Goal: Task Accomplishment & Management: Manage account settings

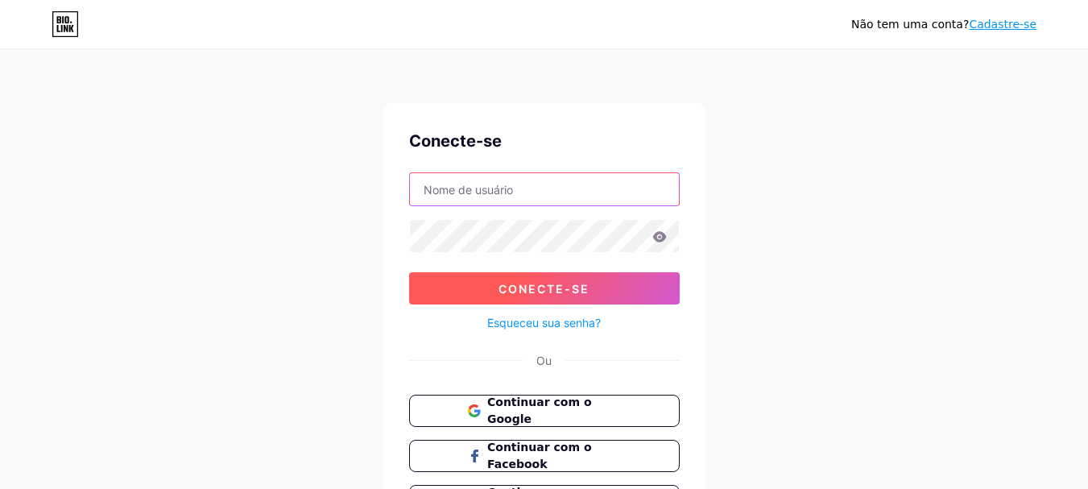
type input "[EMAIL_ADDRESS][DOMAIN_NAME]"
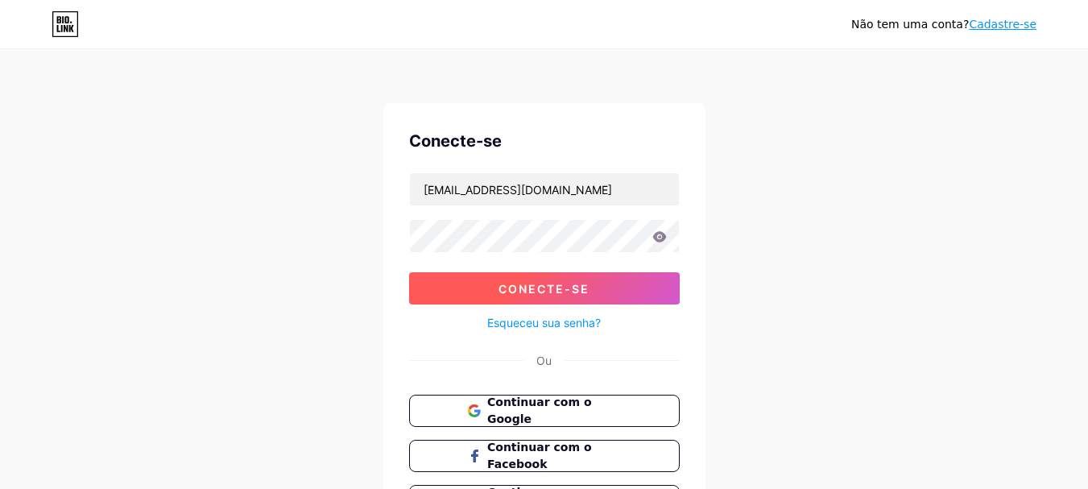
click at [589, 294] on font "Conecte-se" at bounding box center [543, 289] width 91 height 14
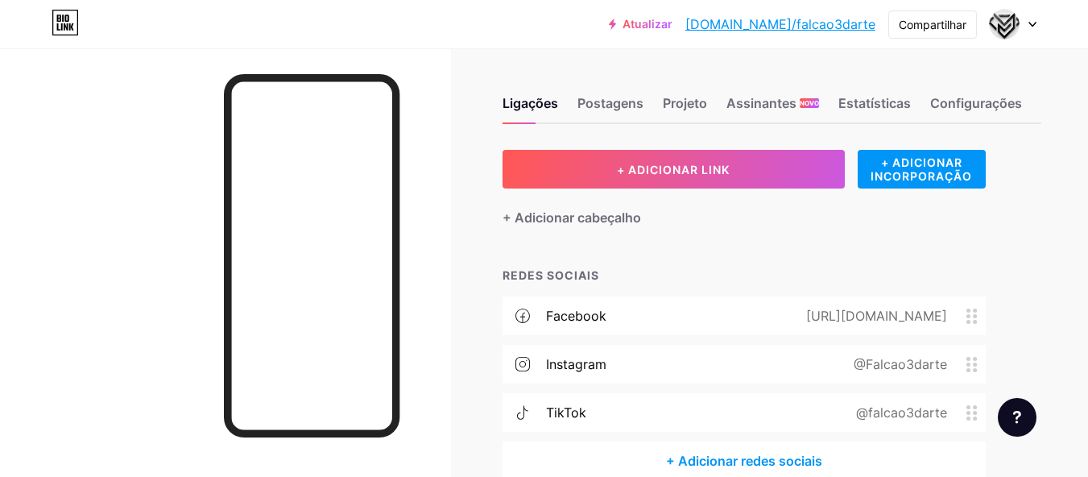
click at [1032, 31] on div at bounding box center [1013, 24] width 47 height 29
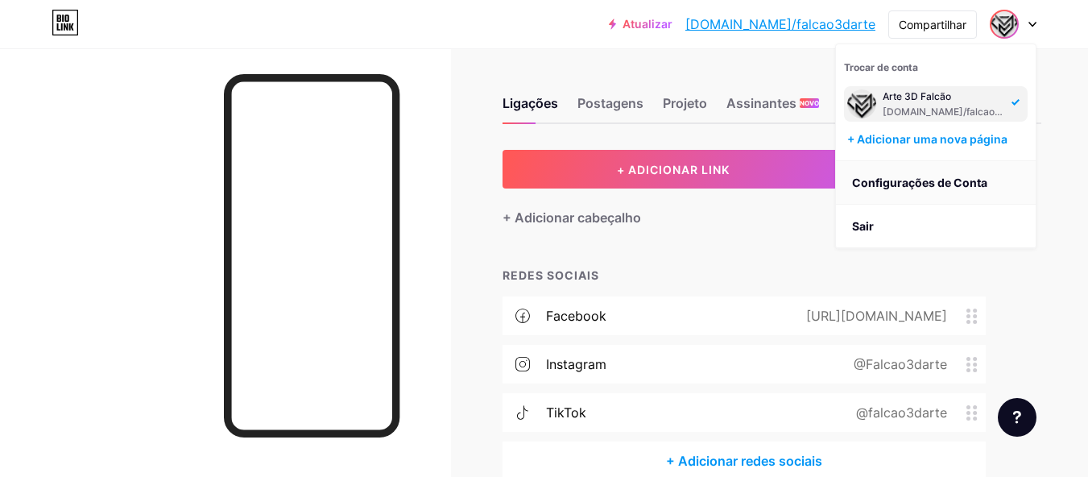
click at [918, 175] on link "Configurações de Conta" at bounding box center [936, 182] width 200 height 43
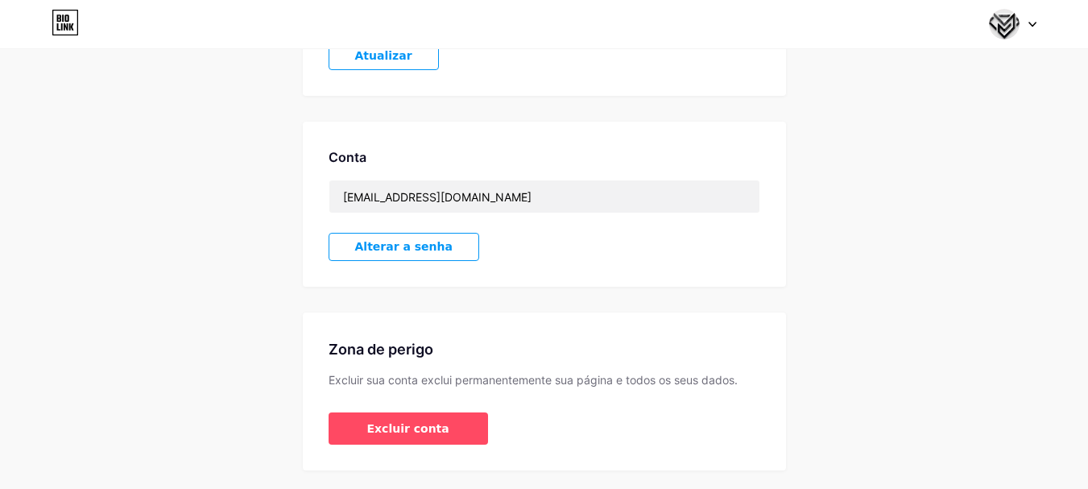
scroll to position [409, 0]
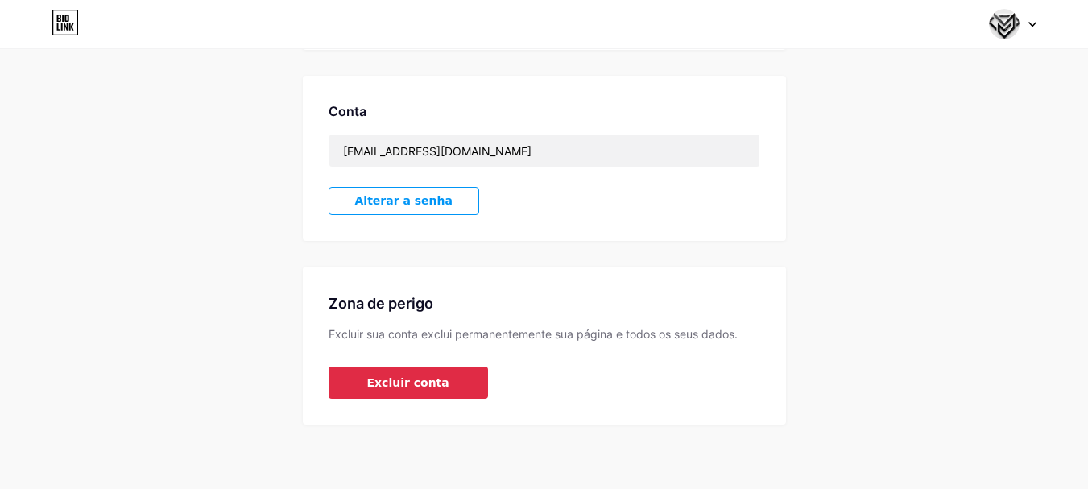
click at [368, 385] on font "Excluir conta" at bounding box center [408, 382] width 82 height 13
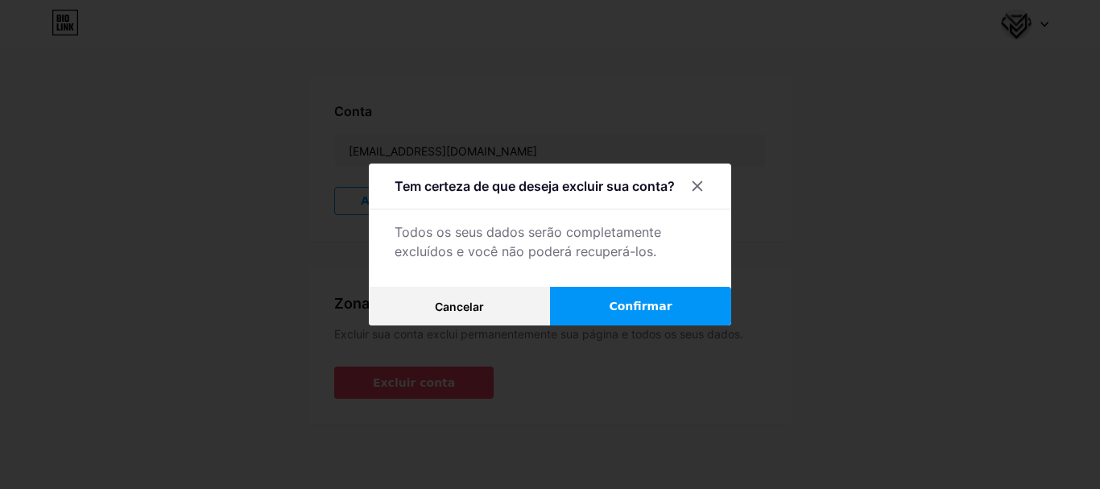
click at [651, 305] on font "Confirmar" at bounding box center [640, 306] width 63 height 13
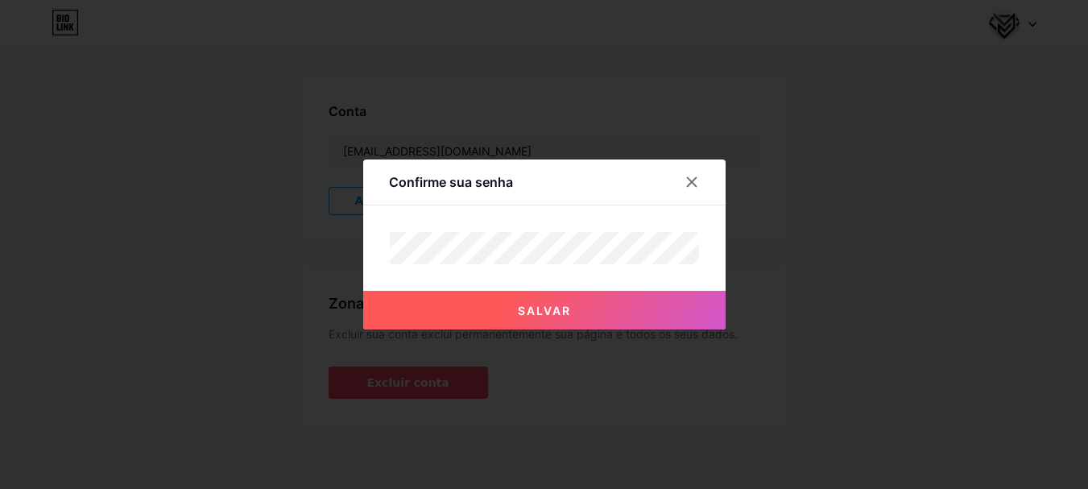
click at [651, 305] on button "Salvar" at bounding box center [544, 310] width 362 height 39
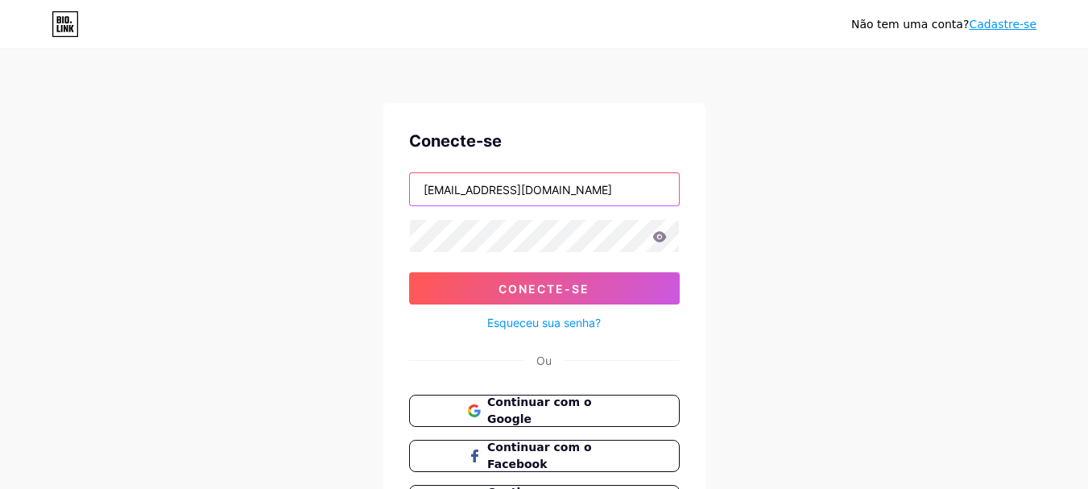
click at [622, 196] on input "[EMAIL_ADDRESS][DOMAIN_NAME]" at bounding box center [544, 189] width 269 height 32
type input "[EMAIL_ADDRESS][DOMAIN_NAME]"
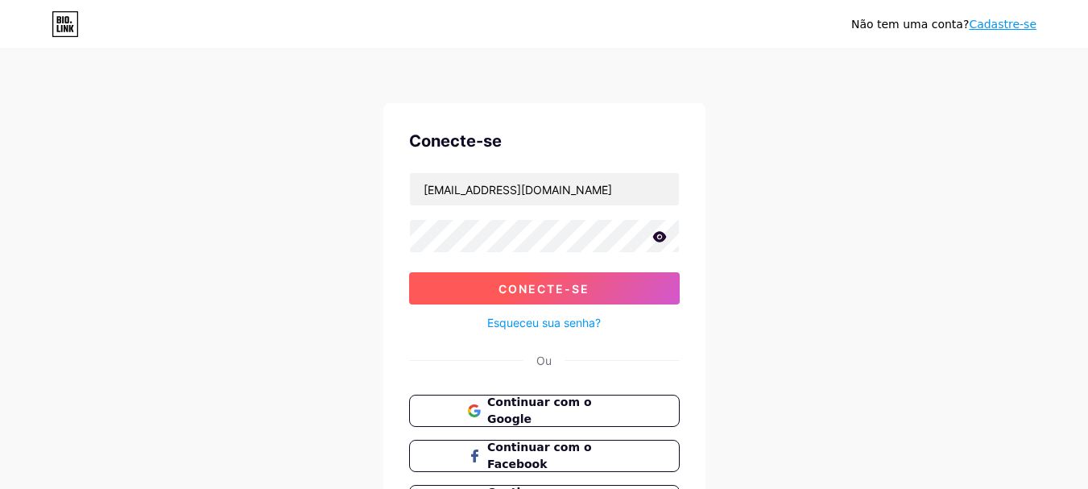
click at [564, 296] on button "Conecte-se" at bounding box center [544, 288] width 271 height 32
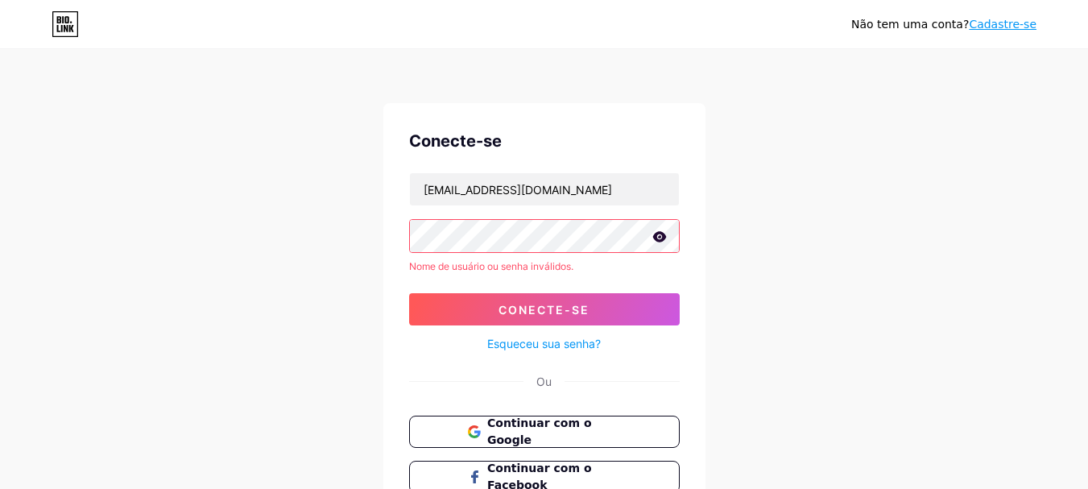
click at [430, 375] on div "Ou" at bounding box center [544, 381] width 271 height 17
click at [494, 436] on font "Continuar com o Google" at bounding box center [538, 431] width 105 height 31
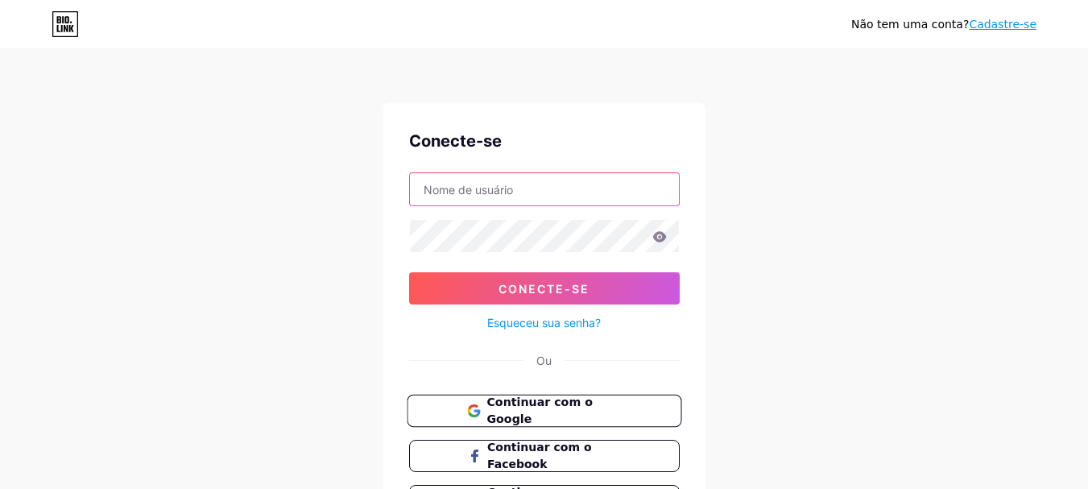
type input "[EMAIL_ADDRESS][DOMAIN_NAME]"
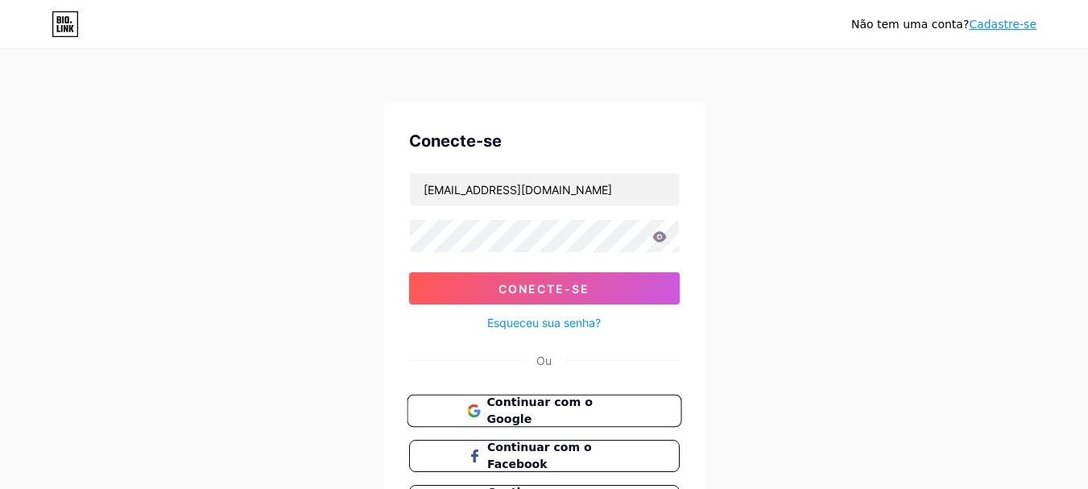
click at [527, 406] on font "Continuar com o Google" at bounding box center [538, 410] width 105 height 31
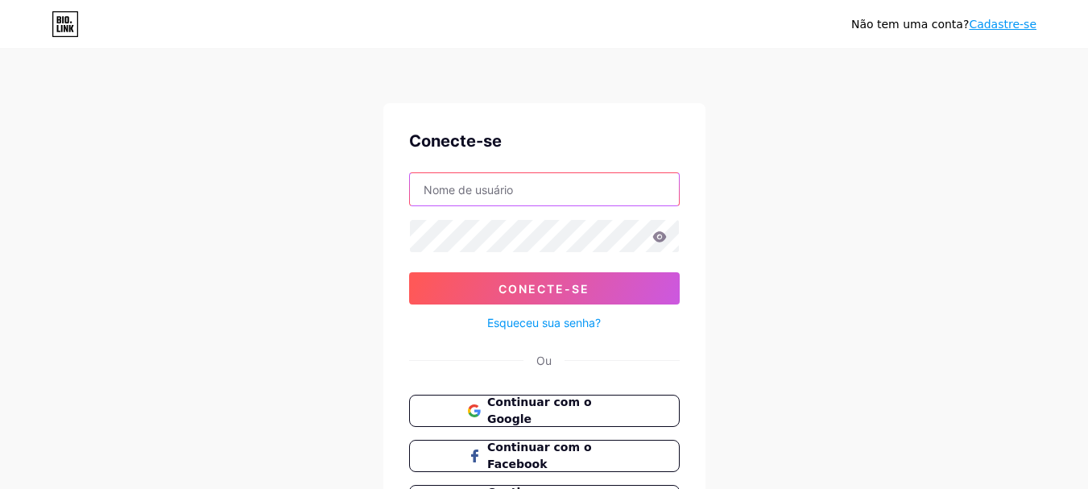
type input "[EMAIL_ADDRESS][DOMAIN_NAME]"
click at [560, 188] on input "[EMAIL_ADDRESS][DOMAIN_NAME]" at bounding box center [544, 189] width 269 height 32
click at [560, 188] on input "pedro123464@hotmail.com" at bounding box center [544, 189] width 269 height 32
type input "[EMAIL_ADDRESS][DOMAIN_NAME]"
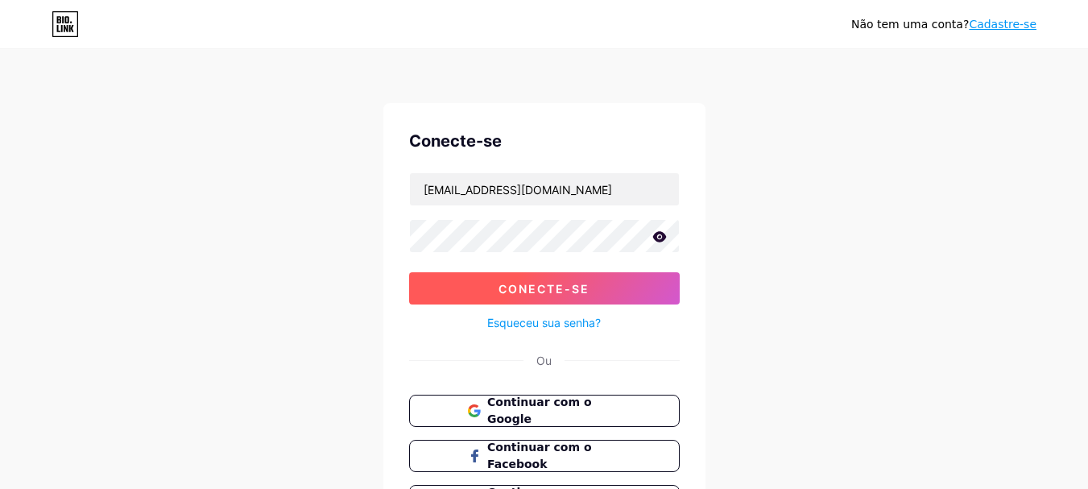
click at [539, 295] on font "Conecte-se" at bounding box center [543, 289] width 91 height 14
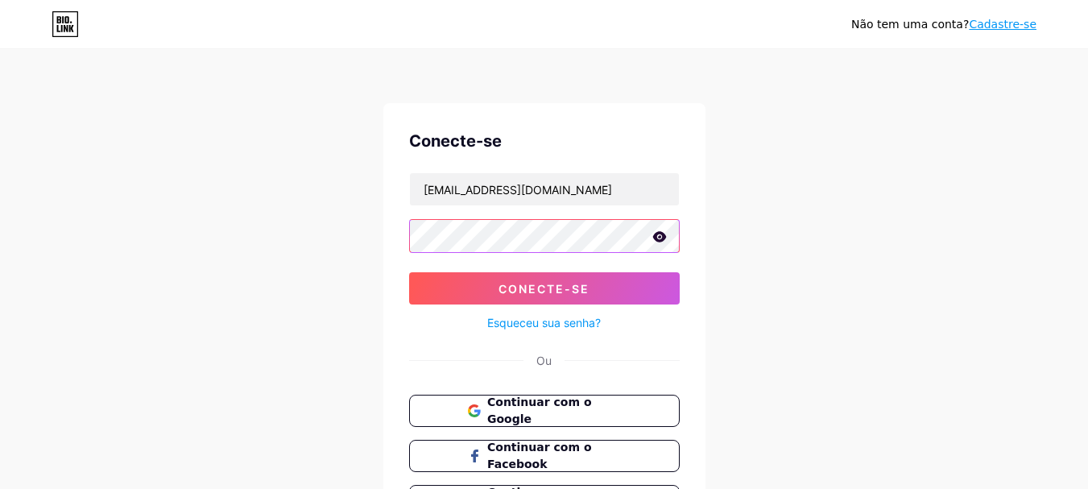
click at [409, 272] on button "Conecte-se" at bounding box center [544, 288] width 271 height 32
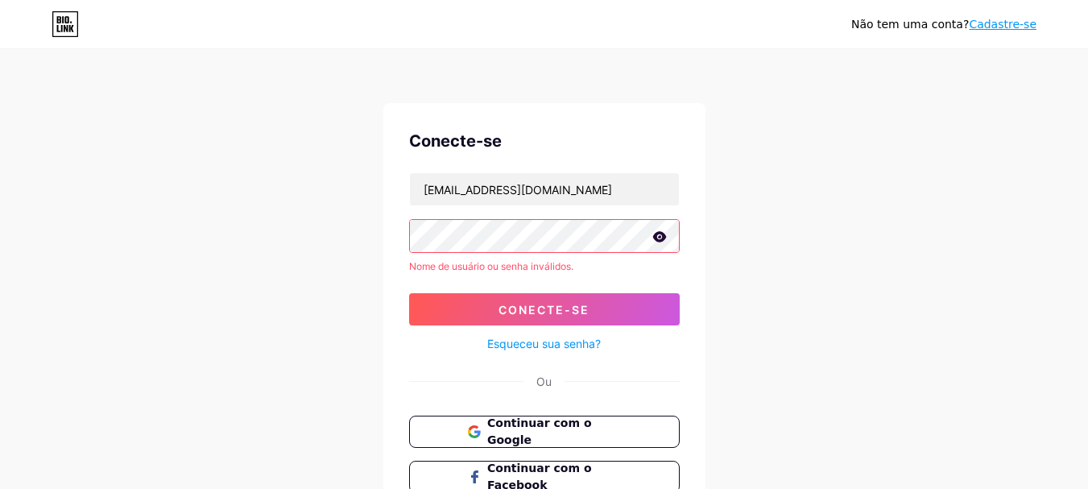
click at [1000, 26] on font "Cadastre-se" at bounding box center [1003, 24] width 68 height 13
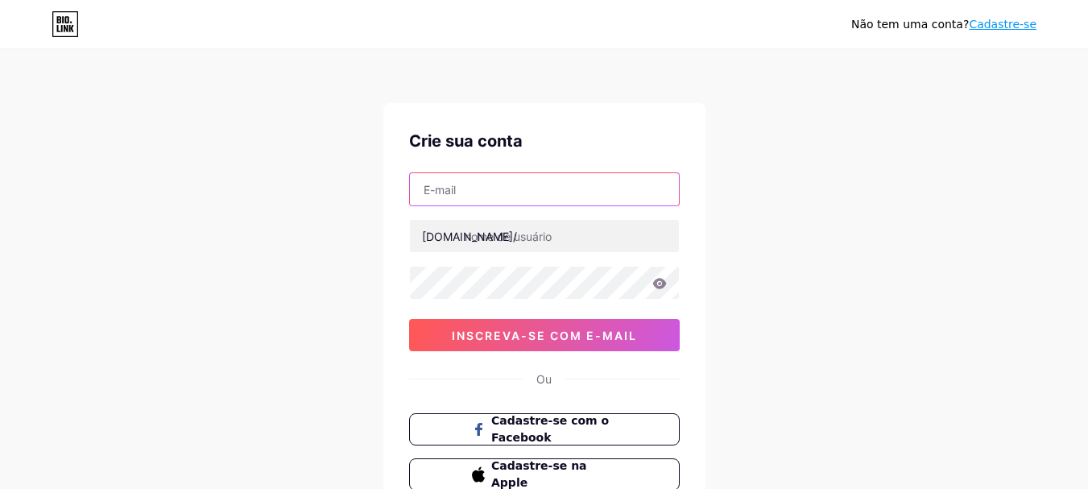
click at [509, 174] on input "text" at bounding box center [544, 189] width 269 height 32
type input "[EMAIL_ADDRESS][DOMAIN_NAME]"
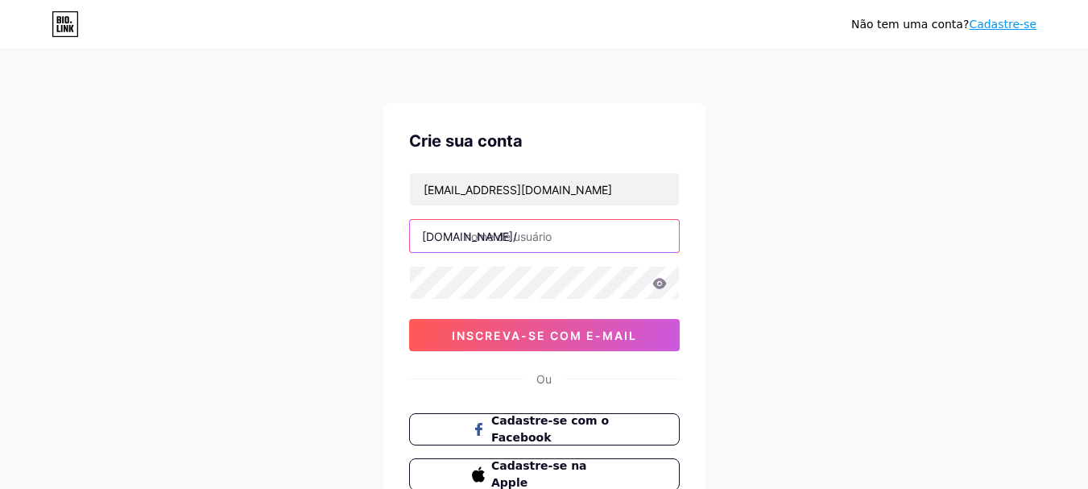
click at [498, 243] on input "text" at bounding box center [544, 236] width 269 height 32
type input "falcao3darte"
click at [762, 246] on div "Não tem uma conta? Cadastre-se Crie sua conta falcao3darte@gmail.com bio.link/ …" at bounding box center [544, 308] width 1088 height 616
click at [662, 285] on icon at bounding box center [659, 283] width 14 height 10
click at [662, 285] on icon at bounding box center [658, 284] width 14 height 11
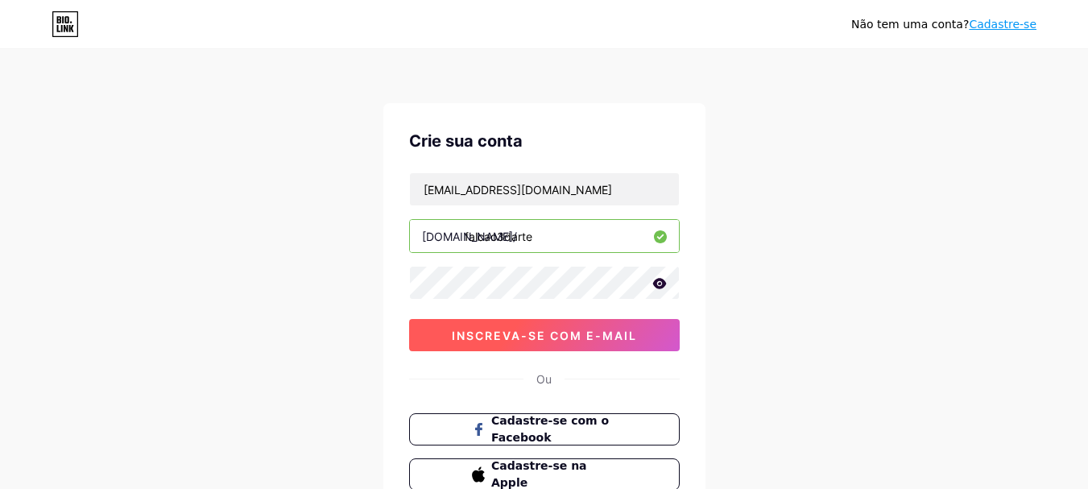
click at [616, 337] on font "inscreva-se com e-mail" at bounding box center [544, 336] width 185 height 14
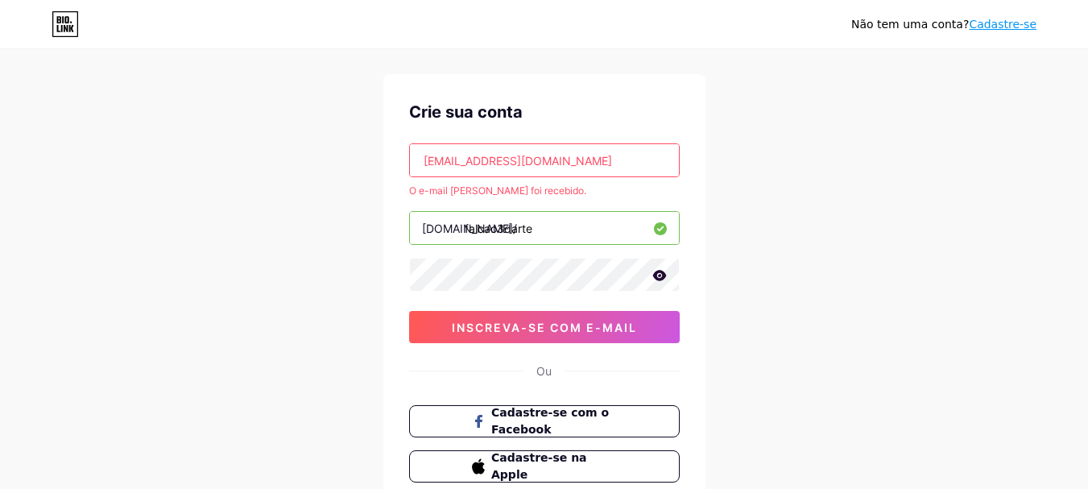
scroll to position [46, 0]
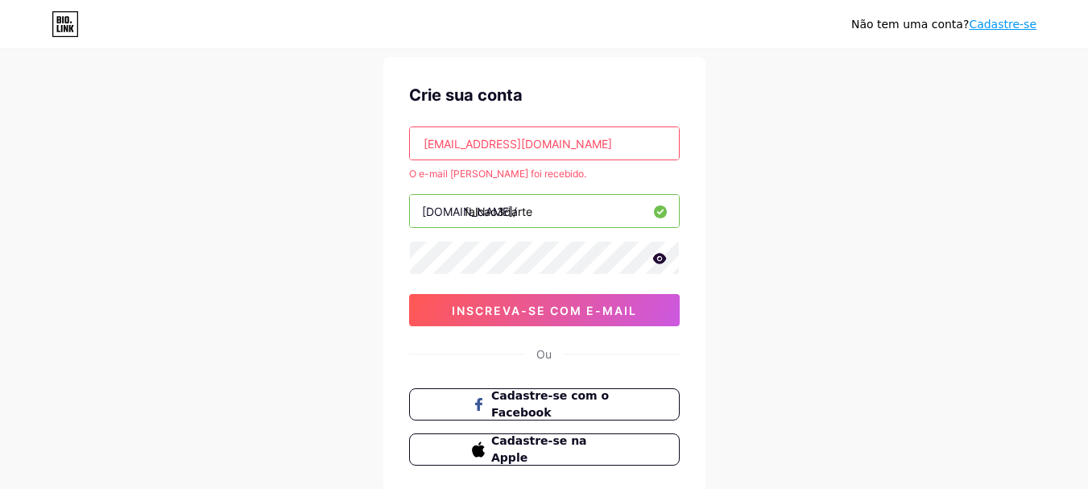
click at [568, 160] on div "falcao3darte@gmail.com O e-mail já foi recebido. bio.link/ falcao3darte 0cAFcWe…" at bounding box center [544, 226] width 271 height 200
click at [564, 154] on input "[EMAIL_ADDRESS][DOMAIN_NAME]" at bounding box center [544, 143] width 269 height 32
click at [209, 355] on div "Não tem uma conta? Cadastre-se Crie sua conta falcao3darte@gmail.com O e-mail j…" at bounding box center [544, 272] width 1088 height 637
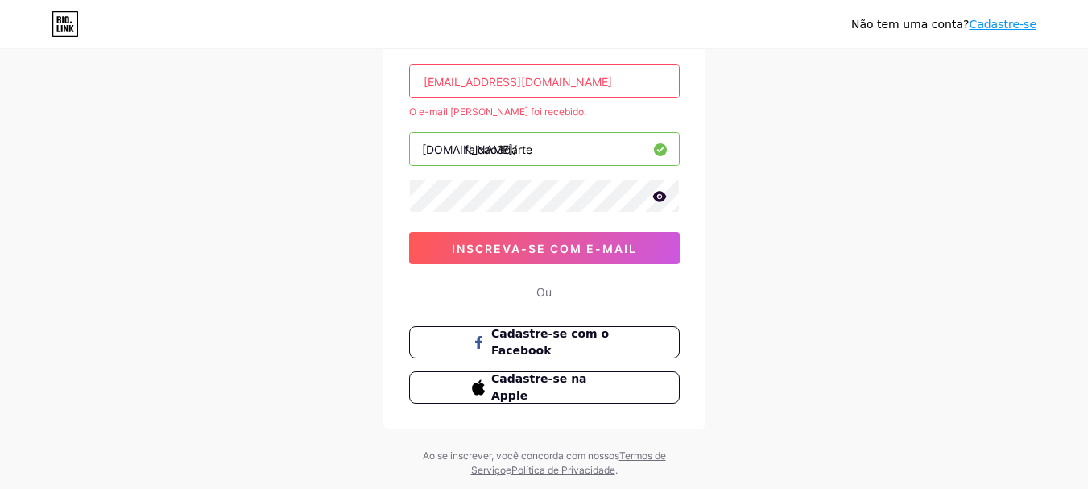
scroll to position [64, 0]
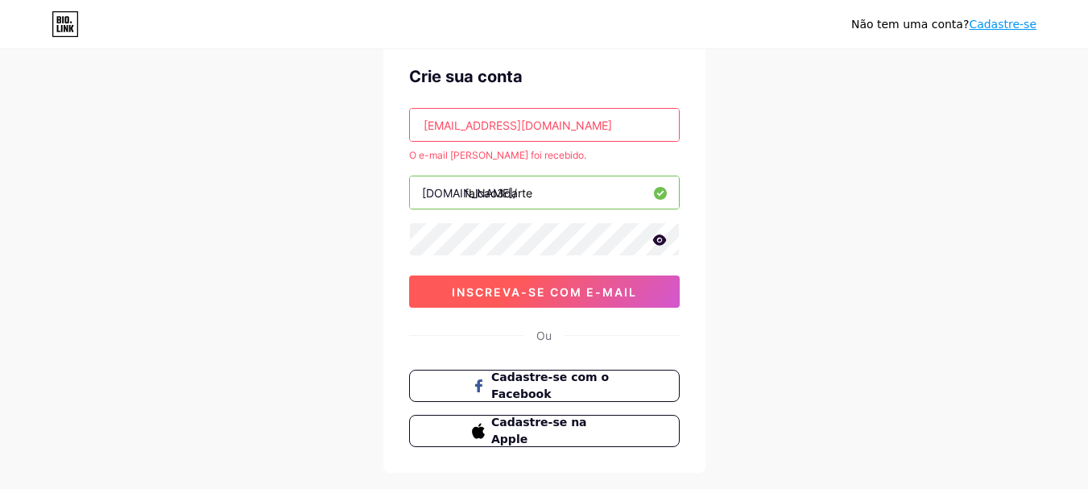
click at [544, 279] on button "inscreva-se com e-mail" at bounding box center [544, 291] width 271 height 32
click at [591, 279] on button "inscreva-se com e-mail" at bounding box center [544, 291] width 271 height 32
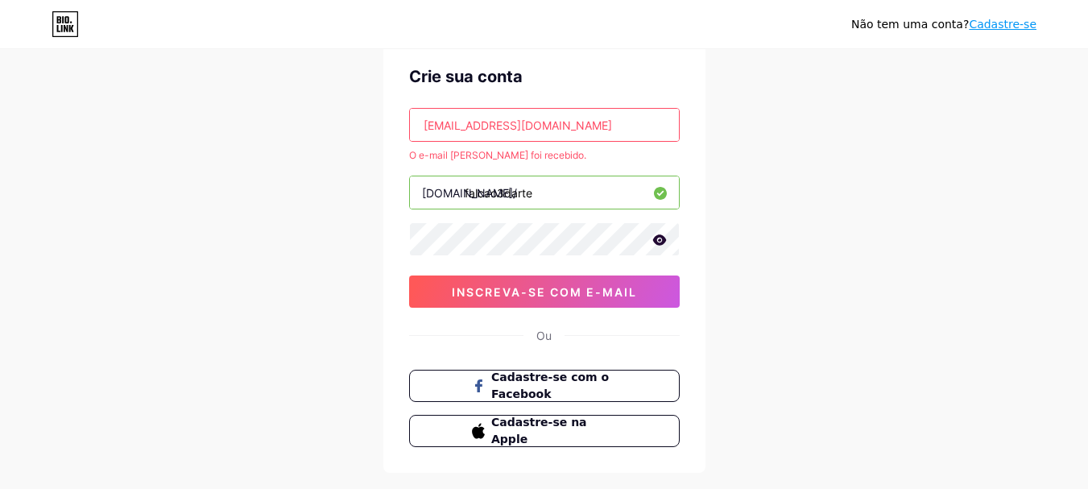
click at [607, 114] on input "[EMAIL_ADDRESS][DOMAIN_NAME]" at bounding box center [544, 125] width 269 height 32
click at [831, 120] on div "Não tem uma conta? Cadastre-se Crie sua conta falcao3darte@gmail.com O e-mail j…" at bounding box center [544, 254] width 1088 height 637
click at [998, 18] on font "Cadastre-se" at bounding box center [1003, 24] width 68 height 13
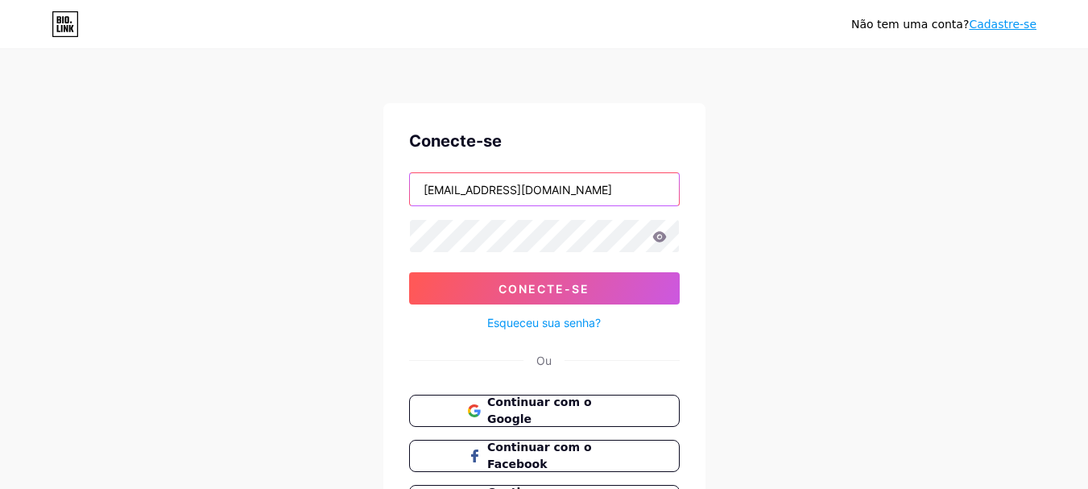
type input "[EMAIL_ADDRESS][DOMAIN_NAME]"
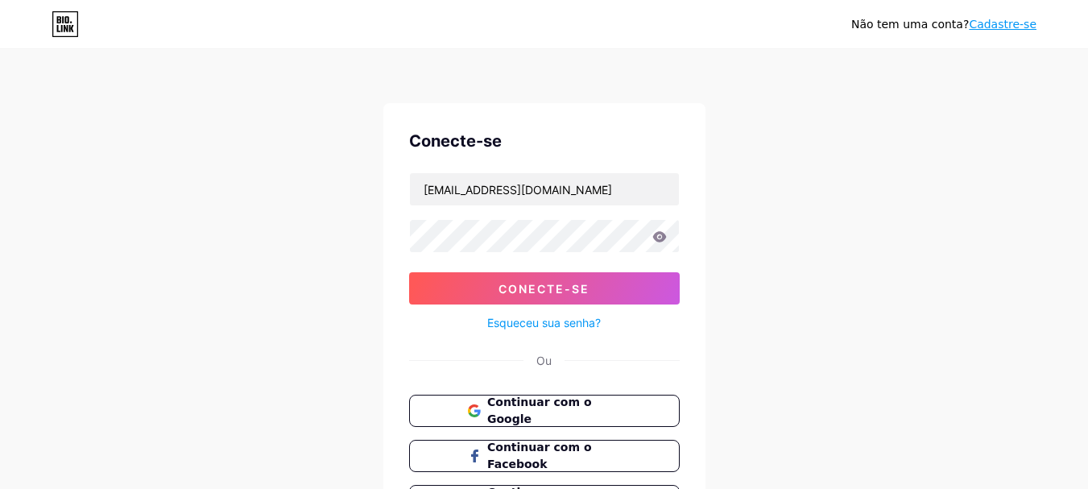
click at [1001, 24] on font "Cadastre-se" at bounding box center [1003, 24] width 68 height 13
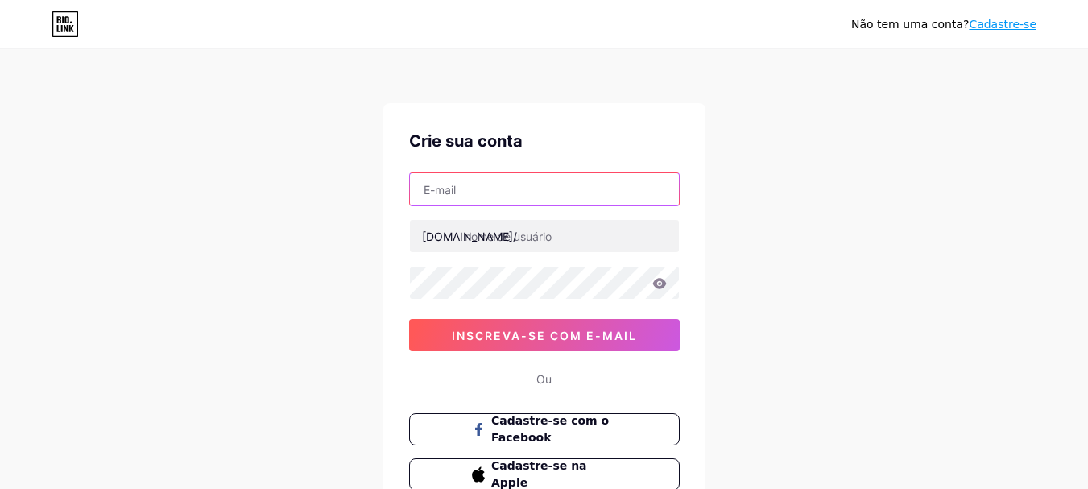
click at [557, 181] on input "text" at bounding box center [544, 189] width 269 height 32
type input "[EMAIL_ADDRESS][DOMAIN_NAME]"
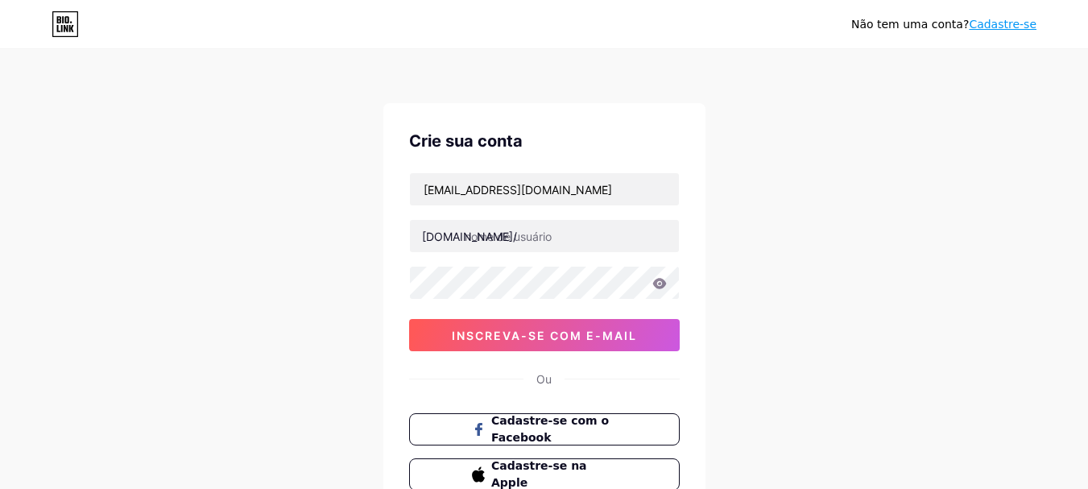
click at [1000, 27] on font "Cadastre-se" at bounding box center [1003, 24] width 68 height 13
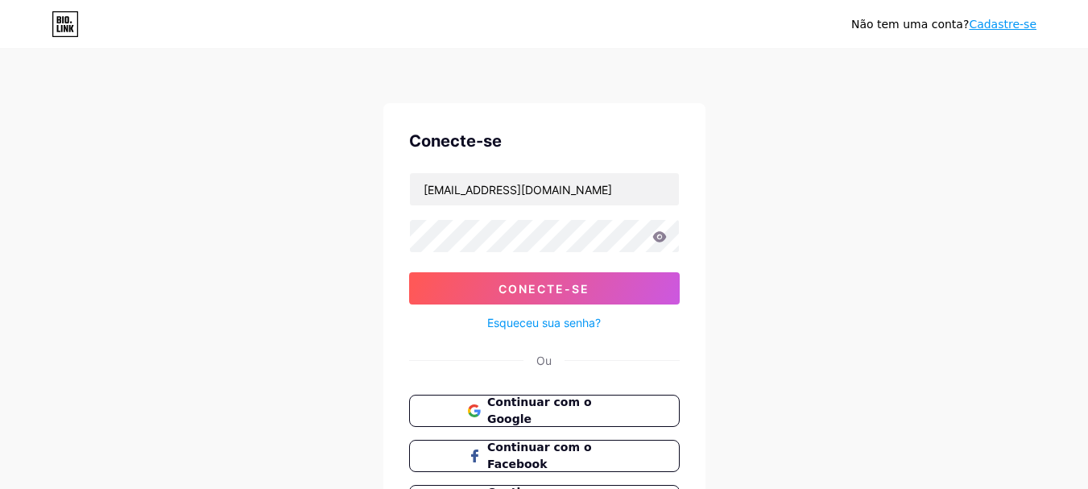
click at [604, 308] on div "Esqueceu sua senha?" at bounding box center [544, 318] width 271 height 28
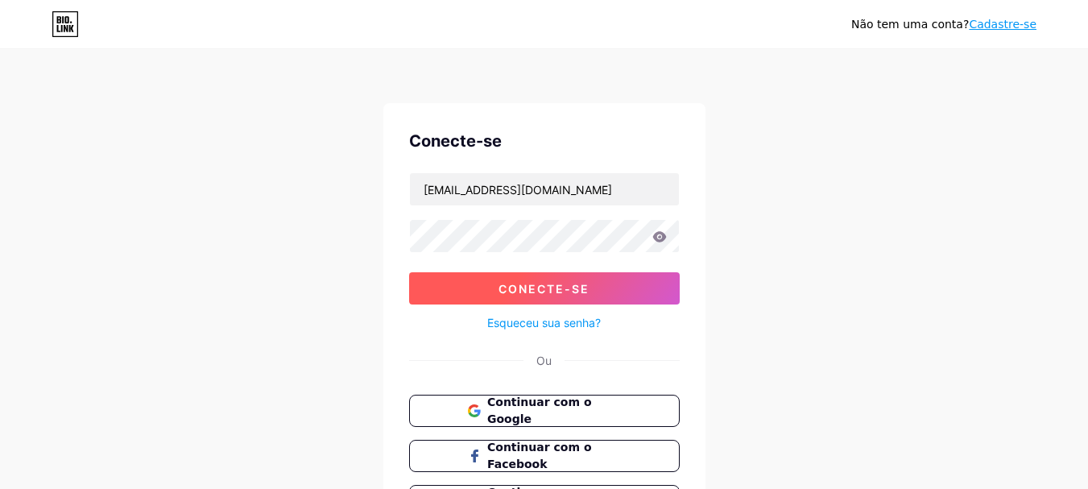
click at [618, 296] on button "Conecte-se" at bounding box center [544, 288] width 271 height 32
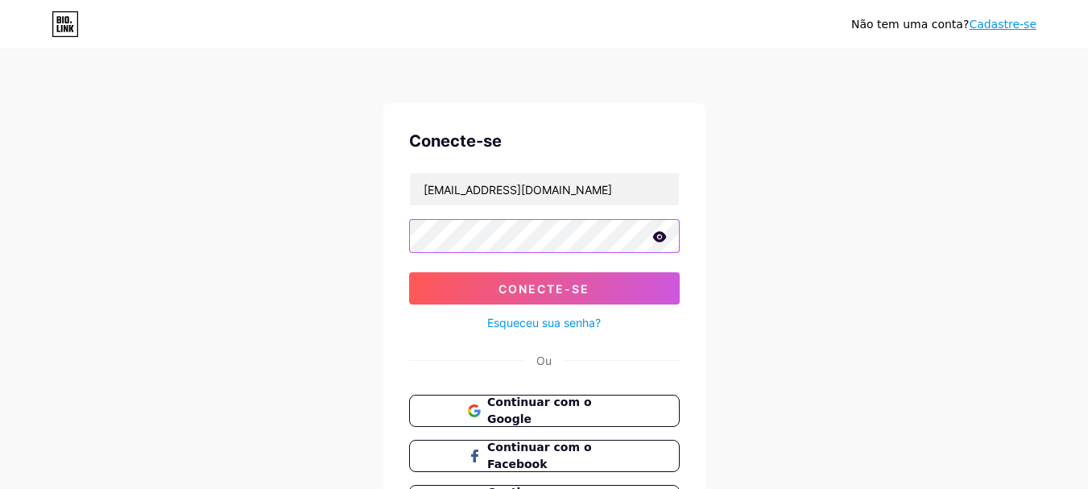
click at [409, 272] on button "Conecte-se" at bounding box center [544, 288] width 271 height 32
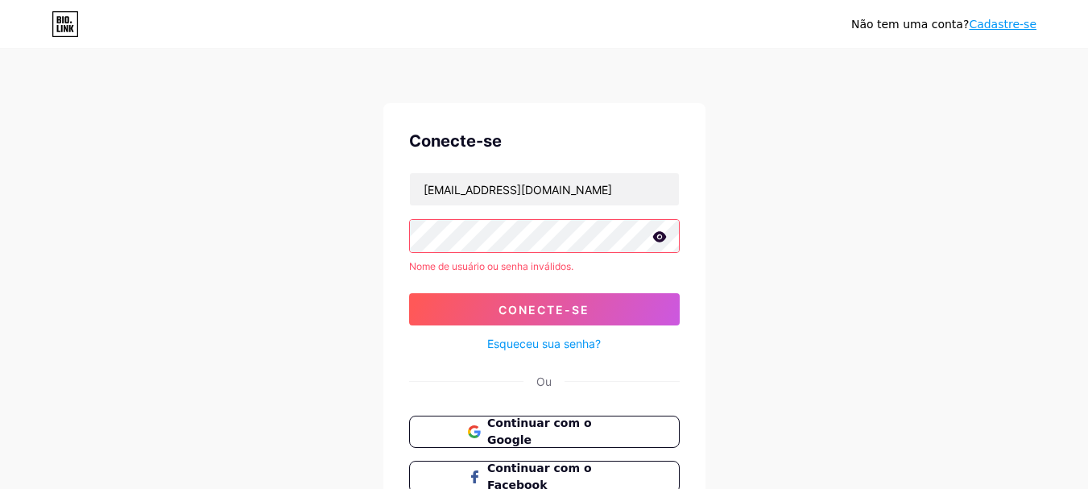
click at [746, 270] on div "Não tem uma conta? Cadastre-se Conecte-se falcao3darte@gmail.com Nome de usuári…" at bounding box center [544, 307] width 1088 height 615
click at [543, 339] on font "Esqueceu sua senha?" at bounding box center [544, 344] width 114 height 14
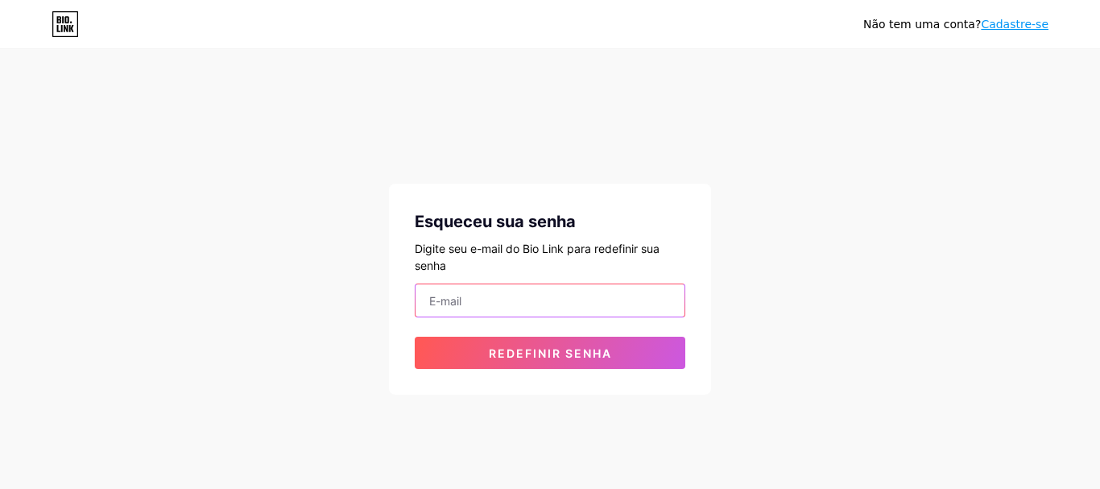
click at [528, 311] on input "email" at bounding box center [550, 300] width 269 height 32
type input "[EMAIL_ADDRESS][DOMAIN_NAME]"
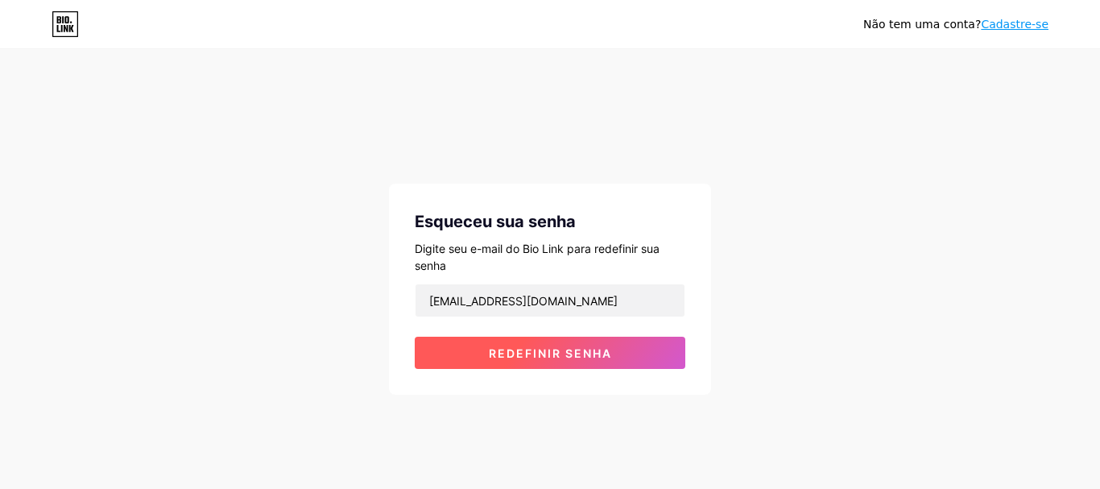
click at [526, 351] on font "Redefinir senha" at bounding box center [550, 353] width 123 height 14
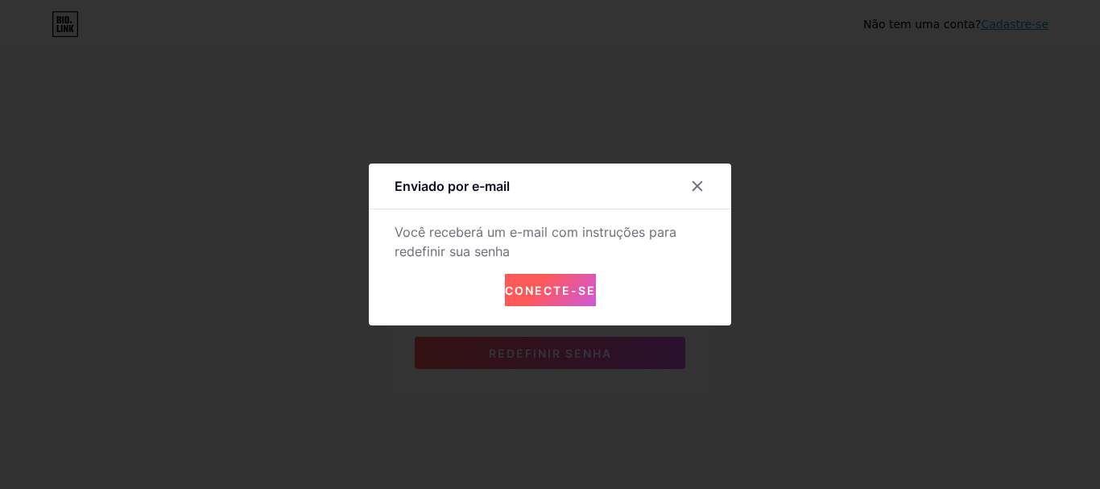
click at [543, 284] on font "Conecte-se" at bounding box center [550, 290] width 91 height 14
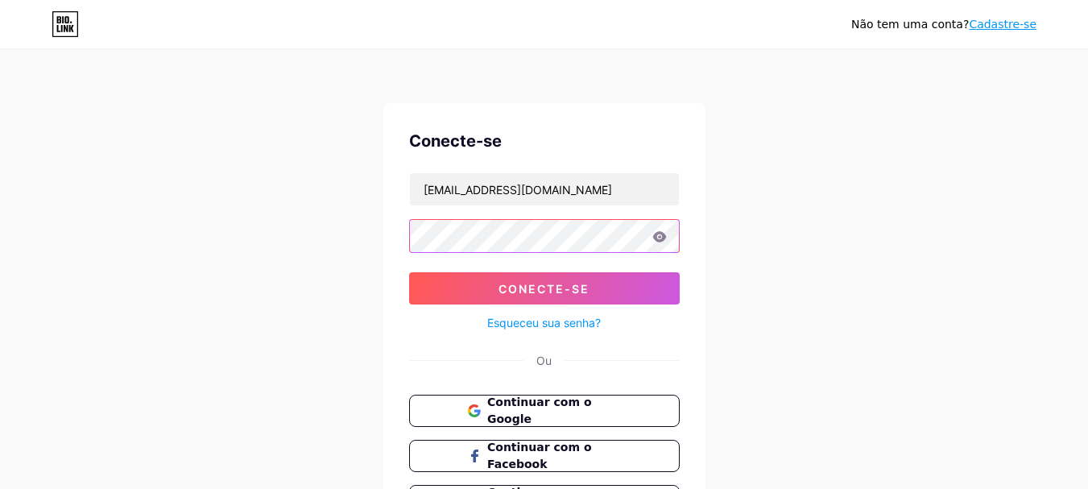
click at [368, 235] on div "Não tem uma conta? Cadastre-se Conecte-se [EMAIL_ADDRESS][DOMAIN_NAME] Conecte-…" at bounding box center [544, 297] width 1088 height 594
click at [573, 321] on font "Esqueceu sua senha?" at bounding box center [544, 323] width 114 height 14
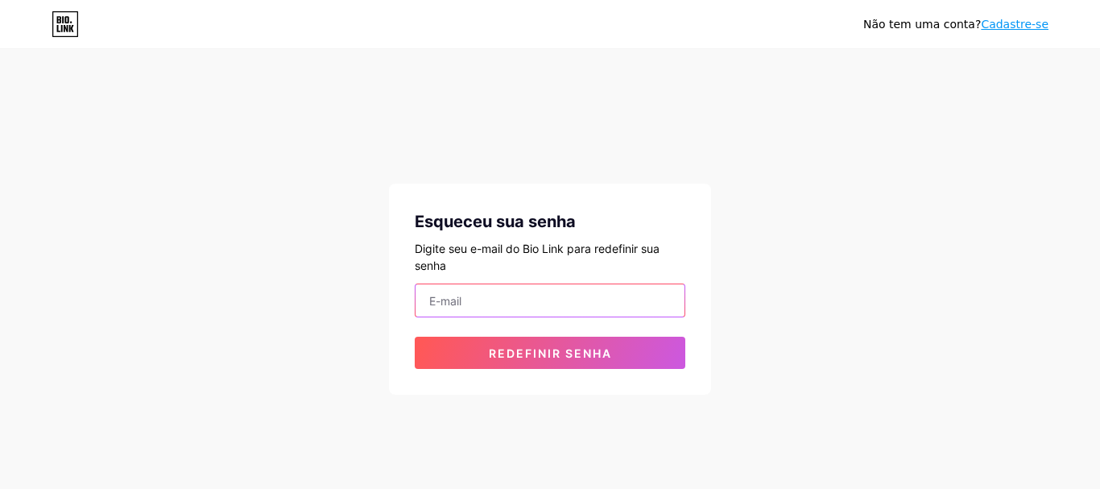
click at [530, 300] on input "email" at bounding box center [550, 300] width 269 height 32
type input "[EMAIL_ADDRESS][DOMAIN_NAME]"
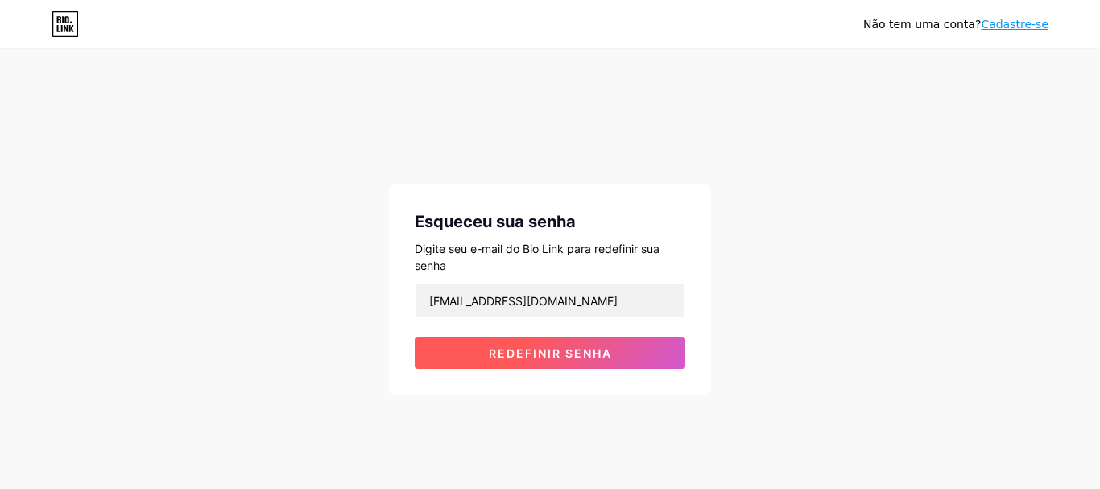
click at [517, 351] on font "Redefinir senha" at bounding box center [550, 353] width 123 height 14
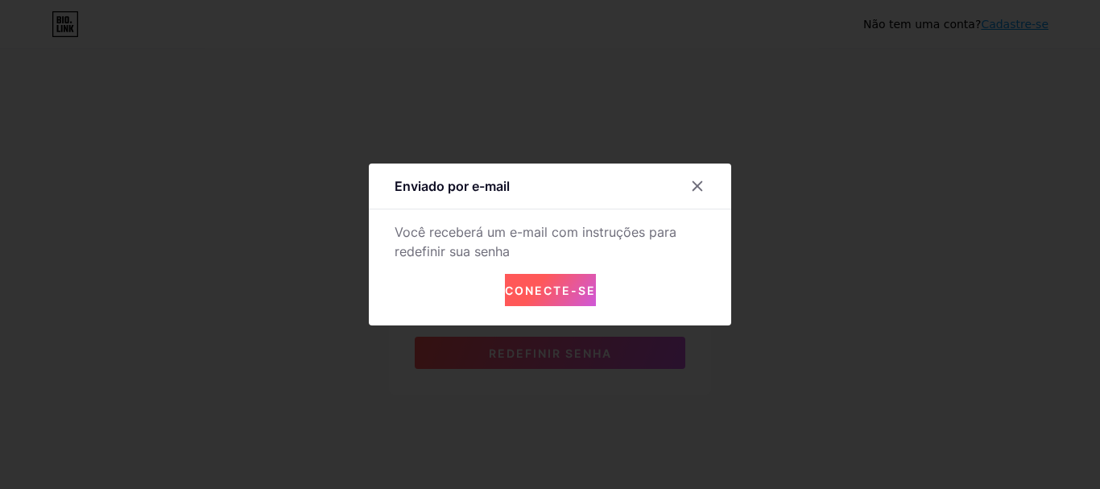
click at [531, 296] on font "Conecte-se" at bounding box center [550, 290] width 91 height 14
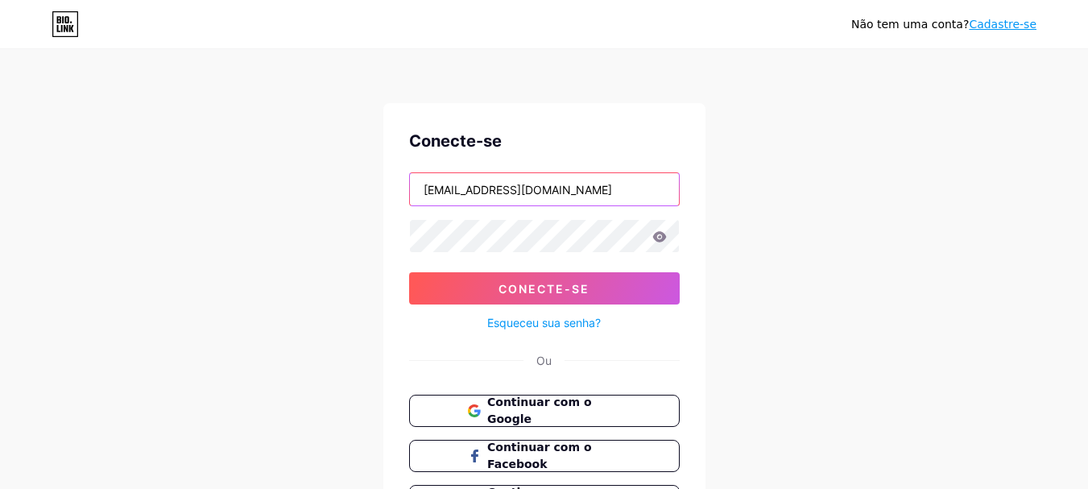
click at [551, 192] on input "[EMAIL_ADDRESS][DOMAIN_NAME]" at bounding box center [544, 189] width 269 height 32
drag, startPoint x: 572, startPoint y: 192, endPoint x: 420, endPoint y: 185, distance: 151.6
click at [420, 185] on input "[EMAIL_ADDRESS][DOMAIN_NAME]" at bounding box center [544, 189] width 269 height 32
type input "[EMAIL_ADDRESS][DOMAIN_NAME]"
click at [409, 272] on button "Conecte-se" at bounding box center [544, 288] width 271 height 32
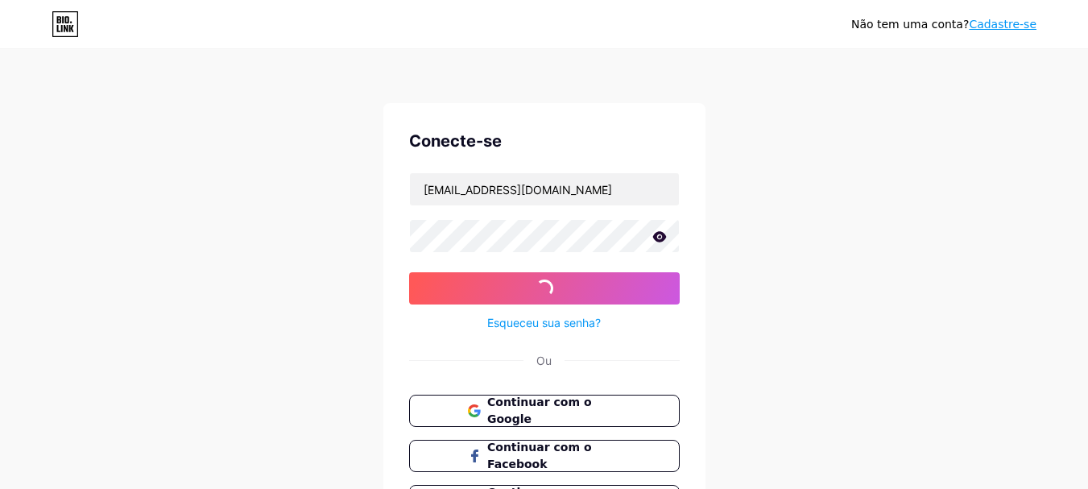
click at [414, 429] on div "Continuar com o Google Continuar com o Facebook Continuar com a Apple" at bounding box center [544, 456] width 271 height 122
click at [409, 272] on button "Conecte-se" at bounding box center [544, 288] width 271 height 32
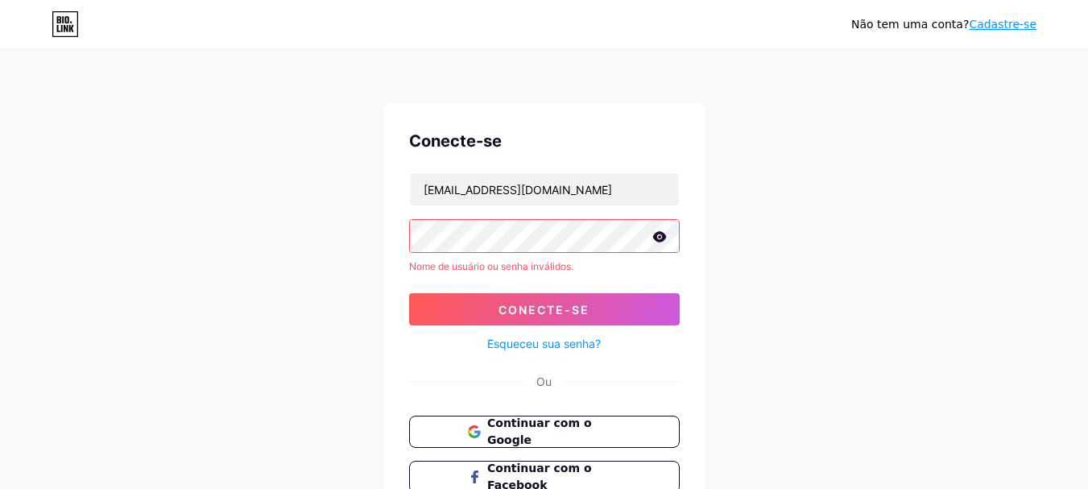
click at [333, 259] on div "Não tem uma conta? Cadastre-se Conecte-se falcao3darte@gmail.com Nome de usuári…" at bounding box center [544, 307] width 1088 height 615
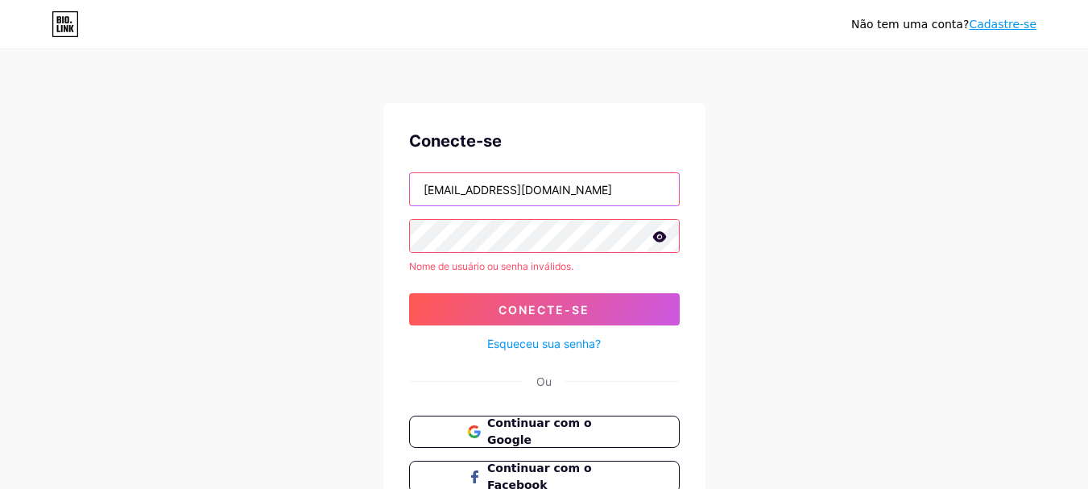
click at [622, 183] on input "[EMAIL_ADDRESS][DOMAIN_NAME]" at bounding box center [544, 189] width 269 height 32
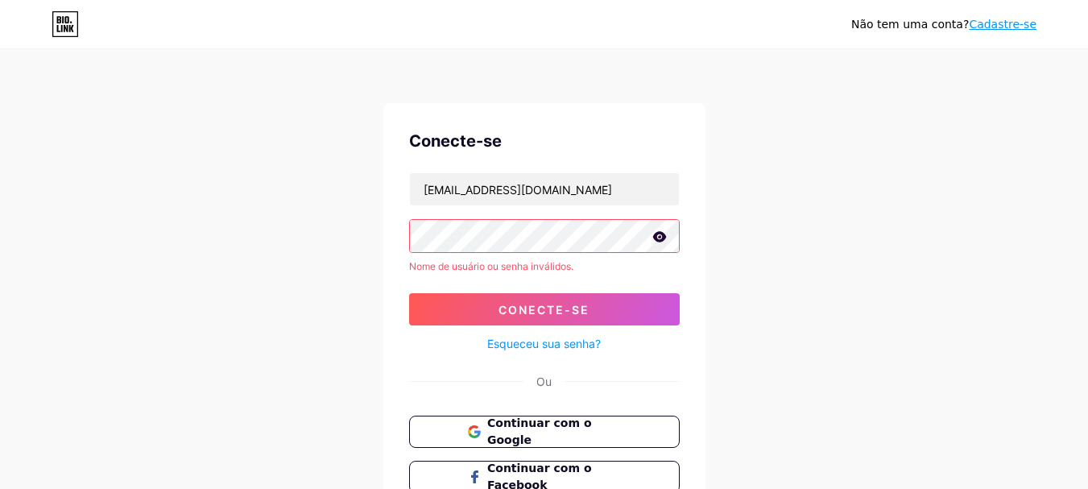
click at [1023, 31] on font "Cadastre-se" at bounding box center [1003, 24] width 68 height 13
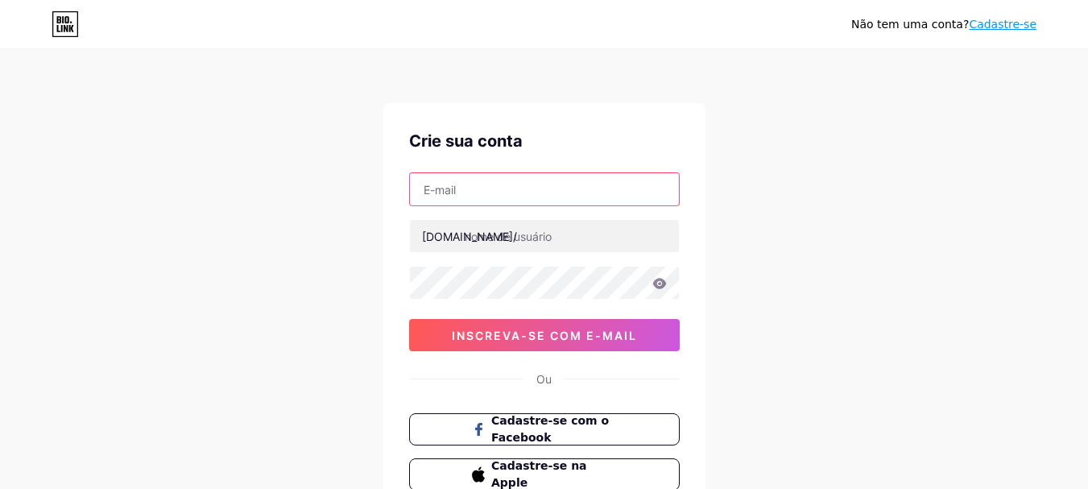
click at [542, 193] on input "text" at bounding box center [544, 189] width 269 height 32
type input "[EMAIL_ADDRESS][DOMAIN_NAME]"
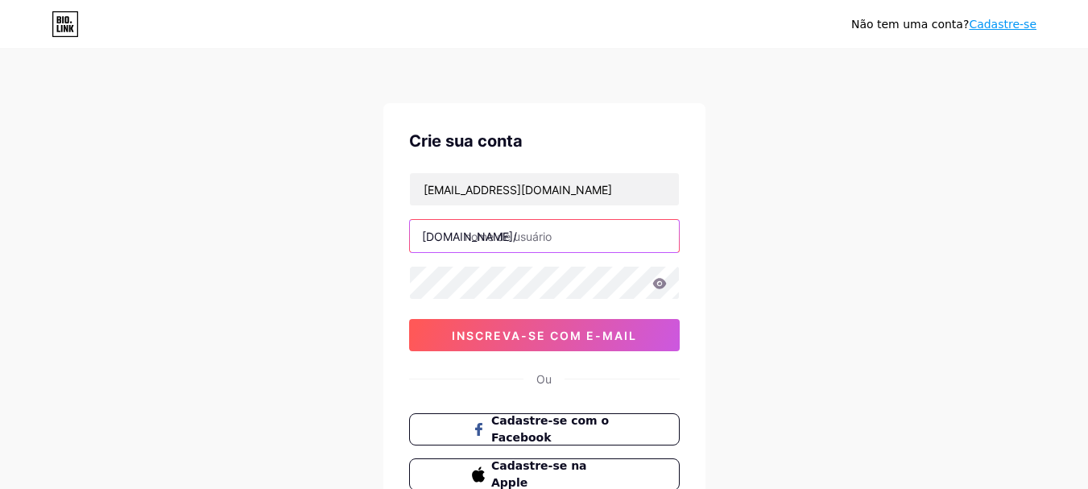
click at [523, 235] on input "text" at bounding box center [544, 236] width 269 height 32
type input "falcao3darte"
click at [774, 316] on div "Não tem uma conta? Cadastre-se Crie sua conta falcao3darte@gmail.com bio.link/ …" at bounding box center [544, 308] width 1088 height 616
click at [626, 352] on div "Crie sua conta falcao3darte@gmail.com bio.link/ falcao3darte inscreva-se com e-…" at bounding box center [544, 309] width 322 height 413
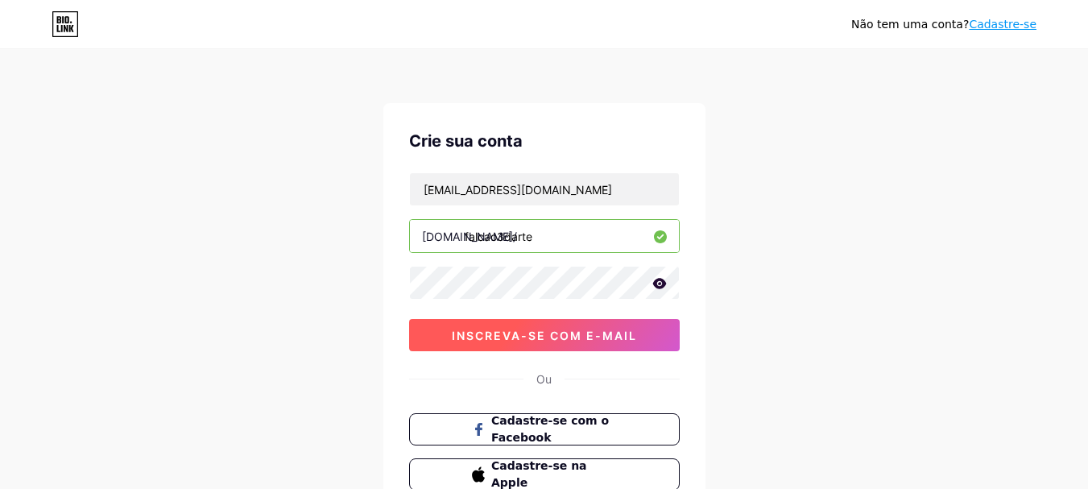
click at [610, 332] on font "inscreva-se com e-mail" at bounding box center [544, 336] width 185 height 14
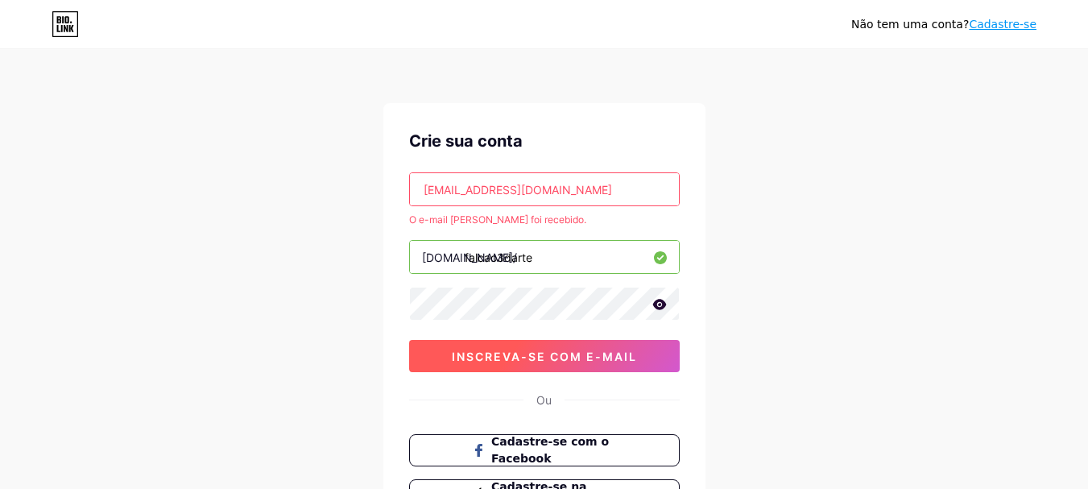
click at [590, 343] on button "inscreva-se com e-mail" at bounding box center [544, 356] width 271 height 32
click at [521, 358] on font "inscreva-se com e-mail" at bounding box center [544, 356] width 185 height 14
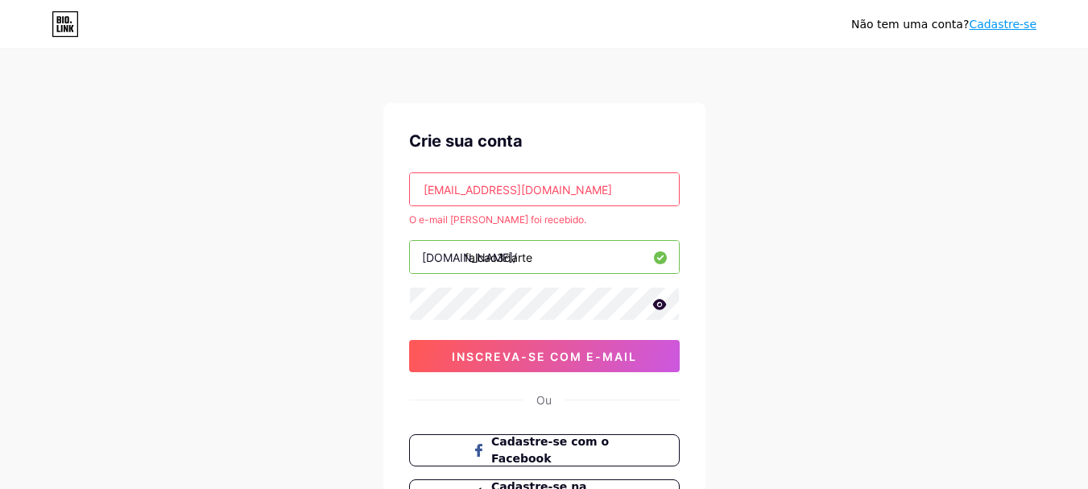
drag, startPoint x: 521, startPoint y: 358, endPoint x: 677, endPoint y: 118, distance: 285.7
click at [677, 118] on div "Crie sua conta falcao3darte@gmail.com O e-mail já foi recebido. bio.link/ falca…" at bounding box center [544, 320] width 322 height 434
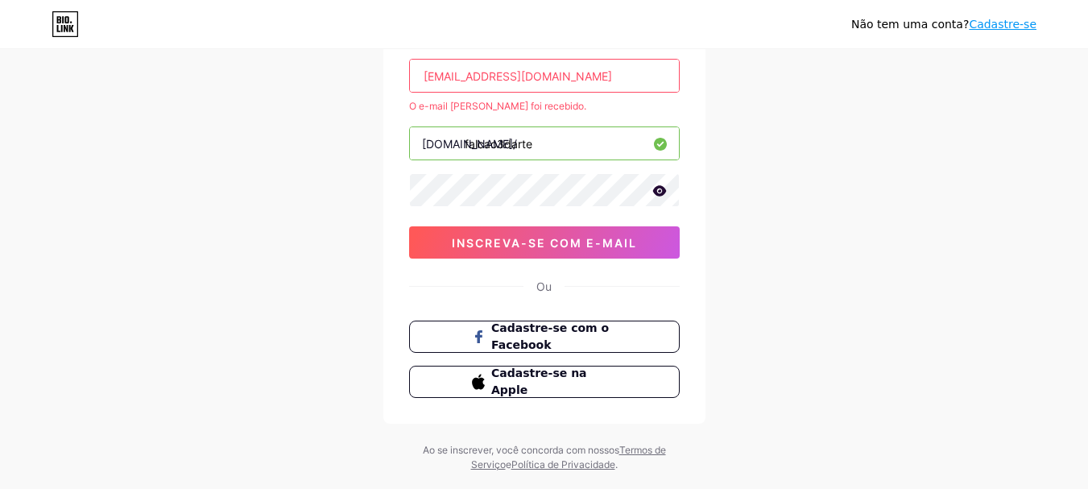
scroll to position [148, 0]
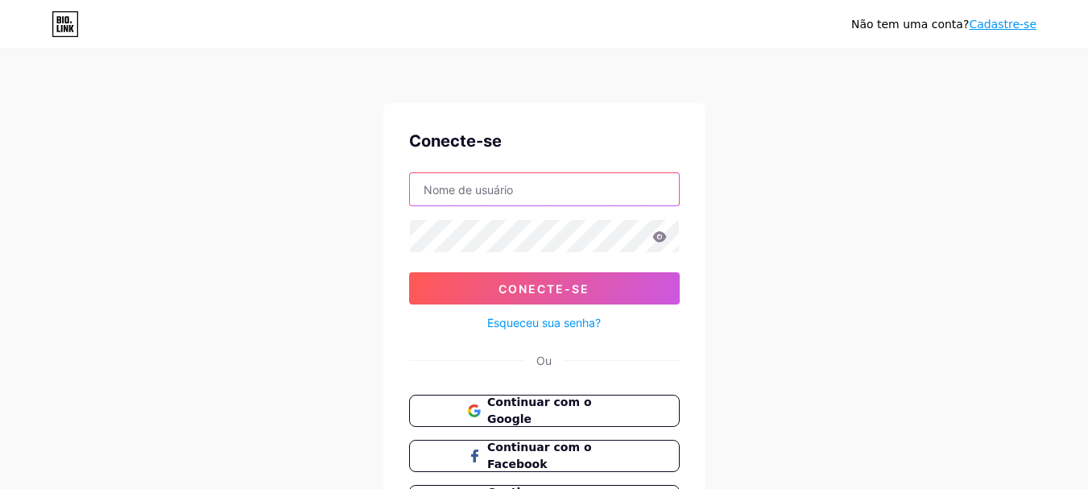
type input "[EMAIL_ADDRESS][DOMAIN_NAME]"
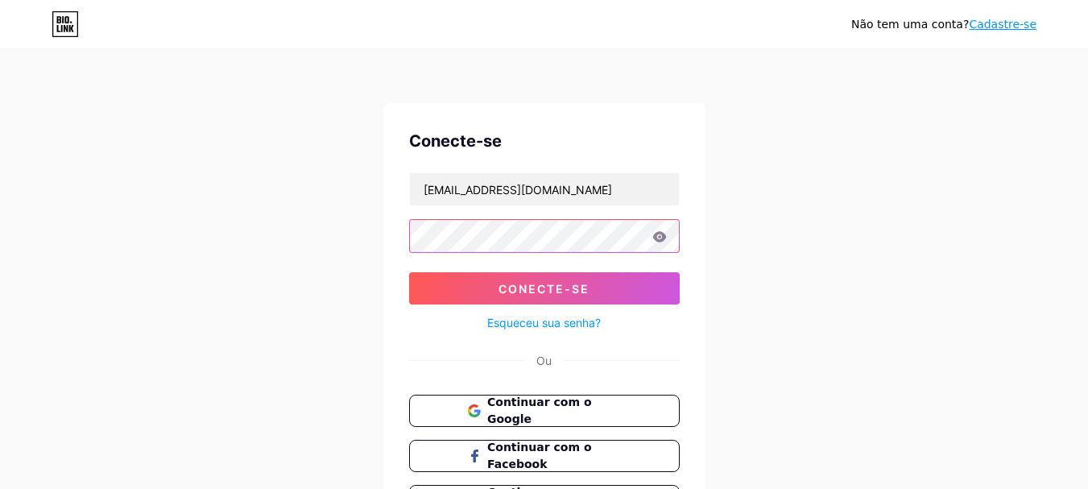
click at [327, 258] on div "Não tem uma conta? Cadastre-se Conecte-se [EMAIL_ADDRESS][DOMAIN_NAME] Conecte-…" at bounding box center [544, 297] width 1088 height 594
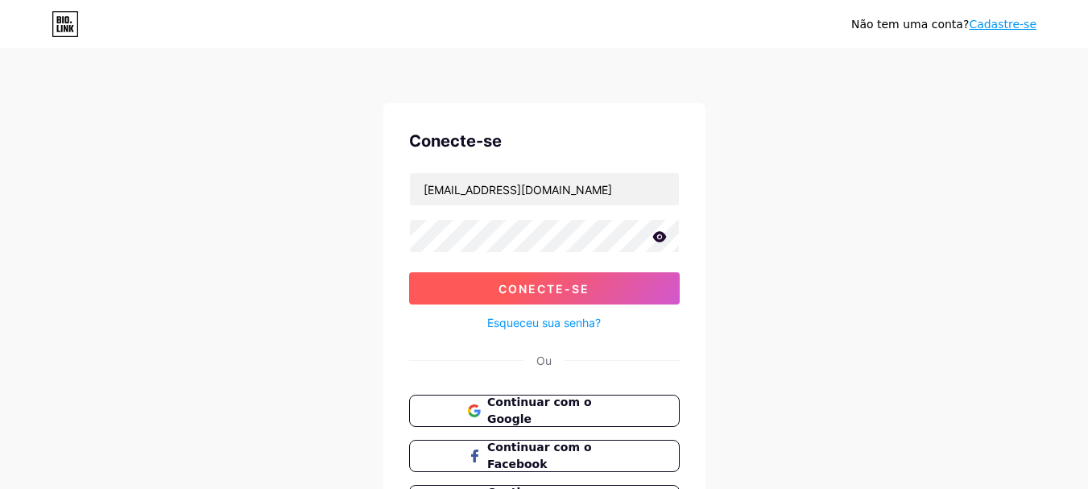
click at [453, 286] on button "Conecte-se" at bounding box center [544, 288] width 271 height 32
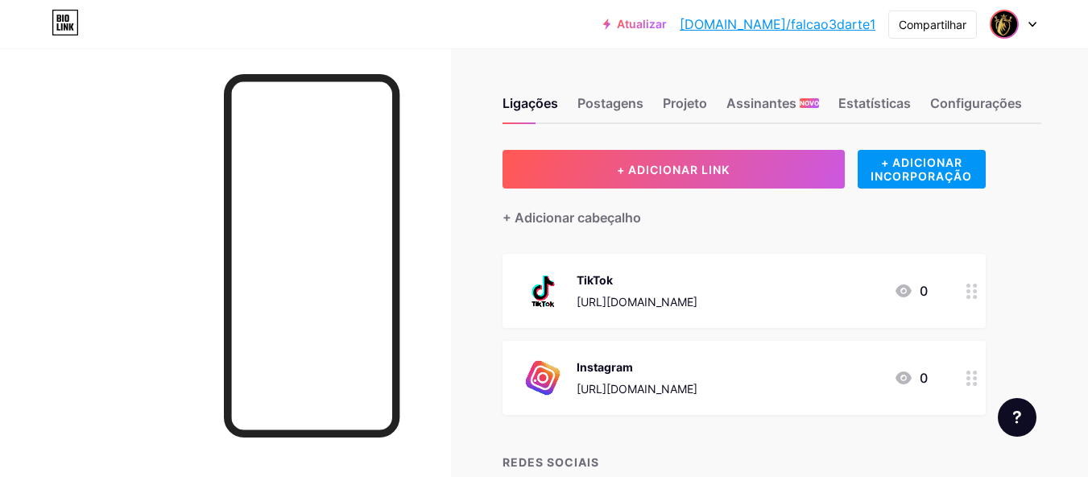
click at [1015, 32] on span at bounding box center [1004, 24] width 26 height 26
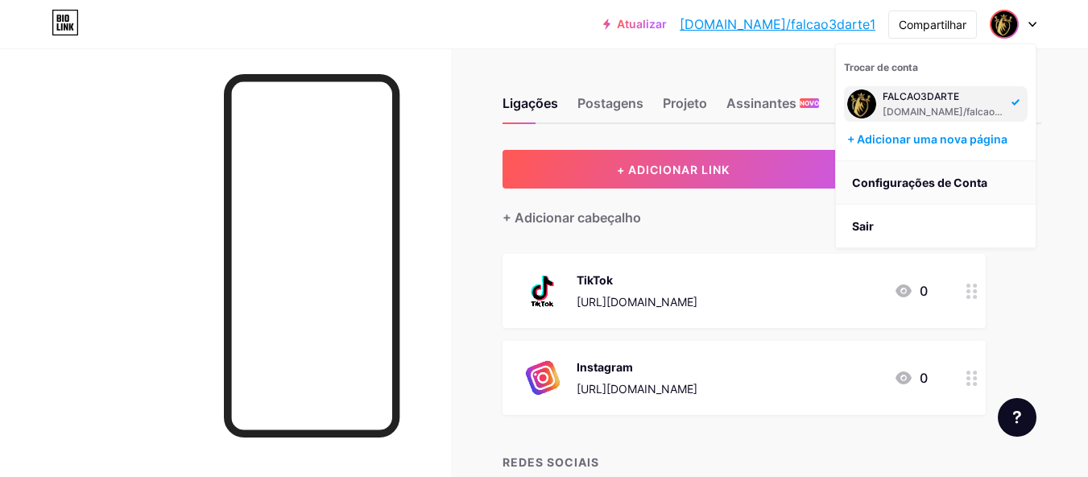
click at [920, 179] on font "Configurações de Conta" at bounding box center [919, 183] width 135 height 14
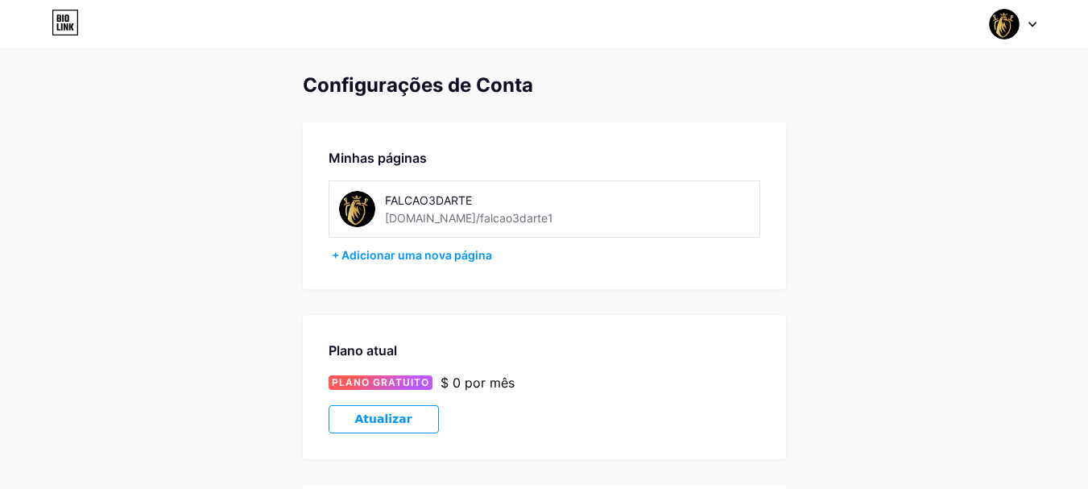
click at [482, 218] on font "[DOMAIN_NAME]/falcao3darte1" at bounding box center [469, 218] width 168 height 14
click at [358, 217] on img at bounding box center [357, 209] width 36 height 36
click at [350, 206] on img at bounding box center [357, 209] width 36 height 36
click at [403, 232] on div "FALCAO3DARTE [DOMAIN_NAME]/falcao3darte1" at bounding box center [545, 208] width 432 height 57
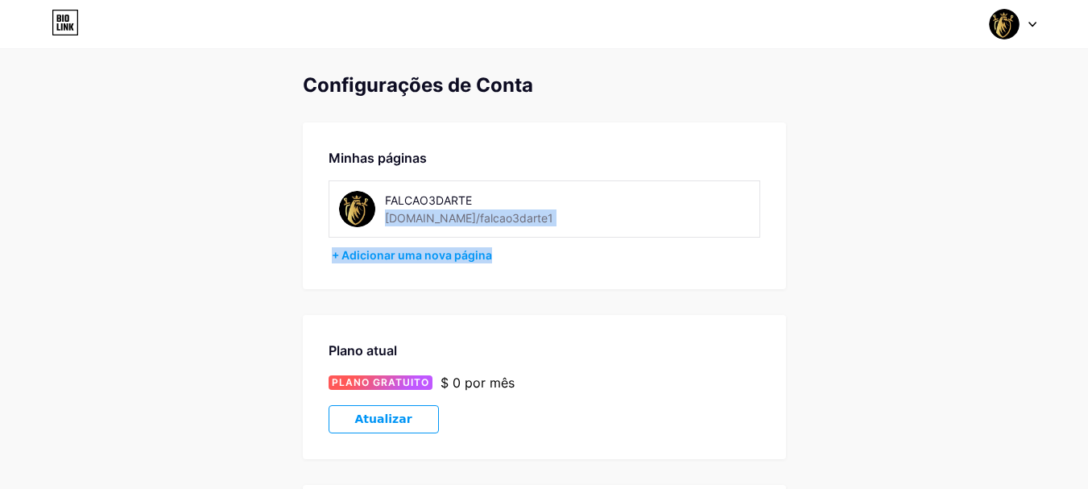
click at [567, 242] on div "Minhas páginas FALCAO3DARTE [DOMAIN_NAME]/falcao3darte1 + Adicionar uma nova pá…" at bounding box center [544, 205] width 483 height 167
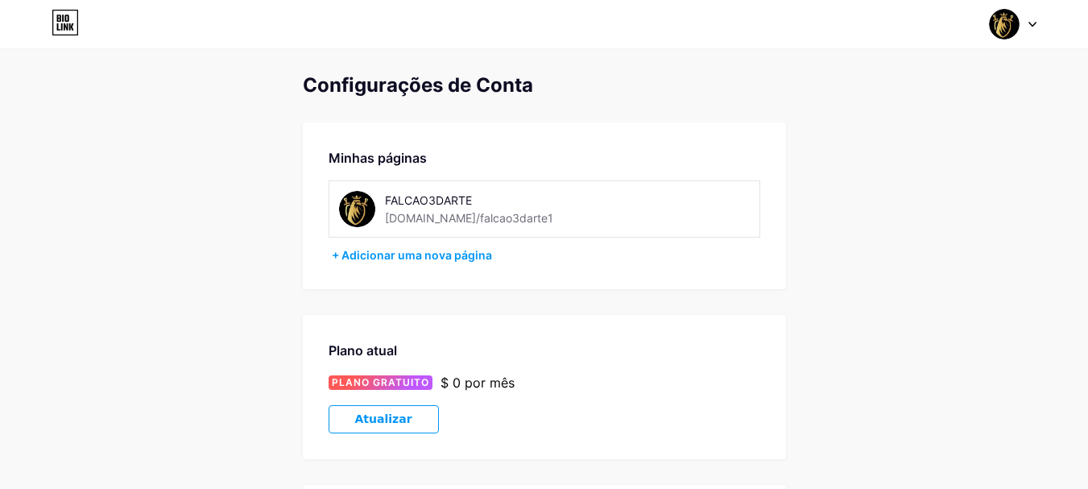
drag, startPoint x: 379, startPoint y: 225, endPoint x: 378, endPoint y: 208, distance: 17.8
click at [381, 225] on div "FALCAO3DARTE [DOMAIN_NAME]/falcao3darte1" at bounding box center [545, 208] width 432 height 57
click at [368, 204] on img at bounding box center [357, 209] width 36 height 36
click at [367, 206] on img at bounding box center [357, 209] width 36 height 36
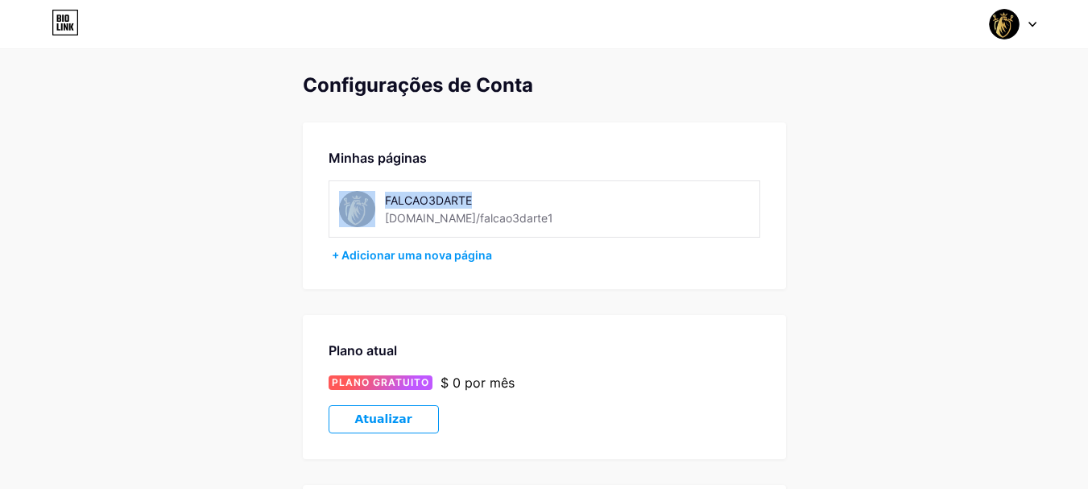
click at [538, 238] on div "Minhas páginas FALCAO3DARTE [DOMAIN_NAME]/falcao3darte1 + Adicionar uma nova pá…" at bounding box center [544, 205] width 483 height 167
click at [535, 185] on div "FALCAO3DARTE [DOMAIN_NAME]/falcao3darte1" at bounding box center [545, 208] width 432 height 57
click at [482, 164] on div "Minhas páginas" at bounding box center [545, 157] width 432 height 19
click at [393, 217] on font "[DOMAIN_NAME]/falcao3darte1" at bounding box center [469, 218] width 168 height 14
click at [357, 215] on img at bounding box center [357, 209] width 36 height 36
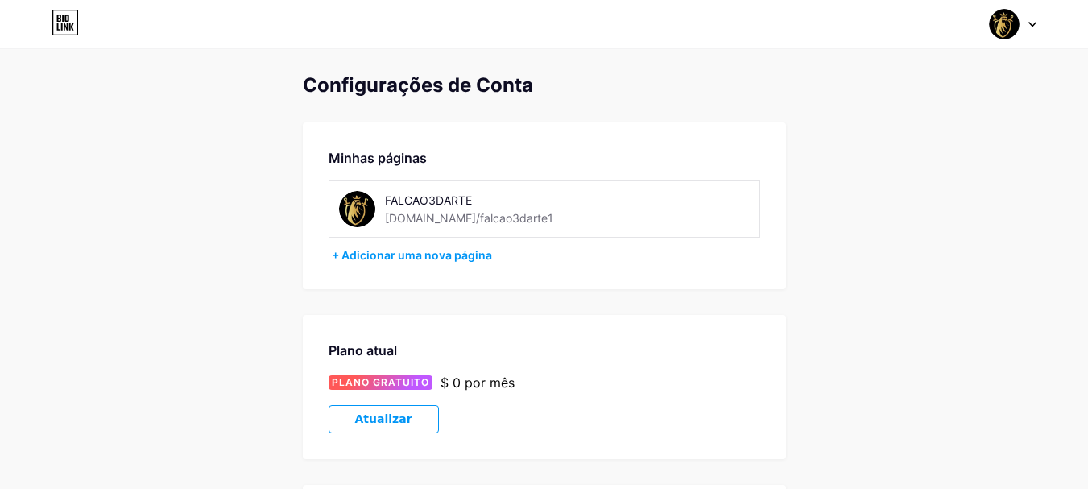
click at [1021, 26] on div at bounding box center [1013, 24] width 47 height 29
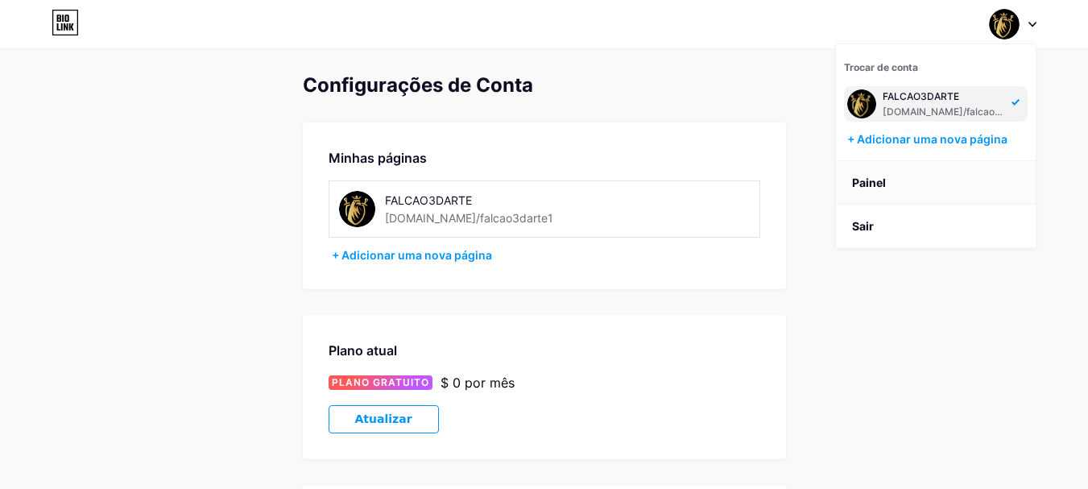
click at [889, 193] on link "Painel" at bounding box center [936, 182] width 200 height 43
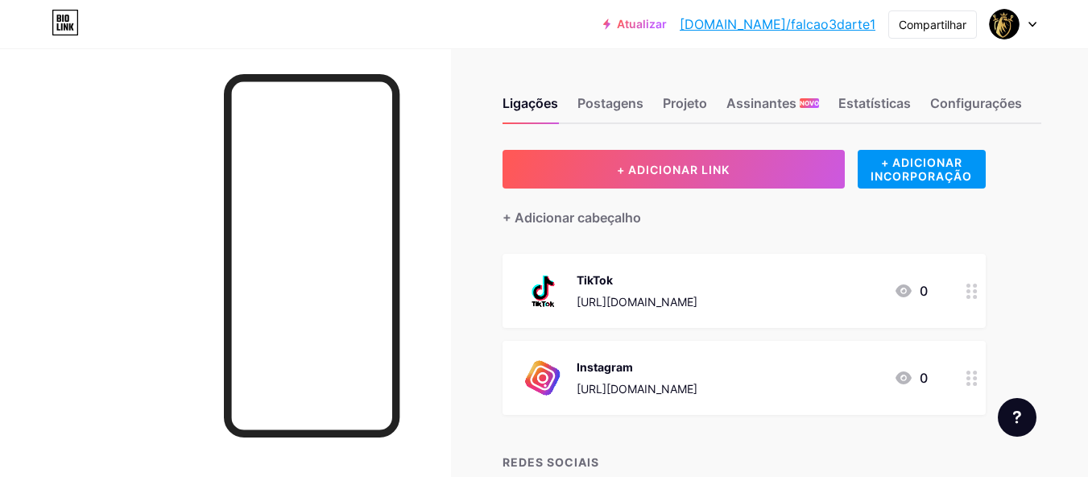
click at [972, 89] on div "Ligações Postagens Projeto Assinantes NOVO Estatísticas Configurações" at bounding box center [771, 96] width 539 height 56
click at [970, 93] on div "Ligações Postagens Projeto Assinantes NOVO Estatísticas Configurações" at bounding box center [771, 96] width 539 height 56
click at [968, 95] on font "Configurações" at bounding box center [976, 103] width 92 height 16
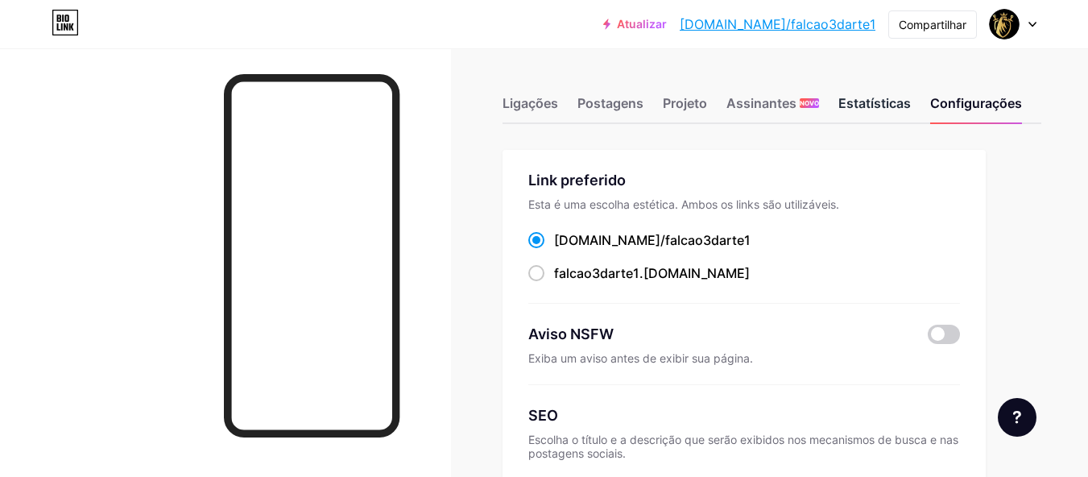
click at [888, 108] on font "Estatísticas" at bounding box center [874, 103] width 72 height 16
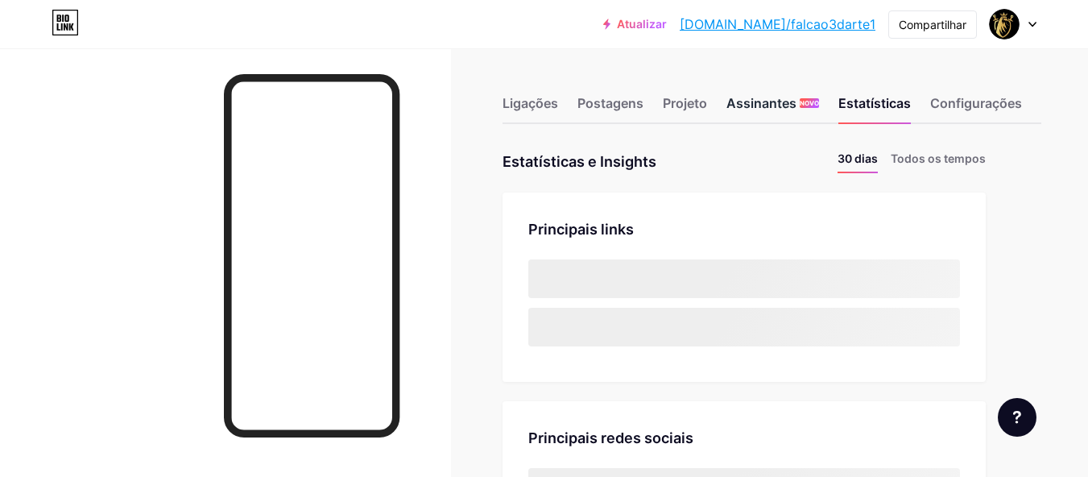
click at [799, 107] on div "Assinantes NOVO" at bounding box center [772, 107] width 93 height 29
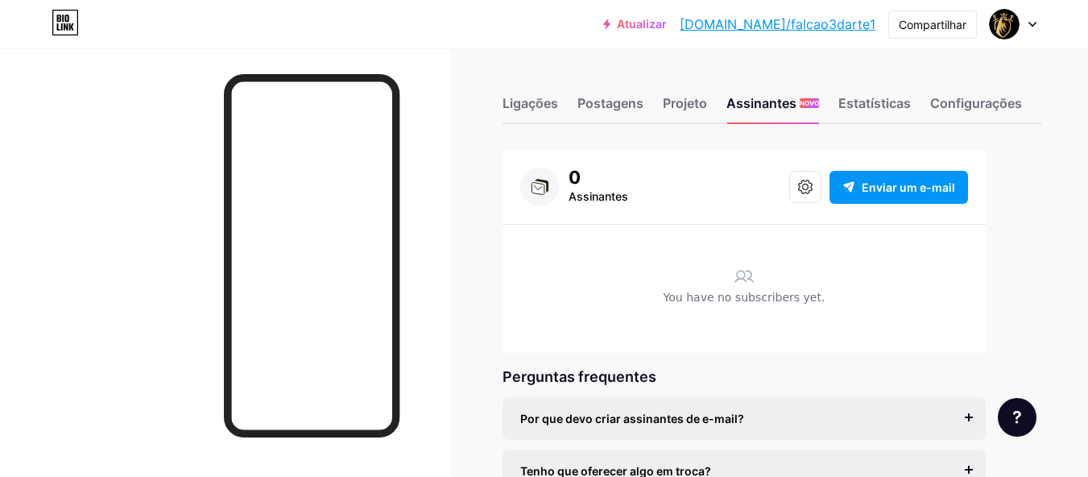
click at [662, 123] on div "Ligações Postagens Projeto Assinantes NOVO Estatísticas Configurações" at bounding box center [771, 96] width 539 height 56
click at [688, 116] on div "Projeto" at bounding box center [685, 107] width 44 height 29
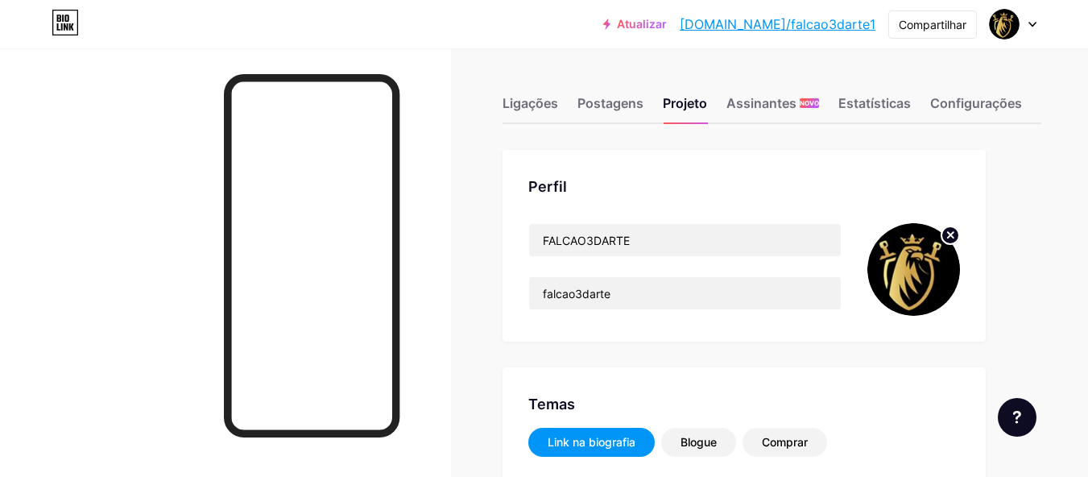
click at [947, 234] on circle at bounding box center [950, 235] width 18 height 18
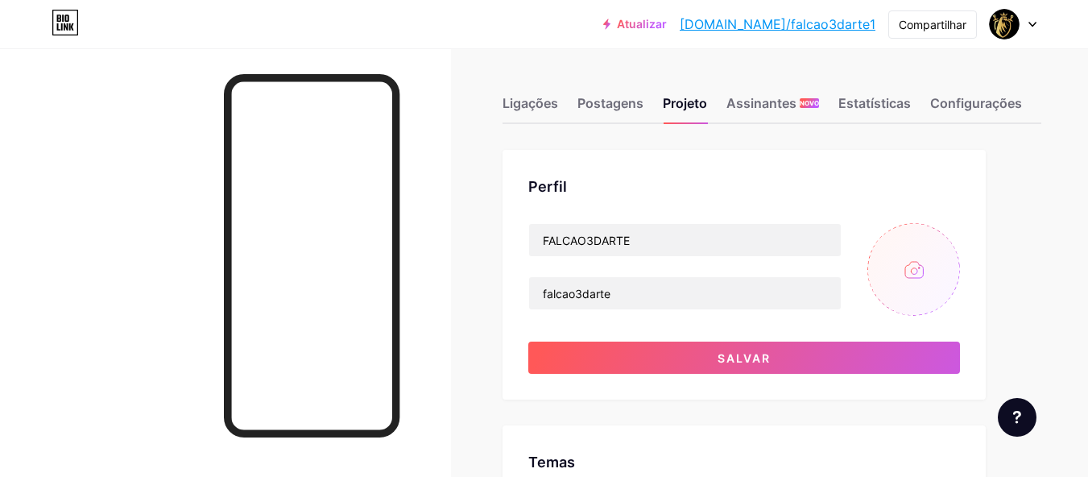
click at [932, 256] on input "file" at bounding box center [913, 269] width 93 height 93
type input "C:\fakepath\002dbd1c-a089-408a-b78d-ead995a70fd9.jfif"
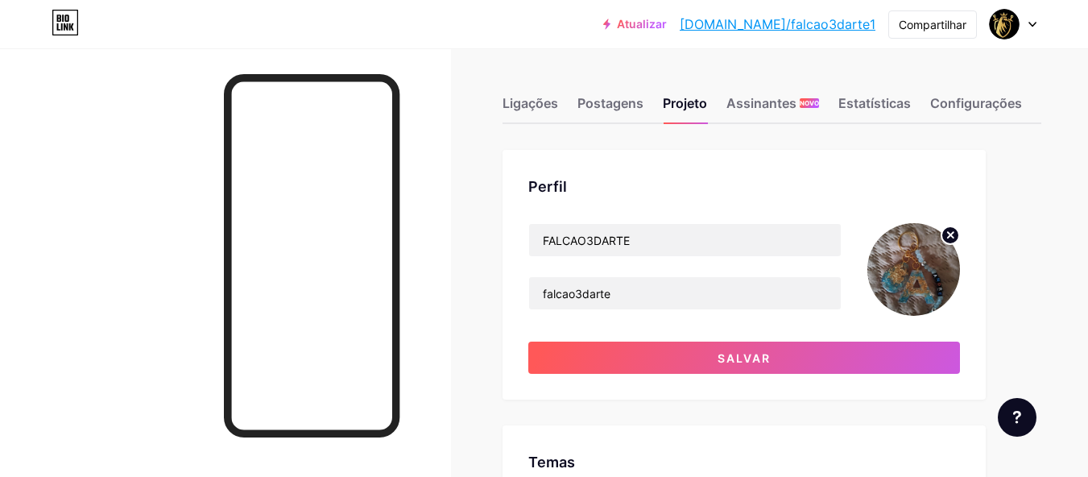
click at [947, 237] on circle at bounding box center [950, 235] width 18 height 18
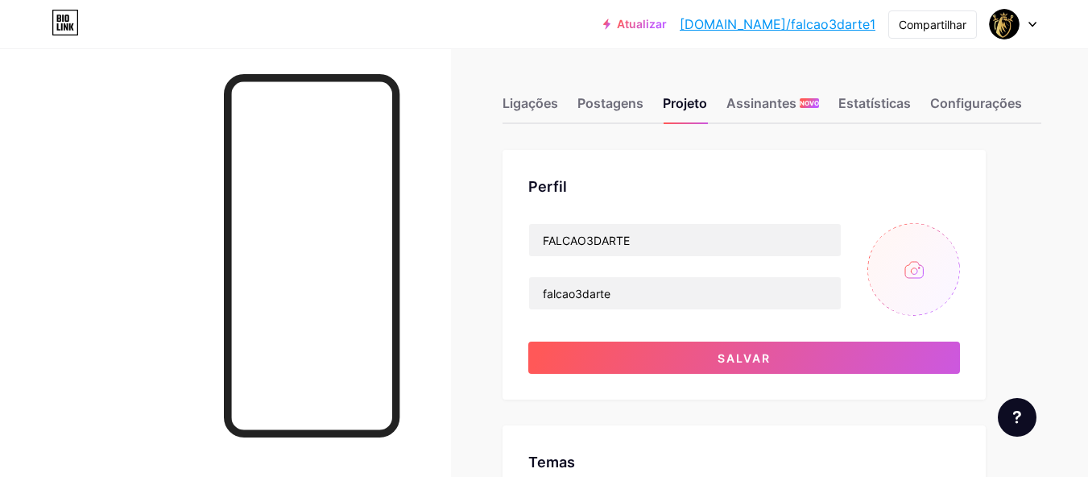
click at [912, 263] on input "file" at bounding box center [913, 269] width 93 height 93
type input "C:\fakepath\80f58811e933759d6ecbf7d6a64af408~tplv-tiktokx-cropcenter_1080_1080.…"
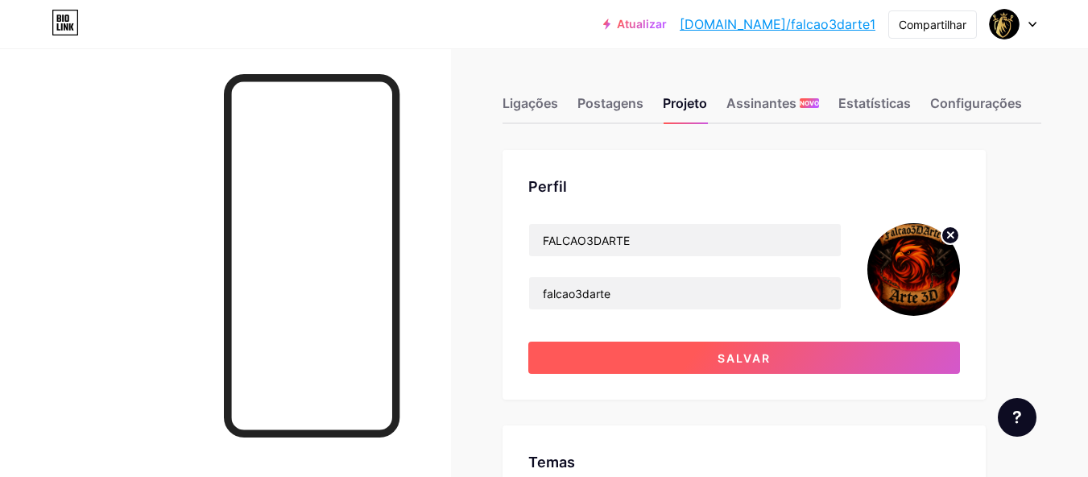
click at [669, 349] on button "Salvar" at bounding box center [744, 357] width 432 height 32
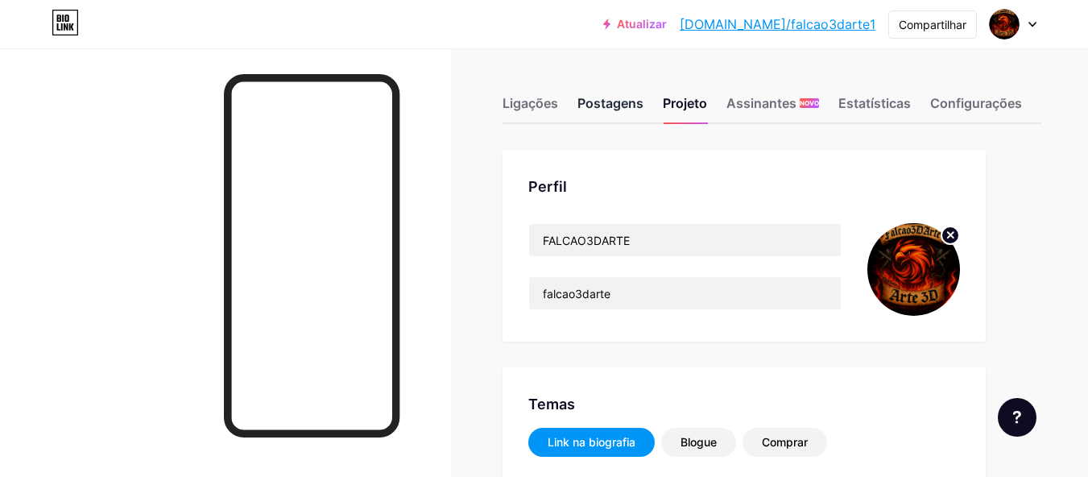
click at [619, 94] on font "Postagens" at bounding box center [610, 102] width 66 height 19
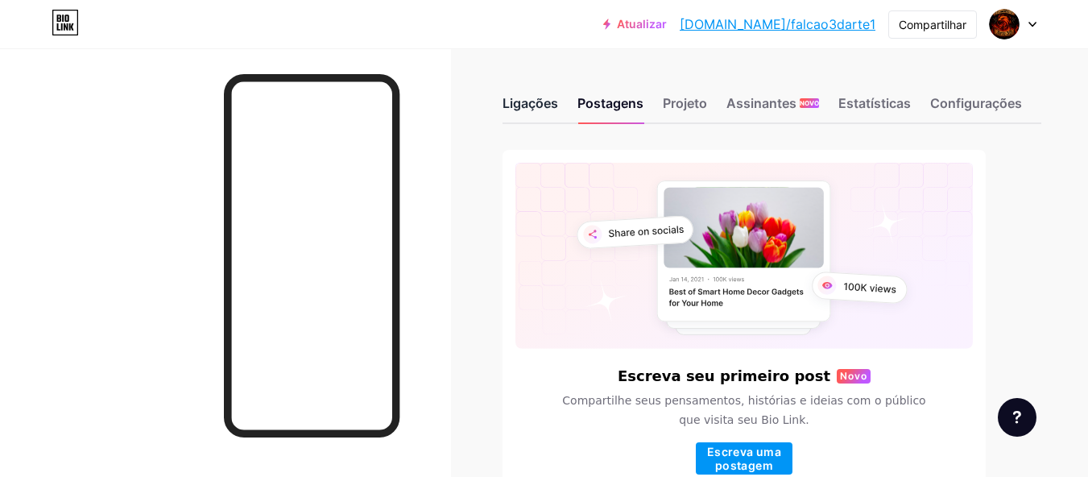
click at [544, 100] on font "Ligações" at bounding box center [530, 103] width 56 height 16
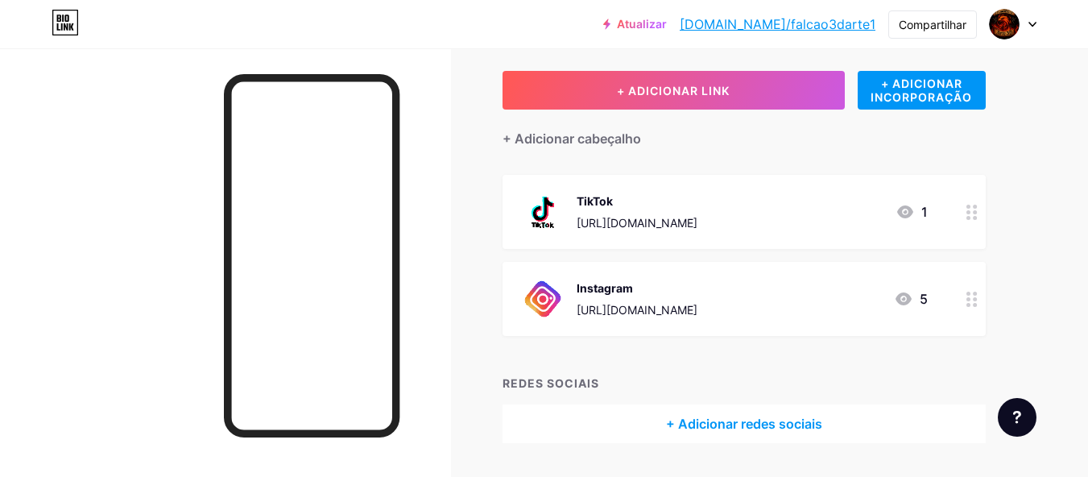
scroll to position [72, 0]
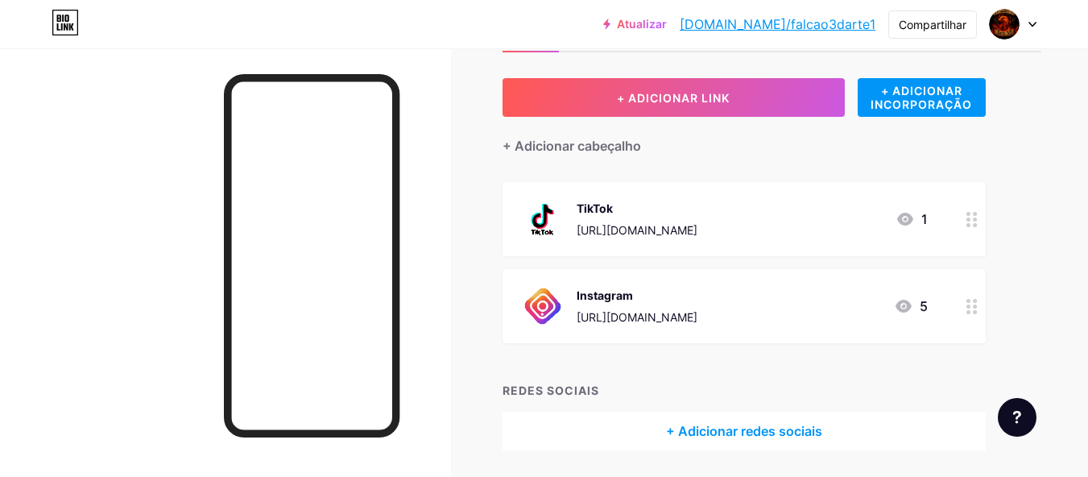
click at [754, 427] on font "+ Adicionar redes sociais" at bounding box center [744, 431] width 156 height 16
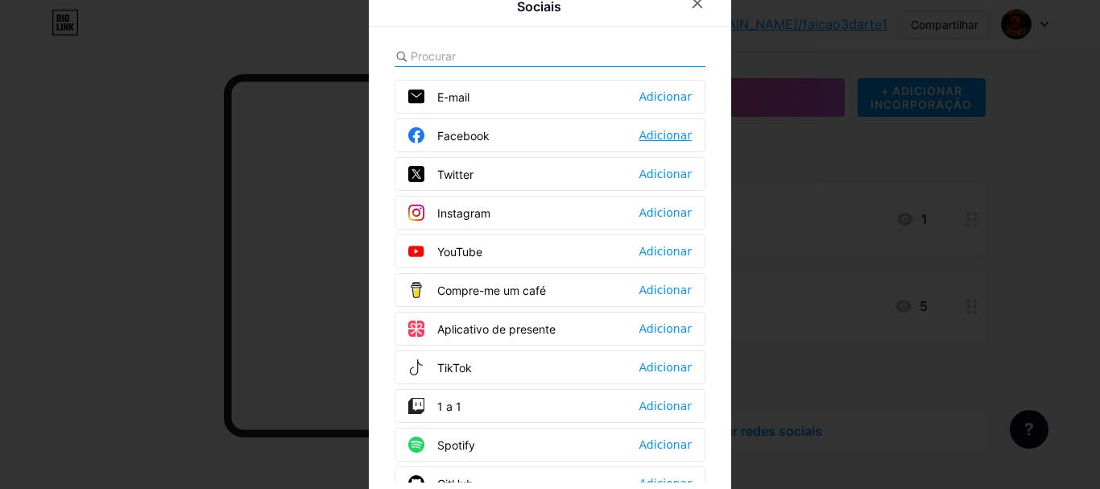
click at [664, 142] on font "Adicionar" at bounding box center [665, 135] width 52 height 13
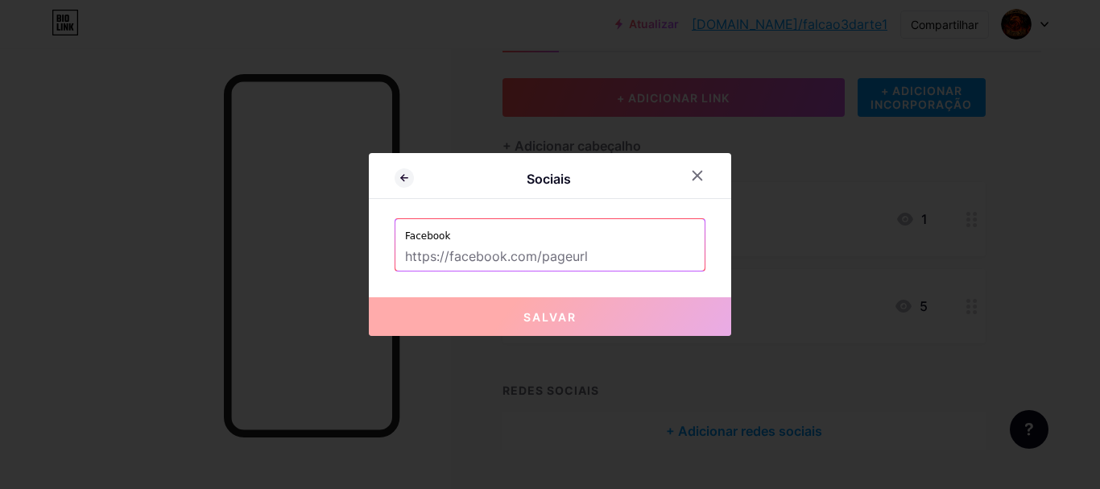
click at [510, 246] on input "text" at bounding box center [550, 256] width 290 height 27
paste input "[URL][DOMAIN_NAME]"
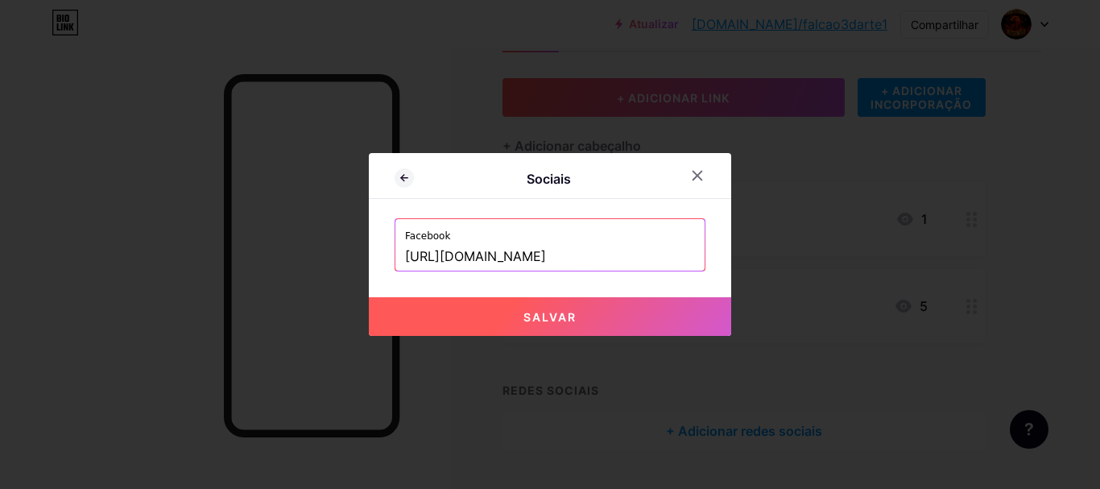
type input "[URL][DOMAIN_NAME]"
click at [545, 321] on font "Salvar" at bounding box center [549, 317] width 53 height 14
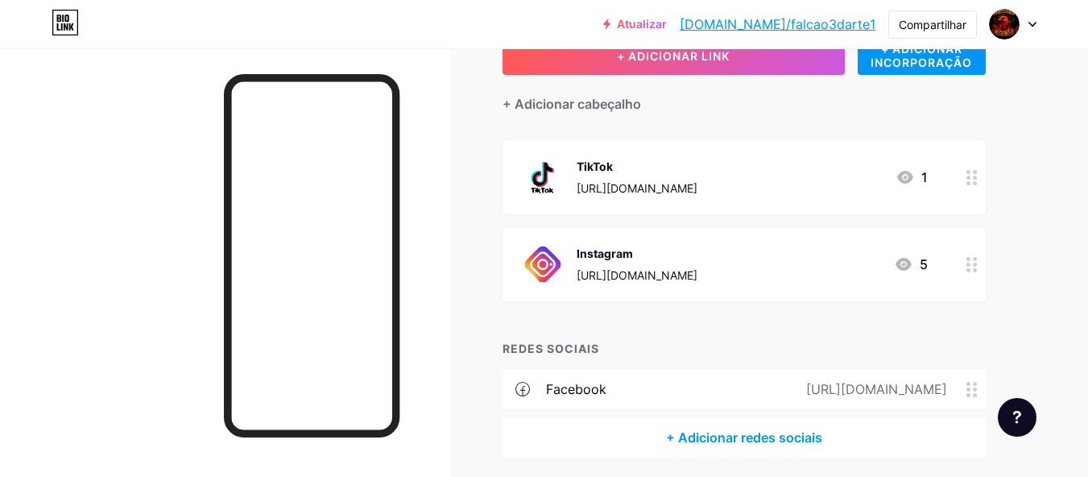
scroll to position [117, 0]
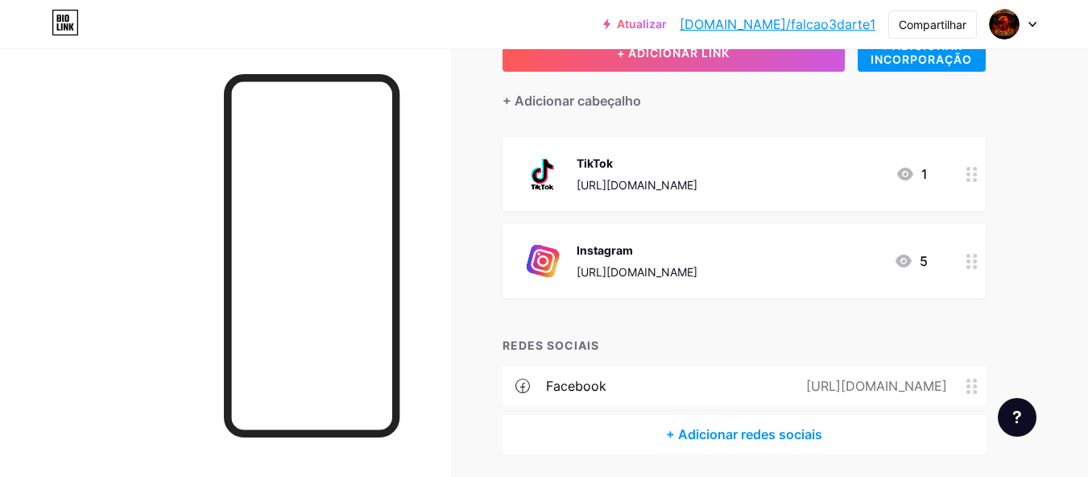
click at [974, 382] on icon at bounding box center [971, 385] width 11 height 15
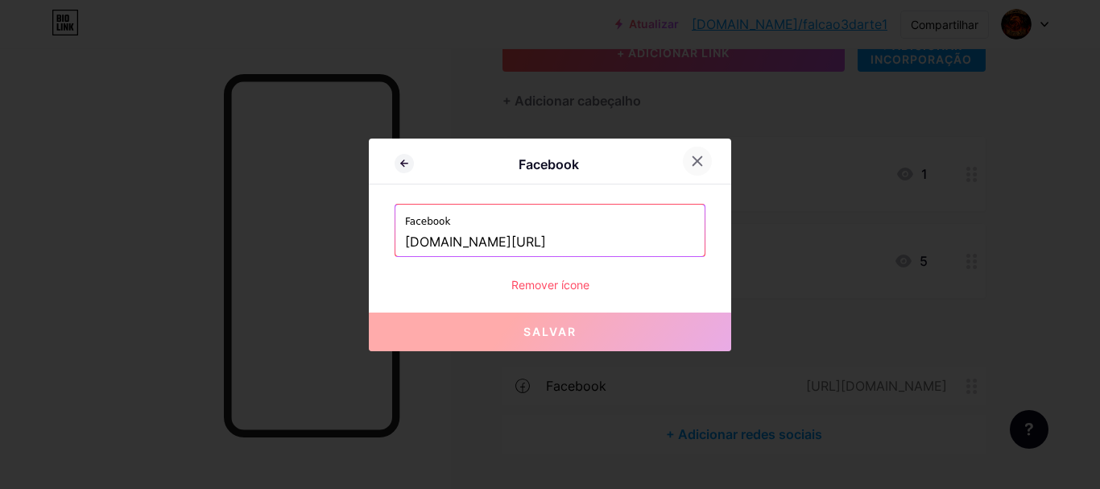
click at [693, 158] on icon at bounding box center [697, 161] width 13 height 13
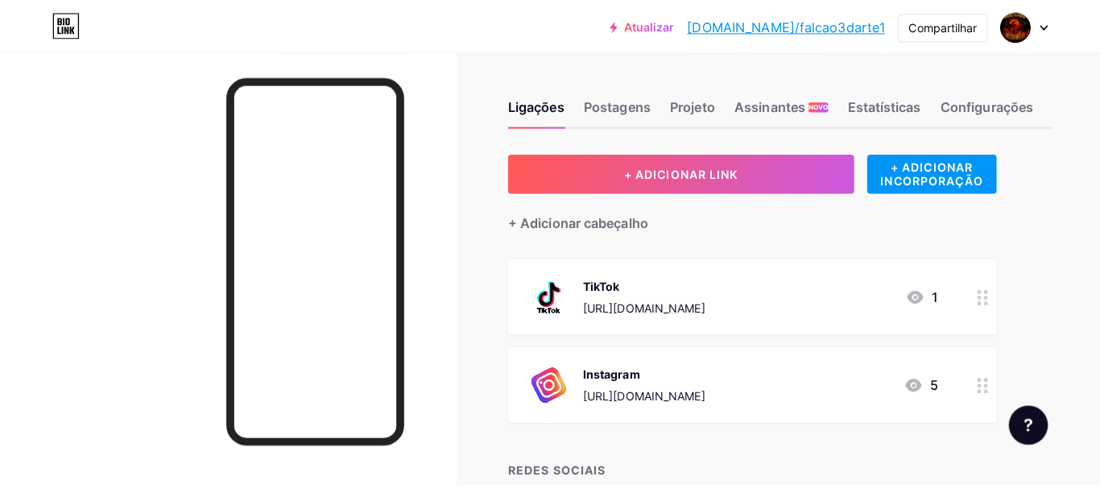
scroll to position [52, 0]
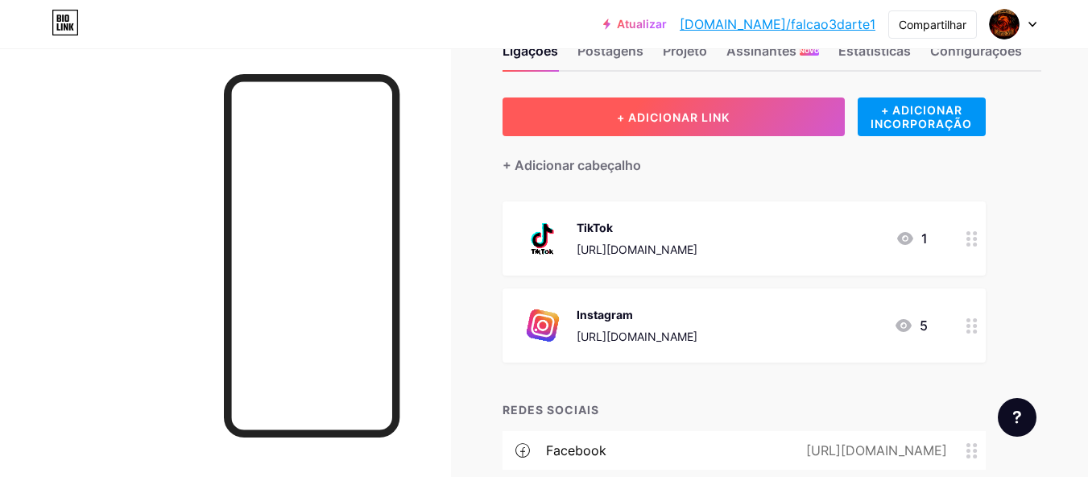
click at [724, 123] on font "+ ADICIONAR LINK" at bounding box center [673, 117] width 113 height 14
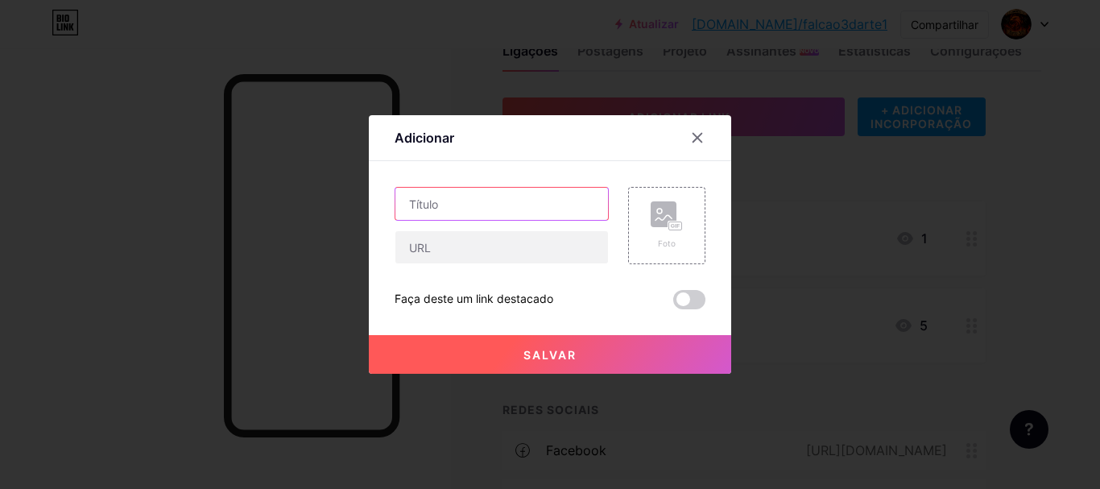
click at [480, 204] on input "text" at bounding box center [501, 204] width 213 height 32
type input "facebook"
click at [661, 238] on div "Foto" at bounding box center [667, 244] width 32 height 12
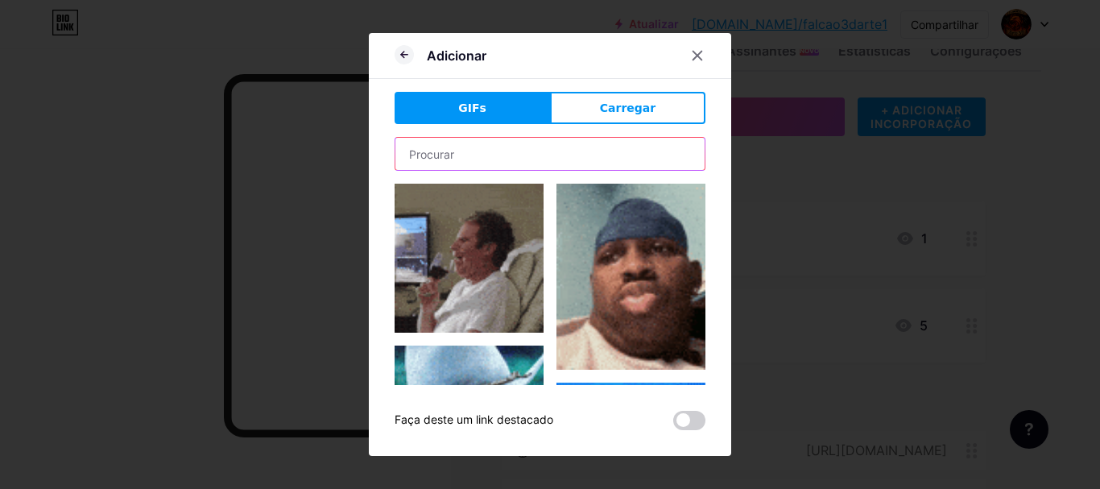
click at [649, 158] on input "text" at bounding box center [549, 154] width 309 height 32
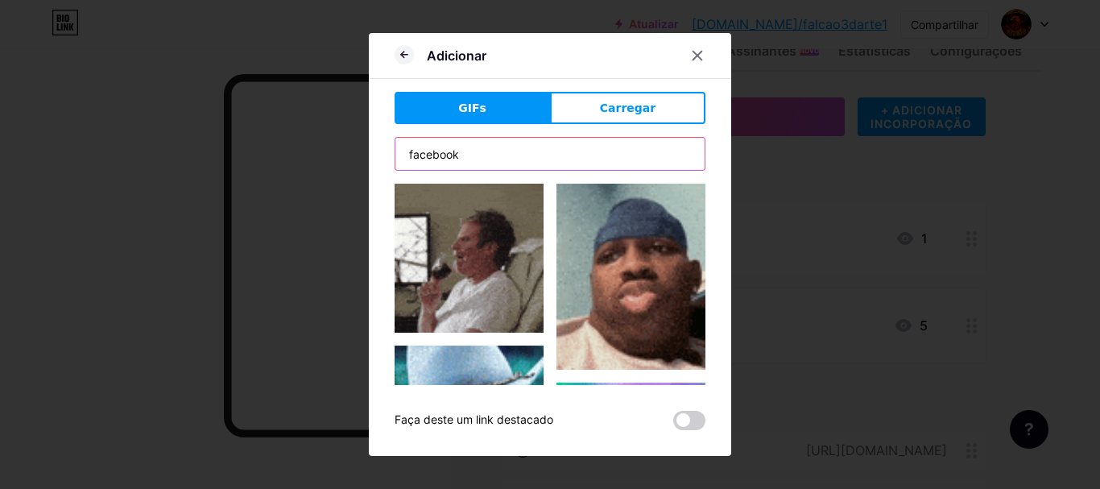
type input "facebook"
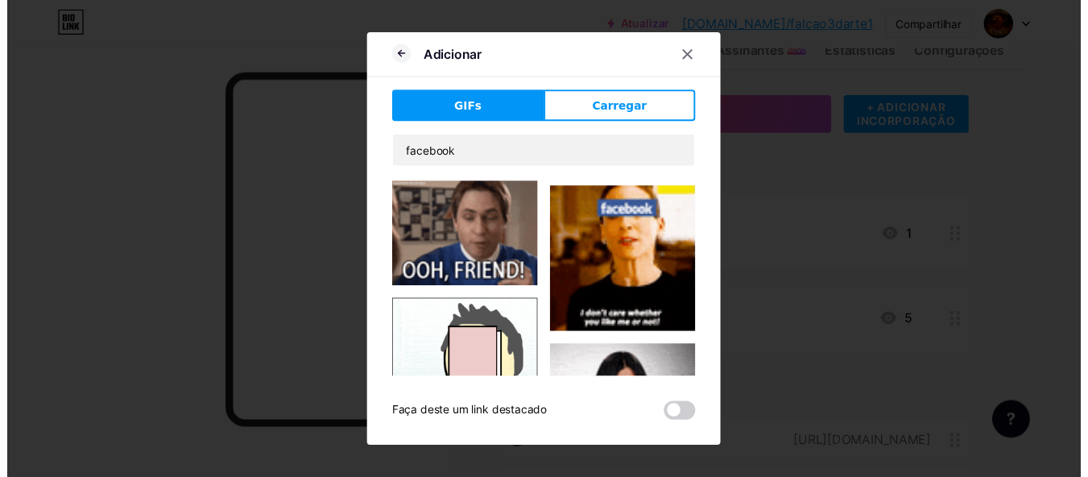
scroll to position [9367, 0]
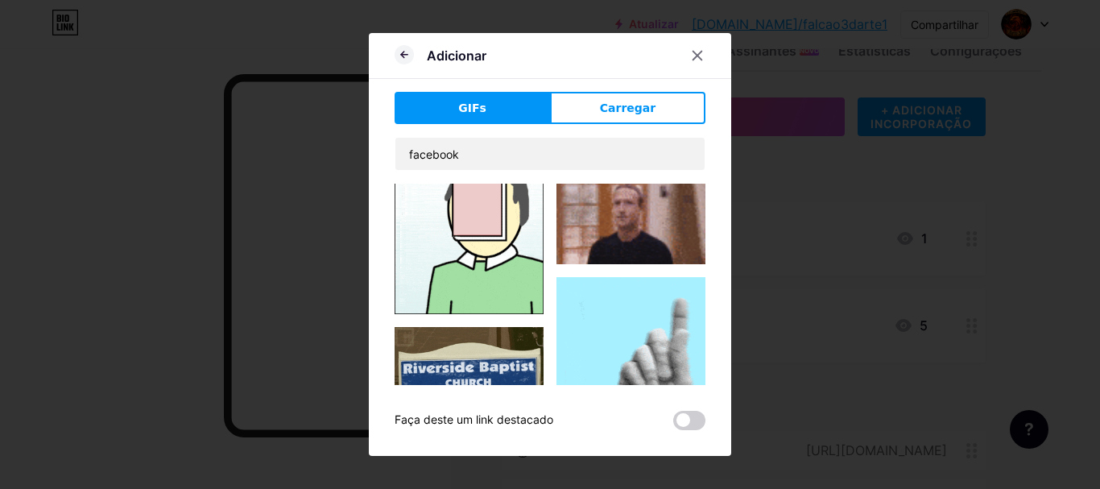
click at [585, 122] on button "Carregar" at bounding box center [627, 108] width 155 height 32
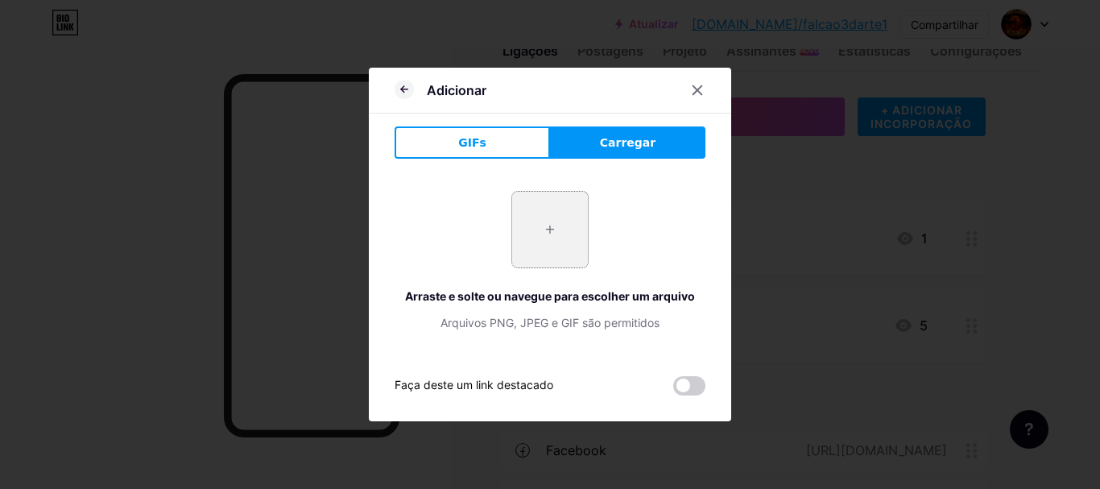
click at [546, 242] on input "file" at bounding box center [550, 230] width 76 height 76
click at [691, 96] on icon at bounding box center [697, 90] width 13 height 13
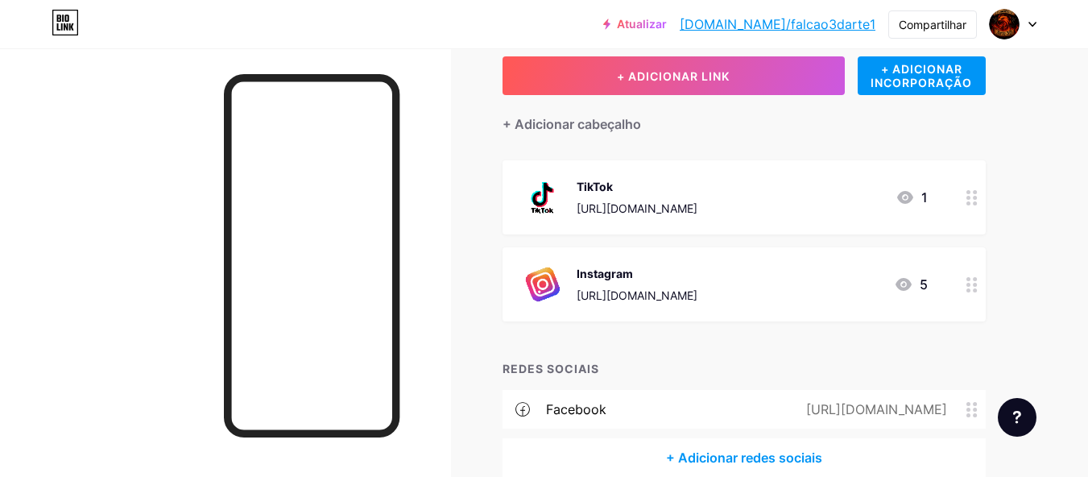
scroll to position [72, 0]
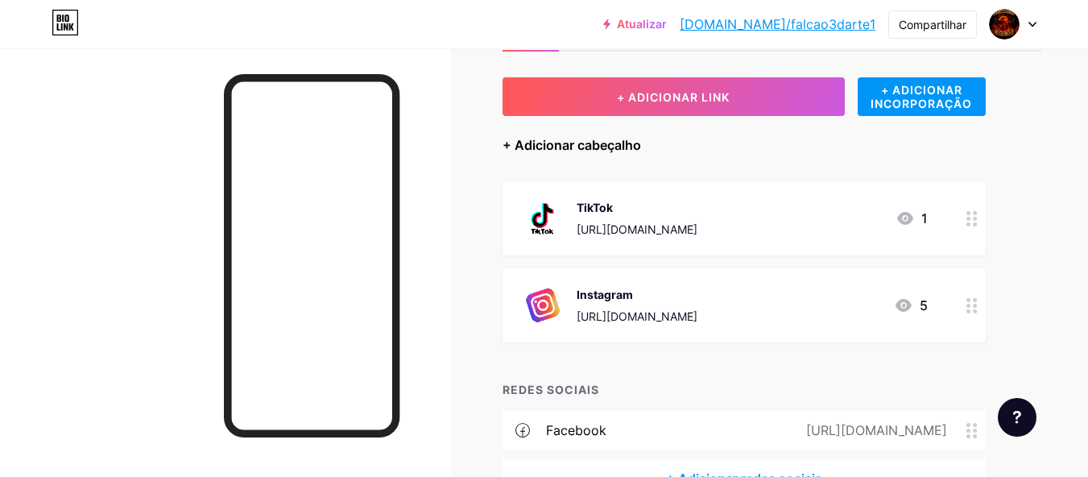
click at [574, 143] on font "+ Adicionar cabeçalho" at bounding box center [571, 145] width 139 height 16
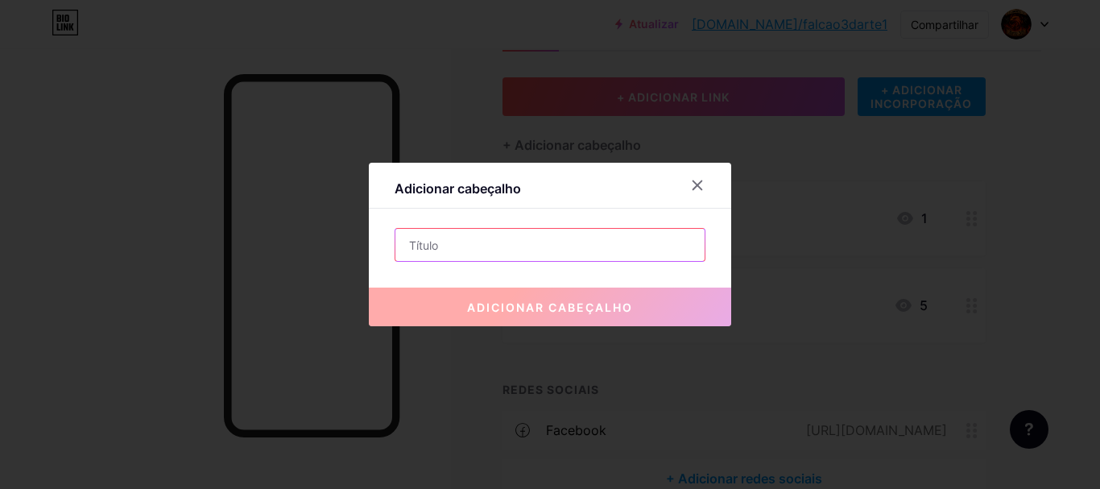
click at [484, 243] on input "text" at bounding box center [549, 245] width 309 height 32
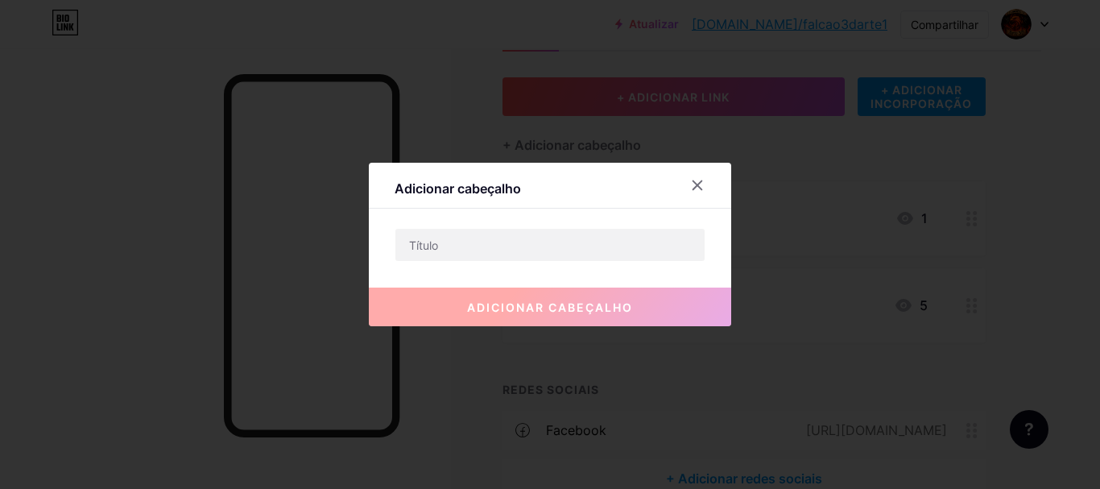
drag, startPoint x: 484, startPoint y: 243, endPoint x: 487, endPoint y: 31, distance: 212.6
click at [487, 31] on div at bounding box center [550, 244] width 1100 height 489
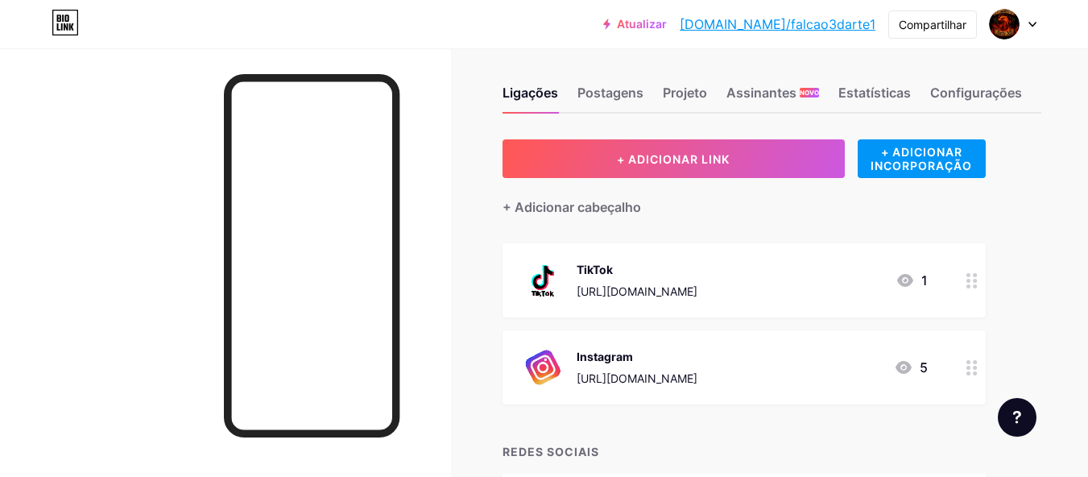
scroll to position [0, 0]
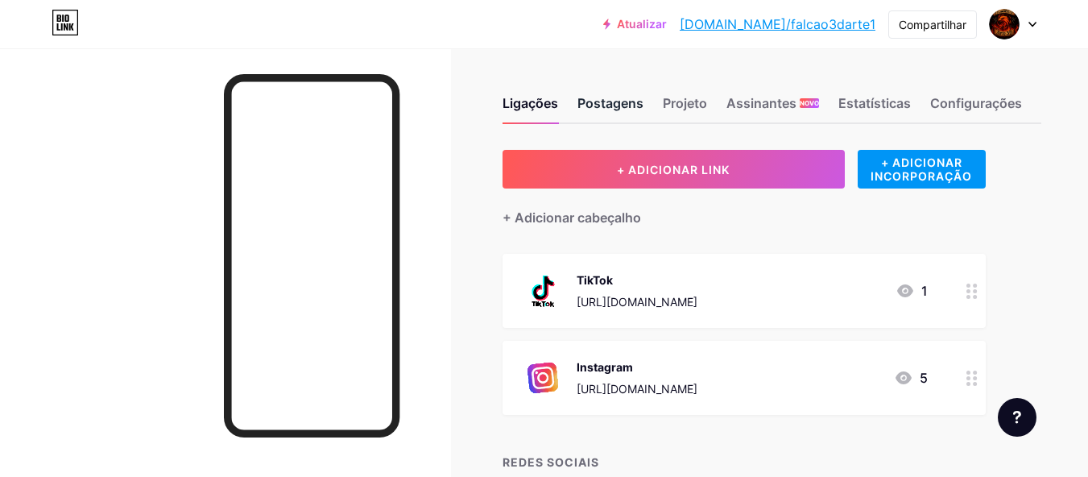
click at [594, 98] on font "Postagens" at bounding box center [610, 103] width 66 height 16
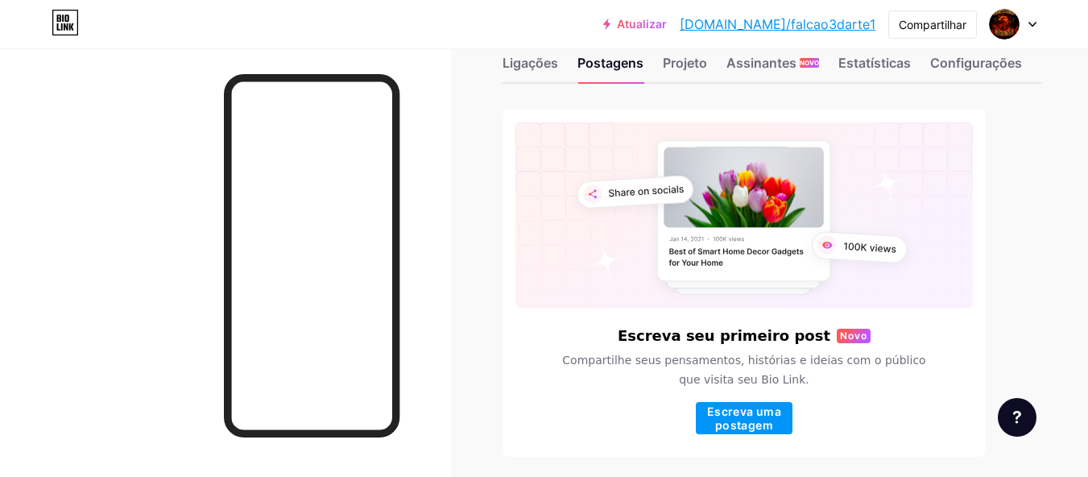
scroll to position [46, 0]
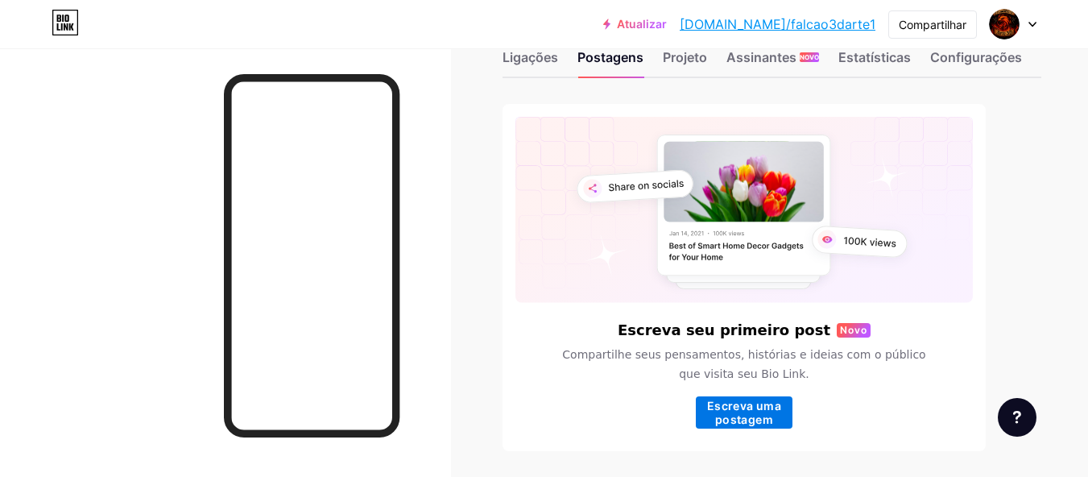
click at [746, 414] on font "Escreva uma postagem" at bounding box center [744, 412] width 74 height 27
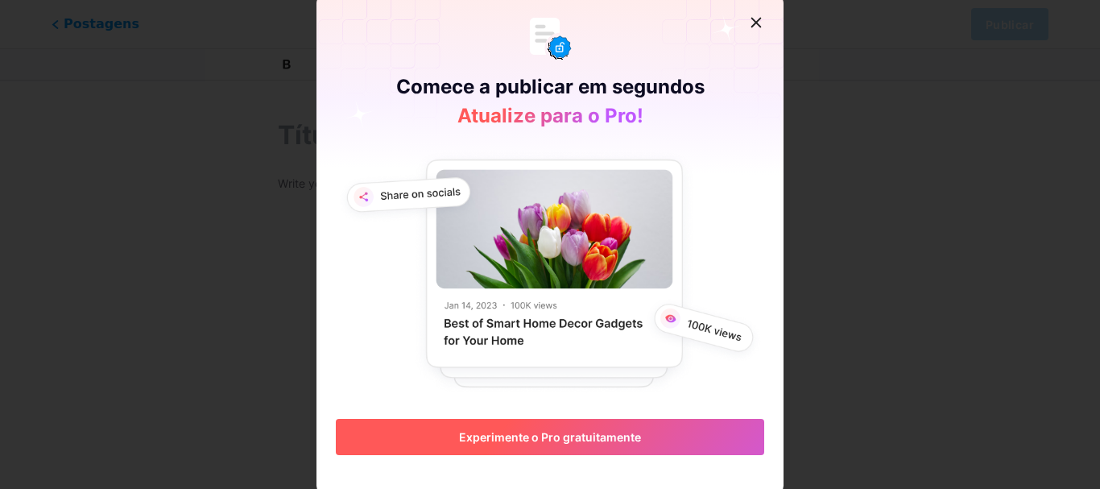
click at [648, 433] on button "Experimente o Pro gratuitamente" at bounding box center [550, 437] width 428 height 36
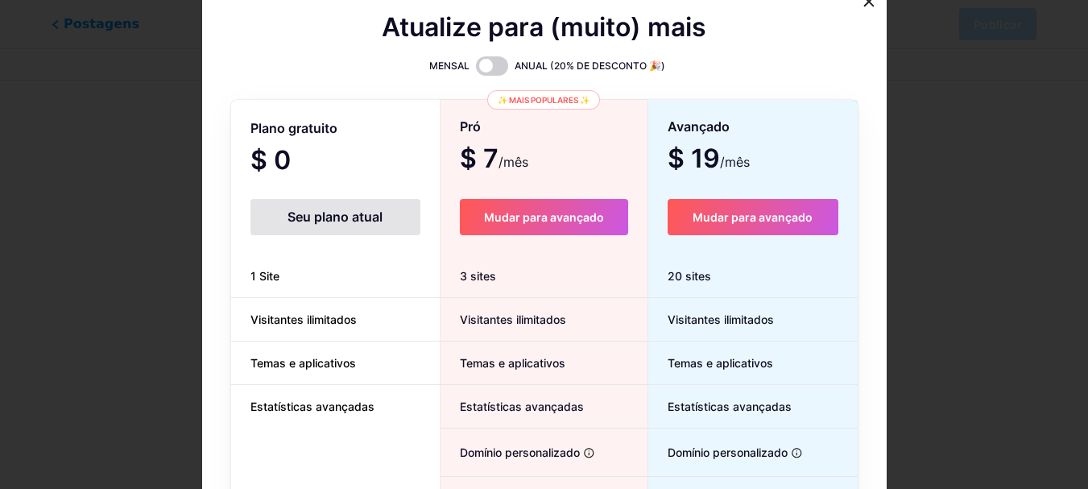
scroll to position [139, 0]
drag, startPoint x: 1090, startPoint y: 190, endPoint x: 1091, endPoint y: 225, distance: 34.7
click at [1087, 224] on html "Este recurso está disponível apenas para usuários Pro. Experimente o Pro gratui…" at bounding box center [544, 175] width 1088 height 628
click at [327, 211] on font "Seu plano atual" at bounding box center [334, 217] width 95 height 16
click at [490, 64] on span at bounding box center [492, 65] width 32 height 19
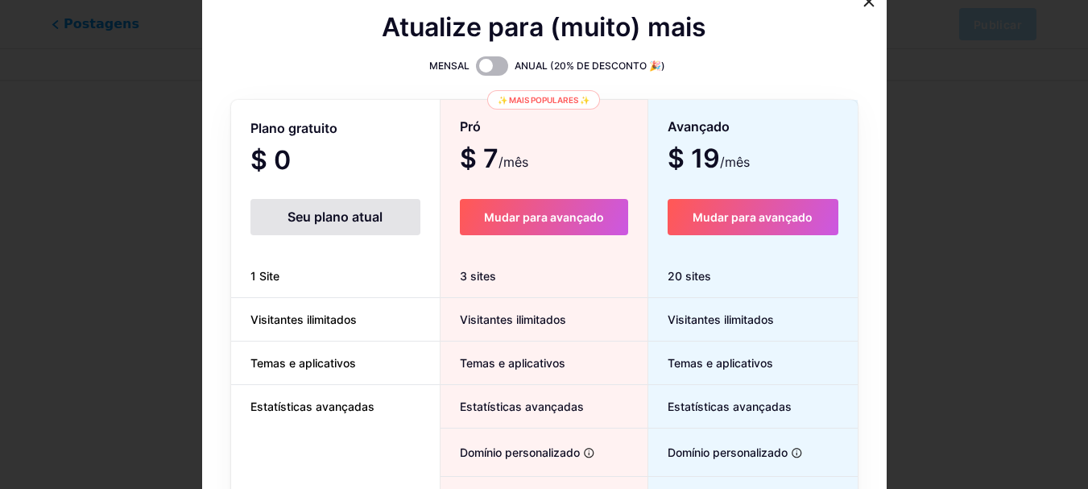
click at [476, 70] on input "checkbox" at bounding box center [476, 70] width 0 height 0
click at [362, 220] on font "Seu plano atual" at bounding box center [334, 217] width 95 height 16
click at [873, 3] on icon at bounding box center [868, 1] width 13 height 13
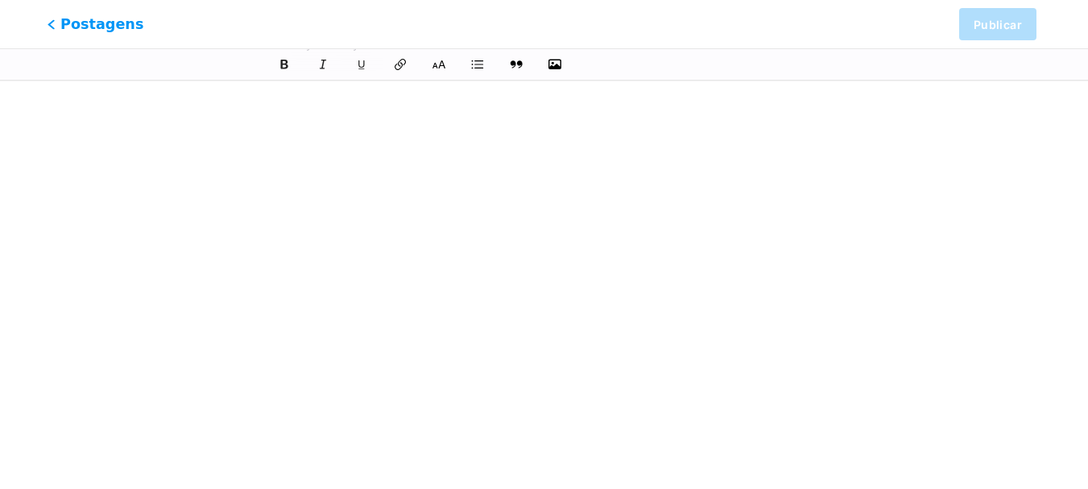
click at [75, 27] on font "Postagens" at bounding box center [101, 23] width 83 height 17
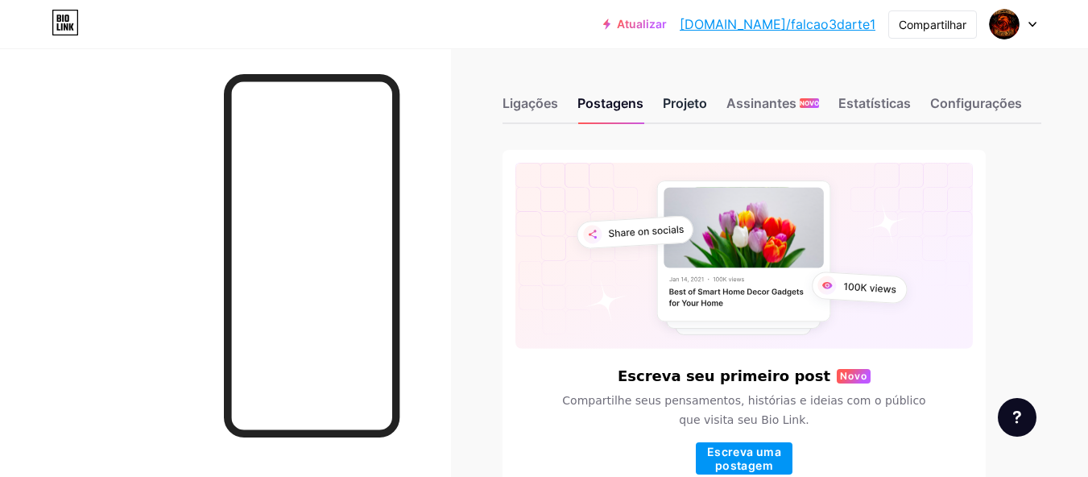
click at [693, 105] on font "Projeto" at bounding box center [685, 103] width 44 height 16
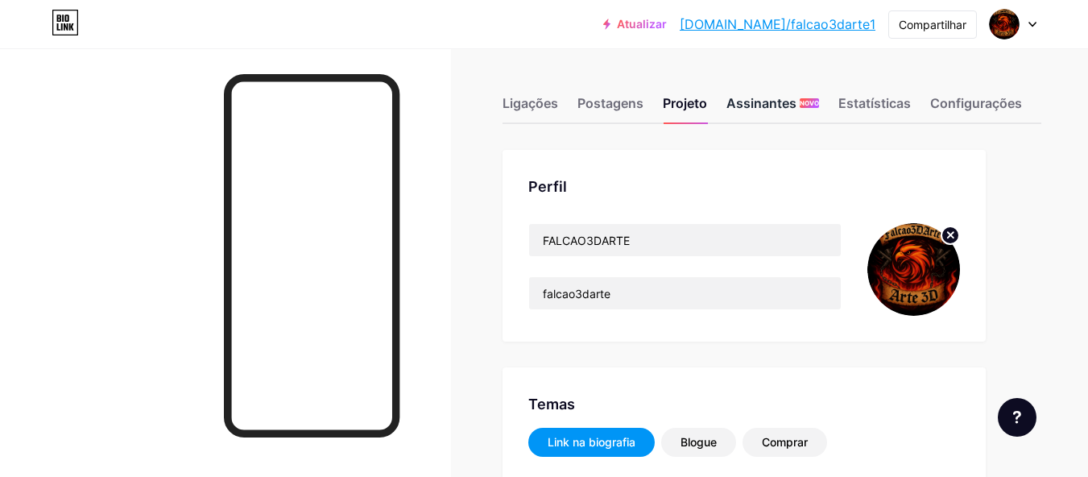
click at [745, 105] on font "Assinantes" at bounding box center [761, 103] width 70 height 16
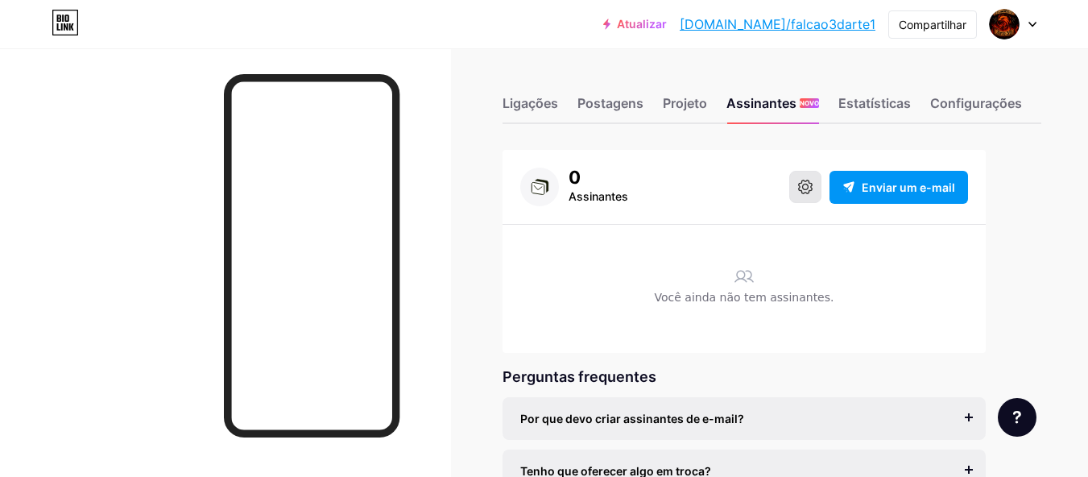
click at [800, 201] on button at bounding box center [805, 187] width 32 height 32
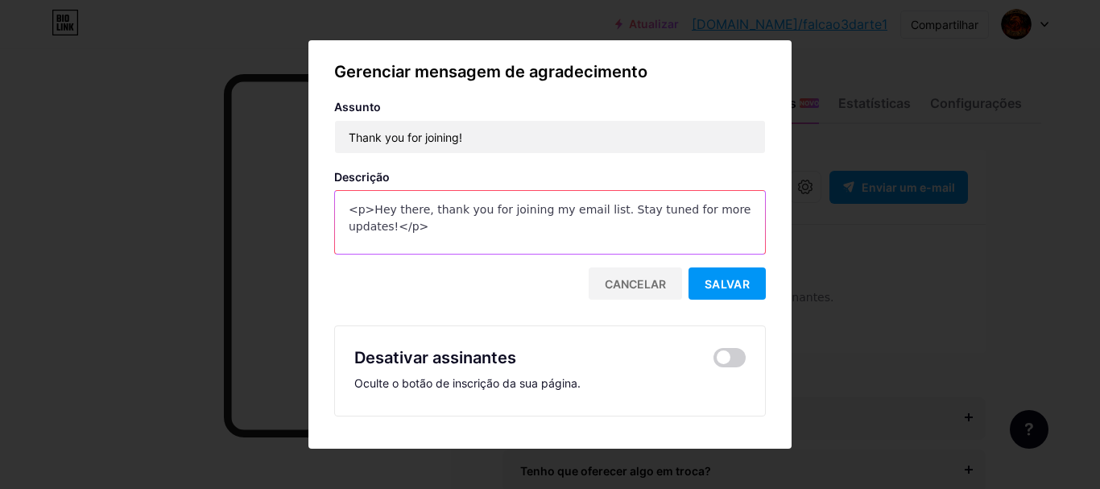
drag, startPoint x: 520, startPoint y: 237, endPoint x: 324, endPoint y: 211, distance: 198.2
click at [324, 211] on div "Gerenciar mensagem de agradecimento Assunto Thank you for joining! Descrição <p…" at bounding box center [549, 245] width 483 height 370
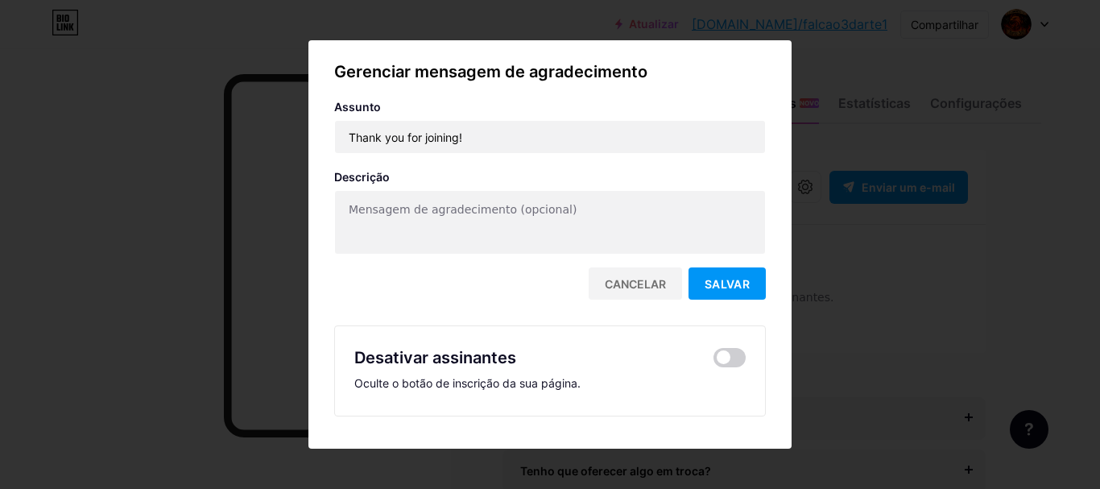
click at [866, 275] on div at bounding box center [550, 244] width 1100 height 489
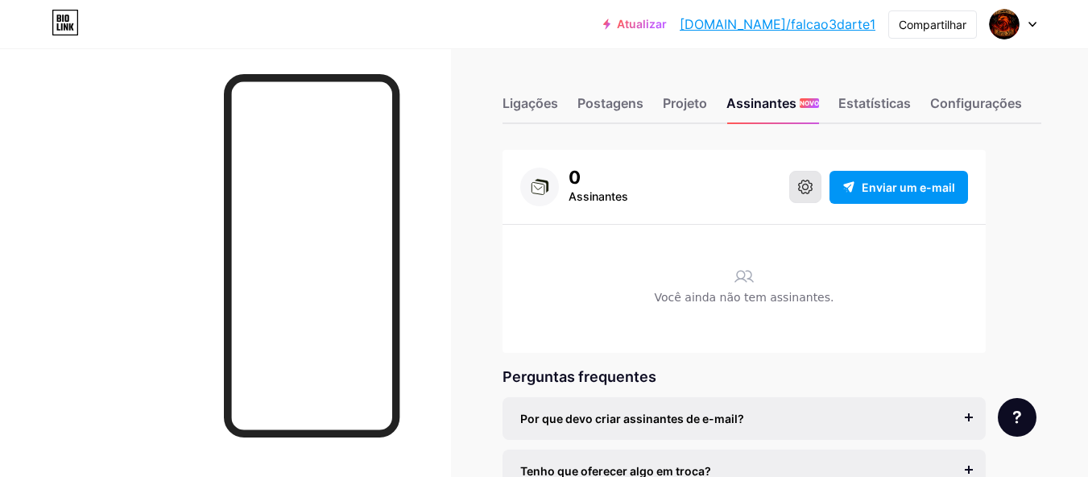
click at [807, 188] on icon at bounding box center [805, 187] width 14 height 14
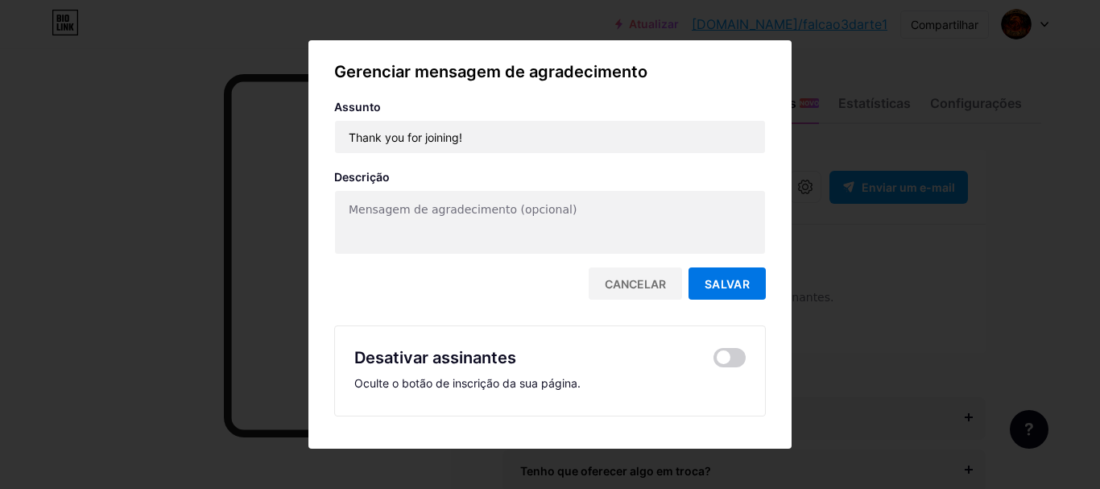
click at [728, 293] on button "Salvar" at bounding box center [726, 283] width 77 height 32
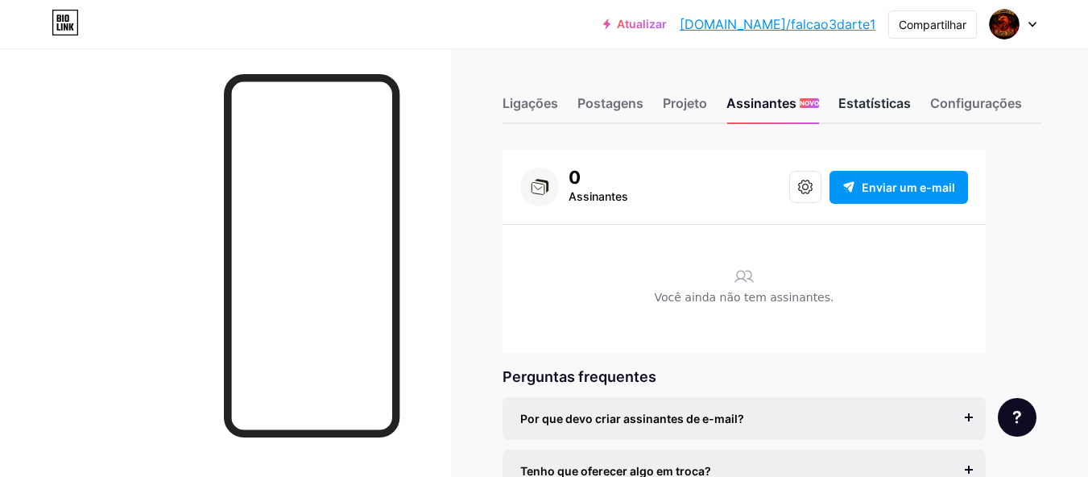
click at [873, 101] on font "Estatísticas" at bounding box center [874, 103] width 72 height 16
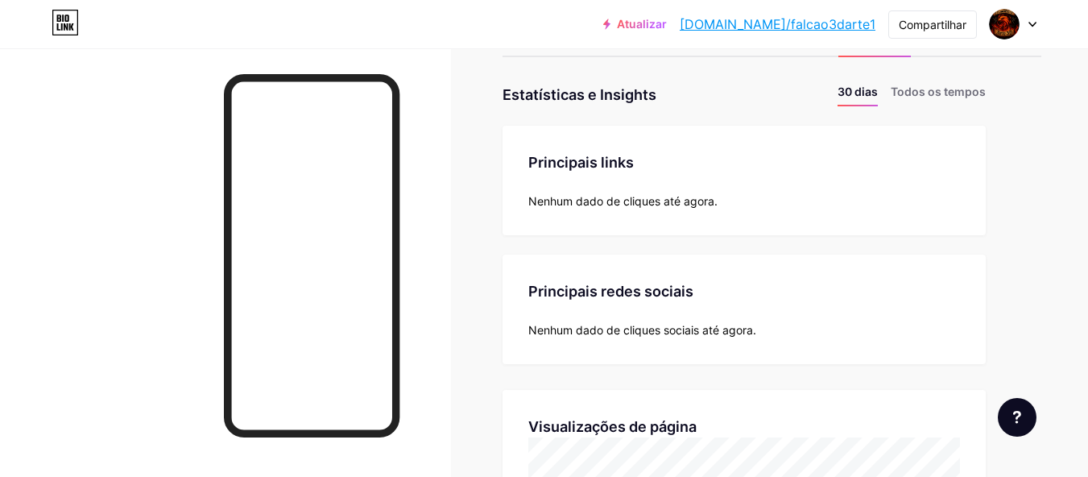
scroll to position [23, 0]
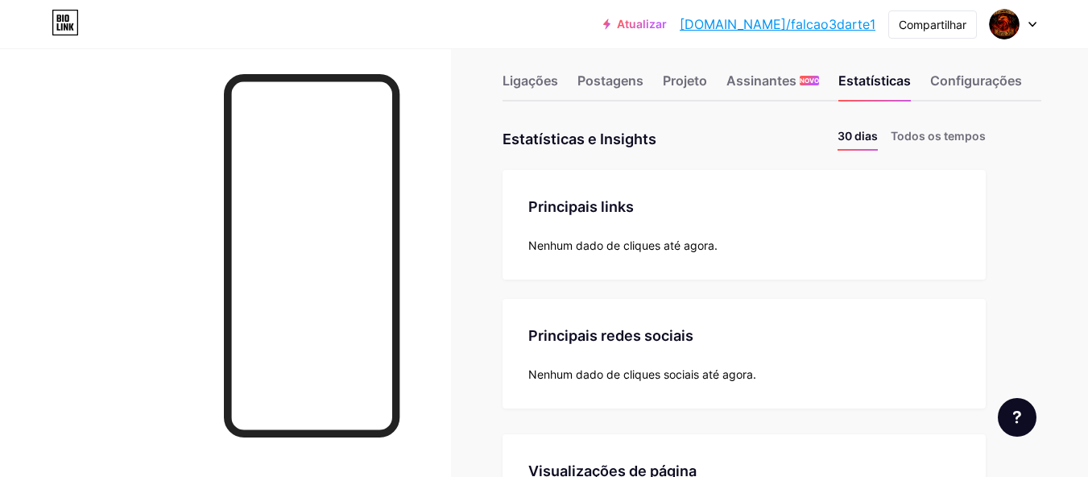
drag, startPoint x: 616, startPoint y: 282, endPoint x: 641, endPoint y: 246, distance: 44.0
click at [643, 243] on font "Nenhum dado de cliques até agora." at bounding box center [622, 245] width 189 height 14
click at [742, 342] on div "Principais redes sociais" at bounding box center [744, 336] width 432 height 22
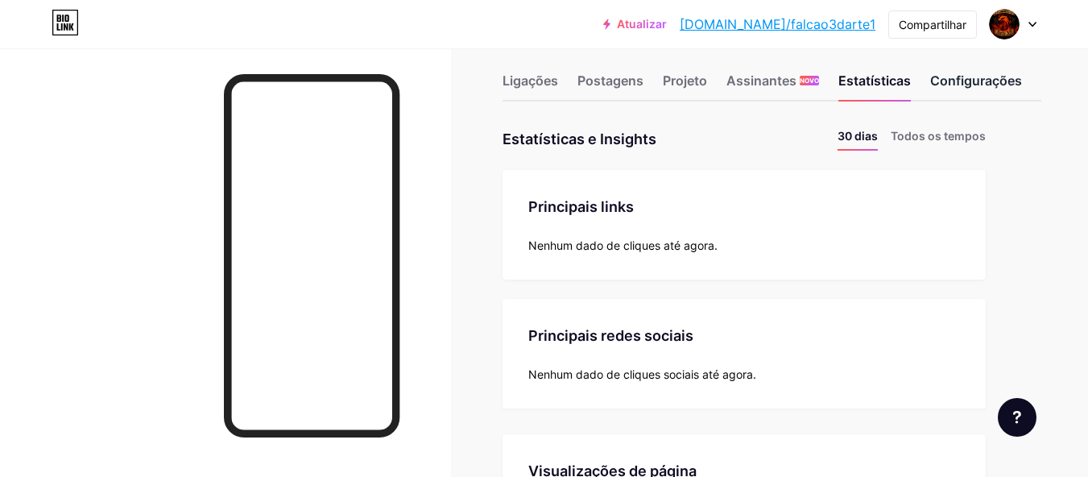
click at [947, 81] on font "Configurações" at bounding box center [976, 80] width 92 height 16
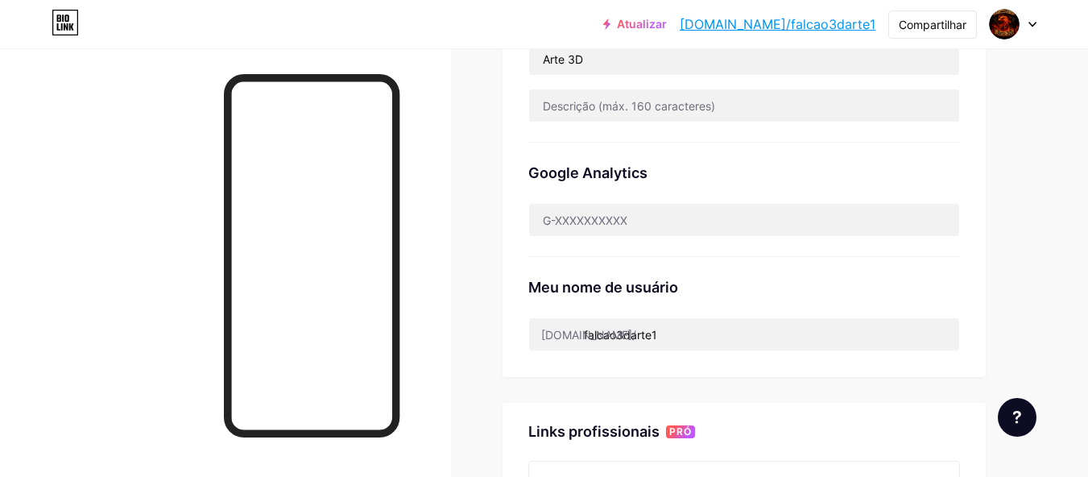
scroll to position [432, 0]
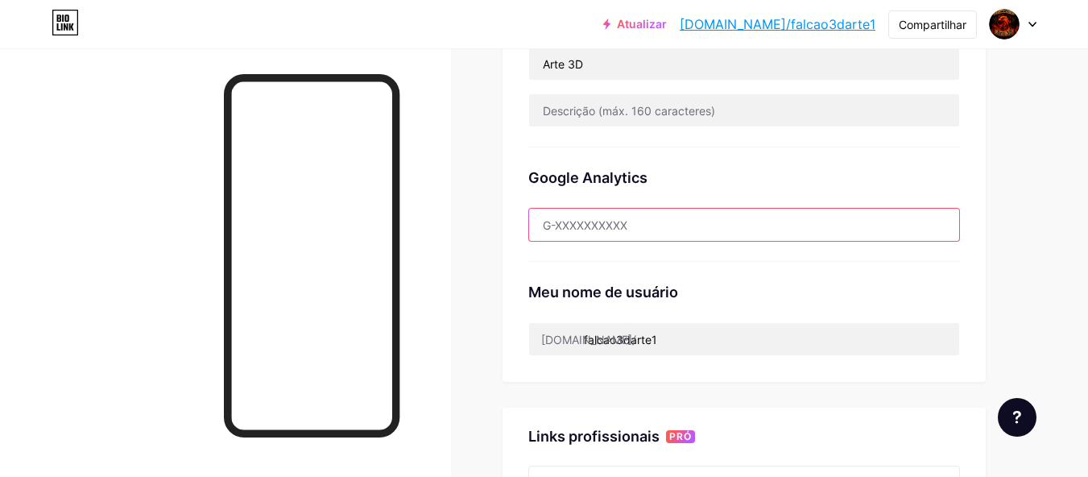
click at [691, 229] on input "text" at bounding box center [744, 225] width 430 height 32
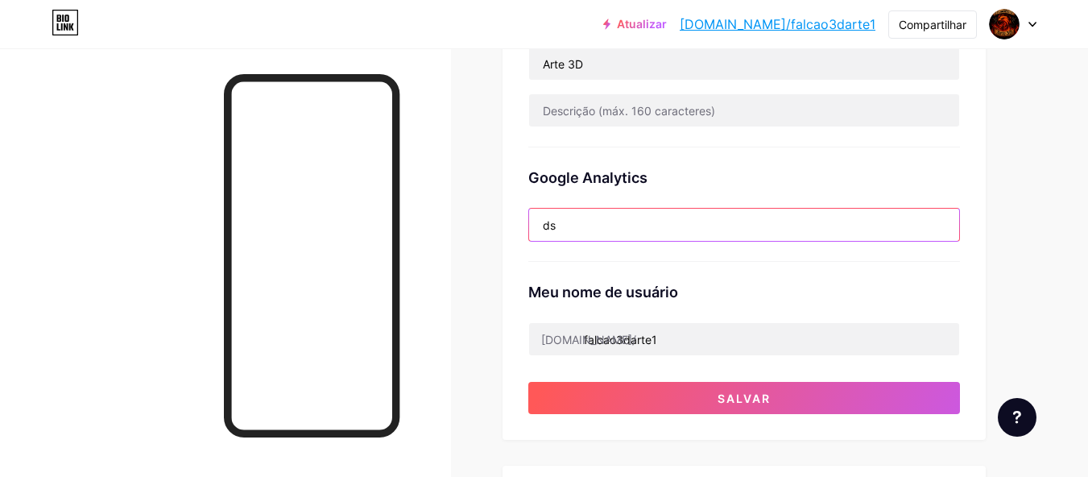
type input "d"
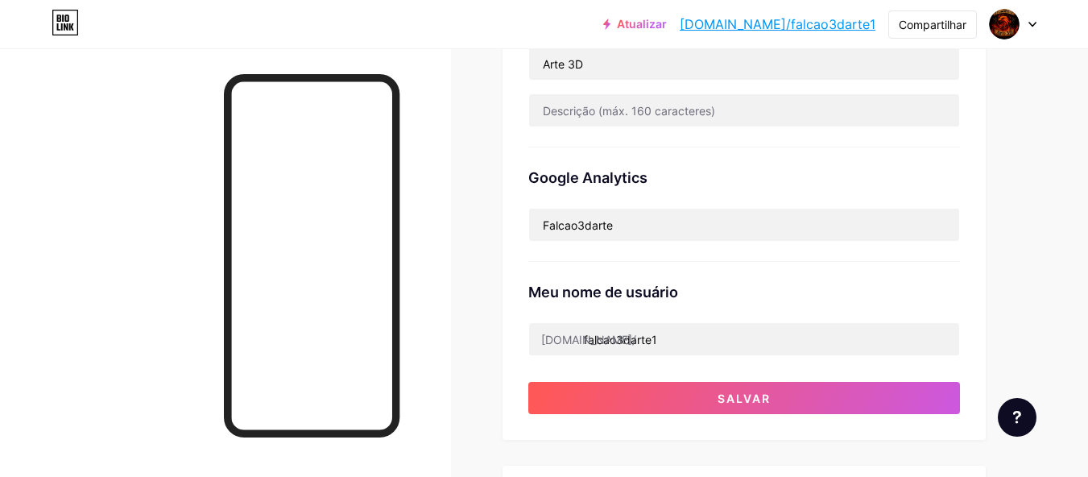
click at [969, 293] on div "Link preferido Esta é uma escolha estética. Ambos os links são utilizáveis. [DO…" at bounding box center [743, 78] width 483 height 722
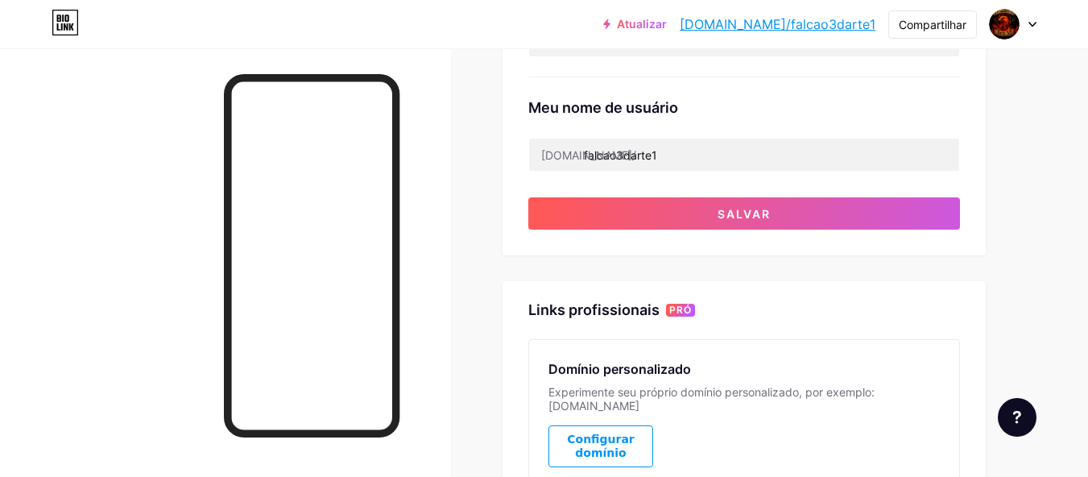
scroll to position [622, 0]
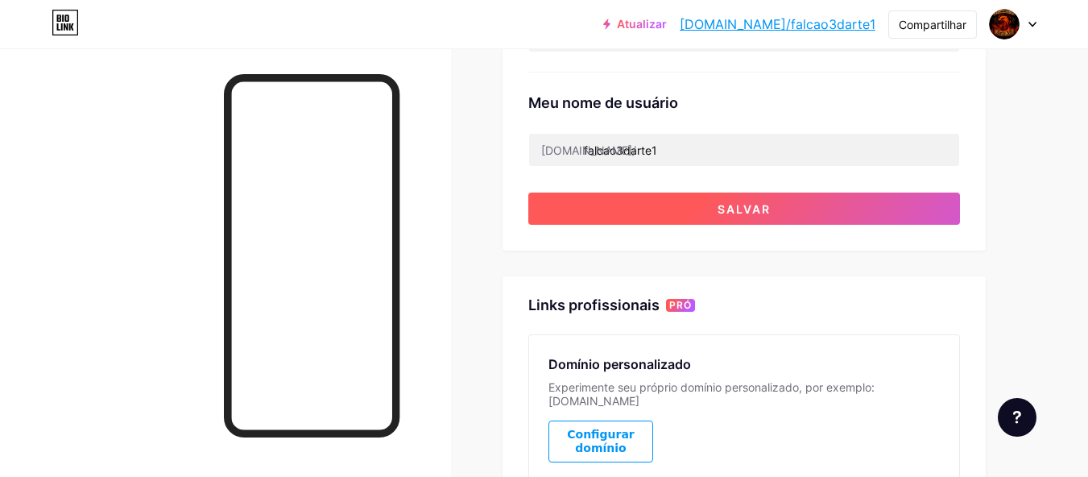
click at [866, 192] on button "Salvar" at bounding box center [744, 208] width 432 height 32
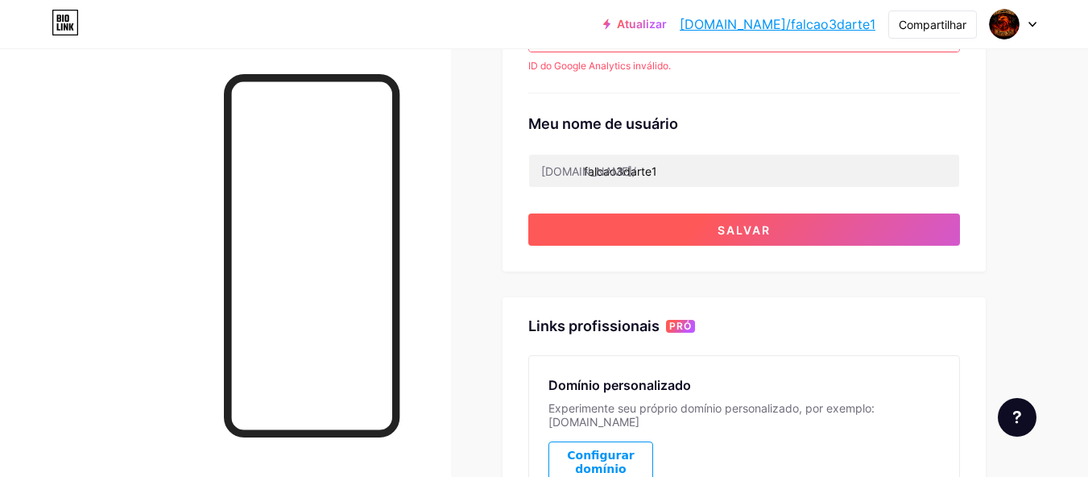
click at [872, 217] on button "Salvar" at bounding box center [744, 229] width 432 height 32
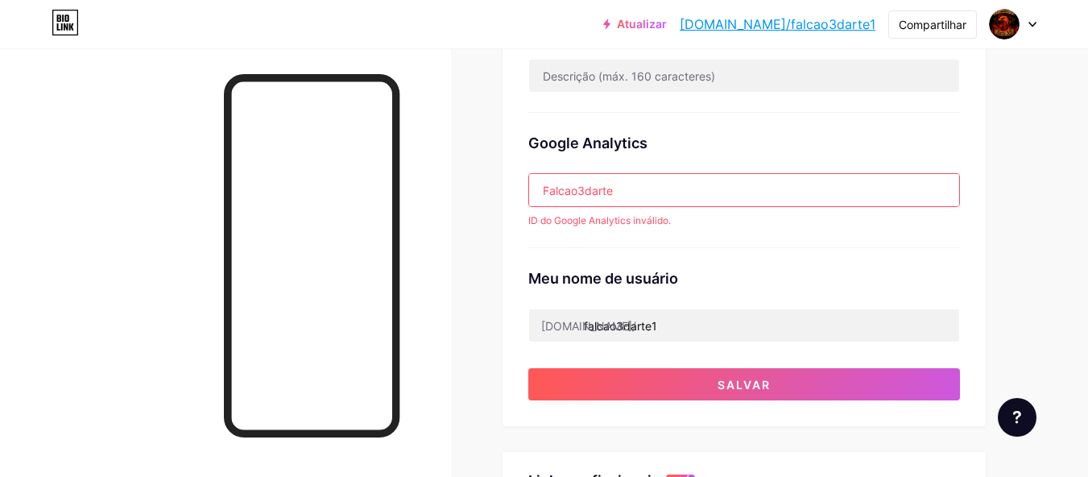
scroll to position [474, 0]
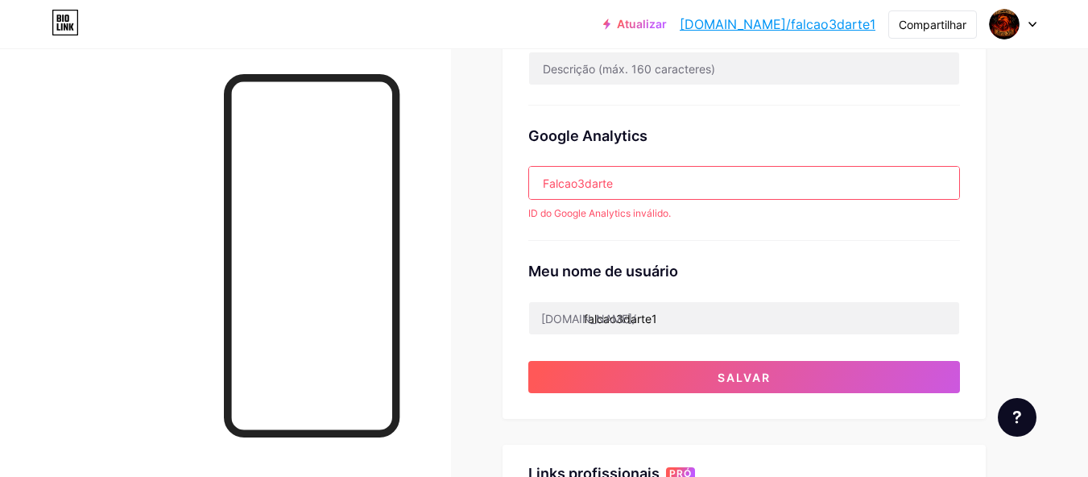
click at [753, 183] on input "Falcao3darte" at bounding box center [744, 183] width 430 height 32
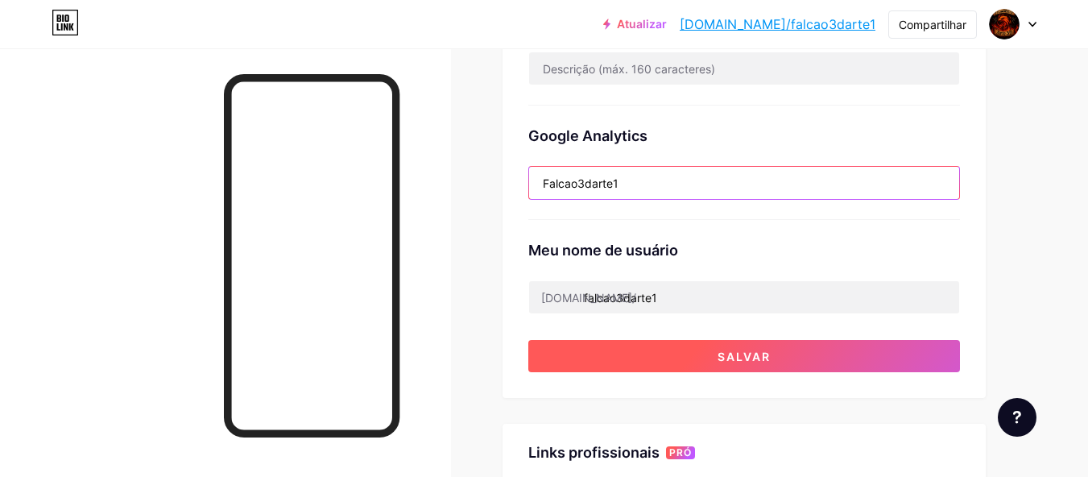
type input "Falcao3darte1"
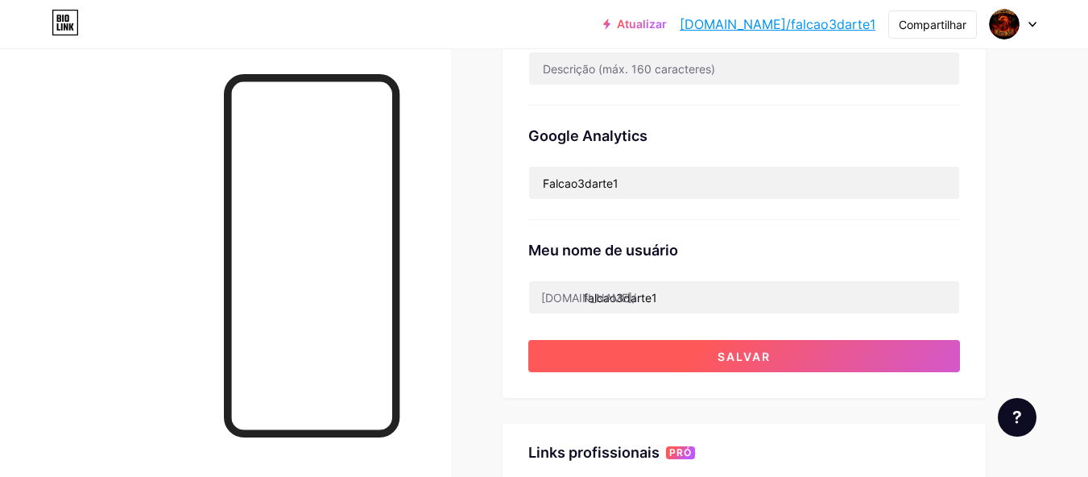
click at [708, 348] on button "Salvar" at bounding box center [744, 356] width 432 height 32
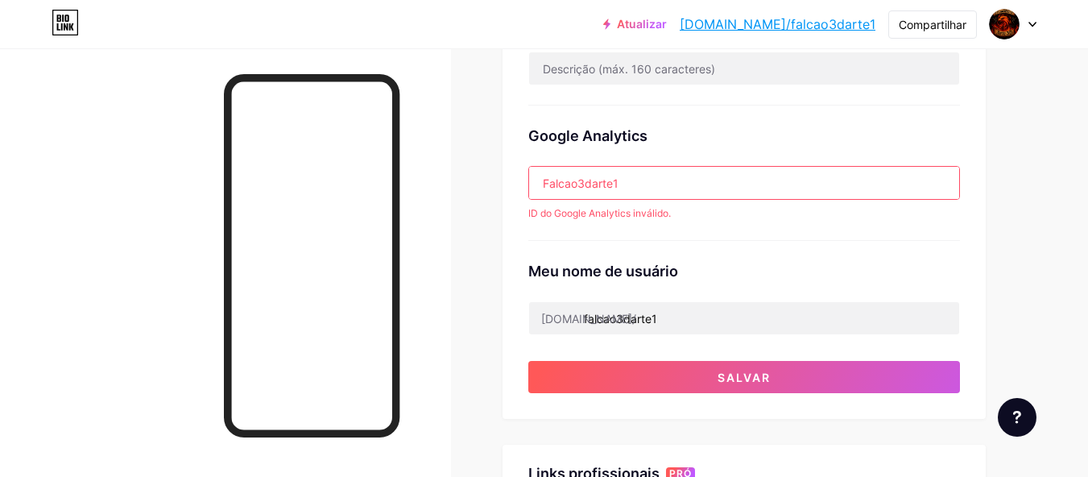
drag, startPoint x: 672, startPoint y: 188, endPoint x: 449, endPoint y: 180, distance: 223.2
click at [449, 180] on div "Ligações Postagens Projeto Assinantes NOVO Estatísticas Configurações Link pref…" at bounding box center [554, 216] width 1109 height 1381
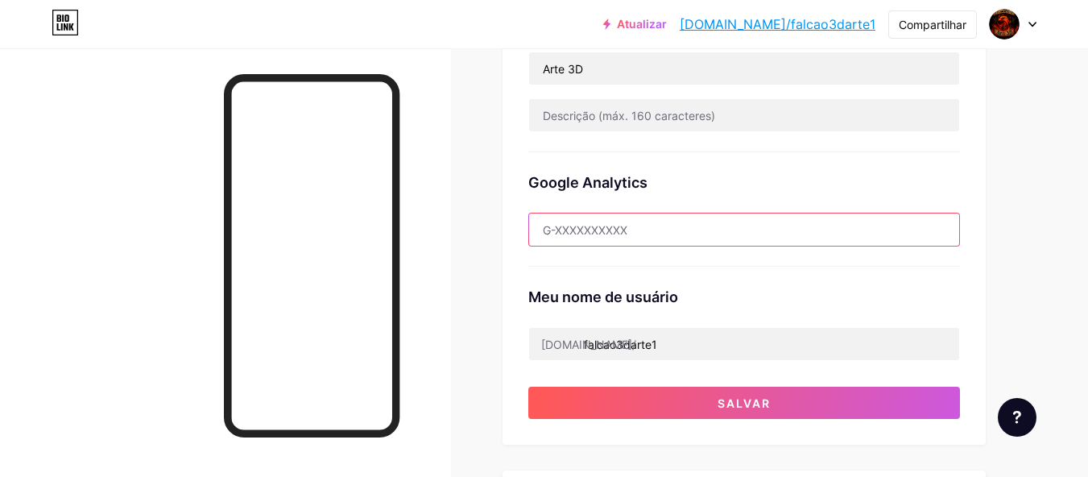
scroll to position [845, 0]
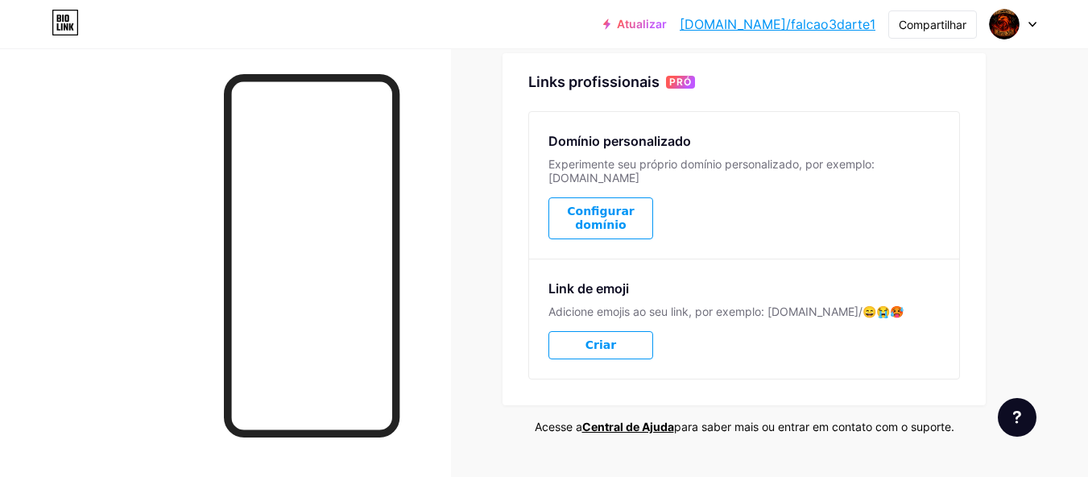
click at [621, 212] on font "Configurar domínio" at bounding box center [600, 218] width 67 height 27
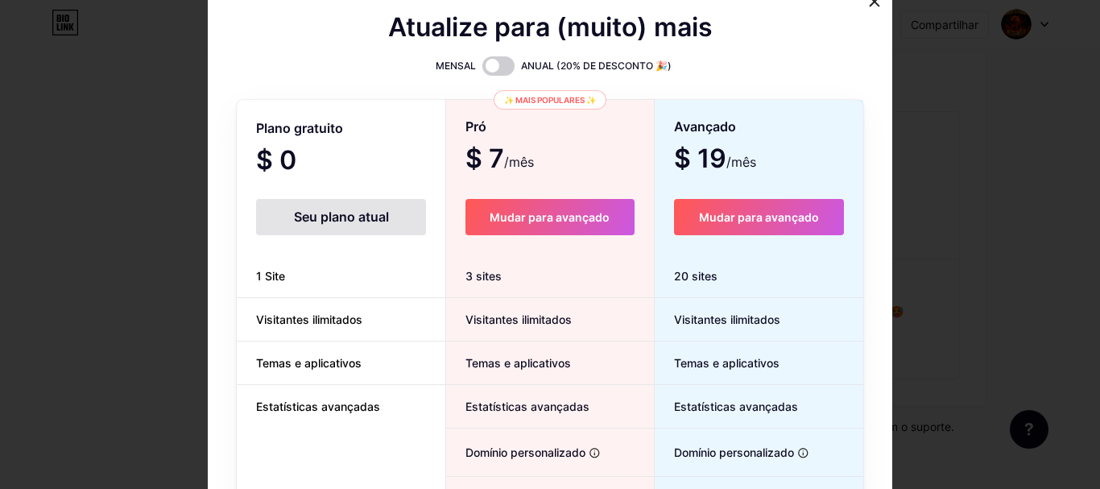
click at [868, 6] on icon at bounding box center [874, 1] width 13 height 13
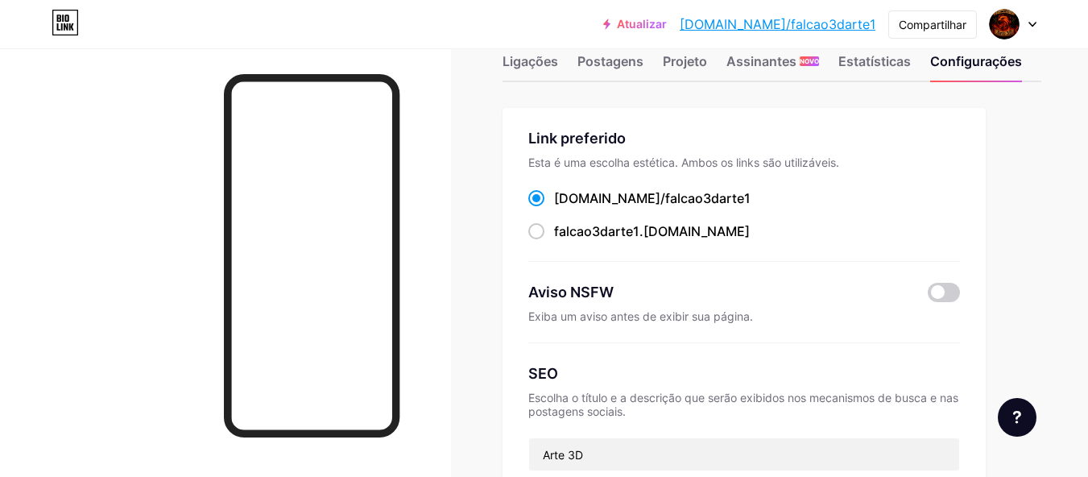
scroll to position [0, 0]
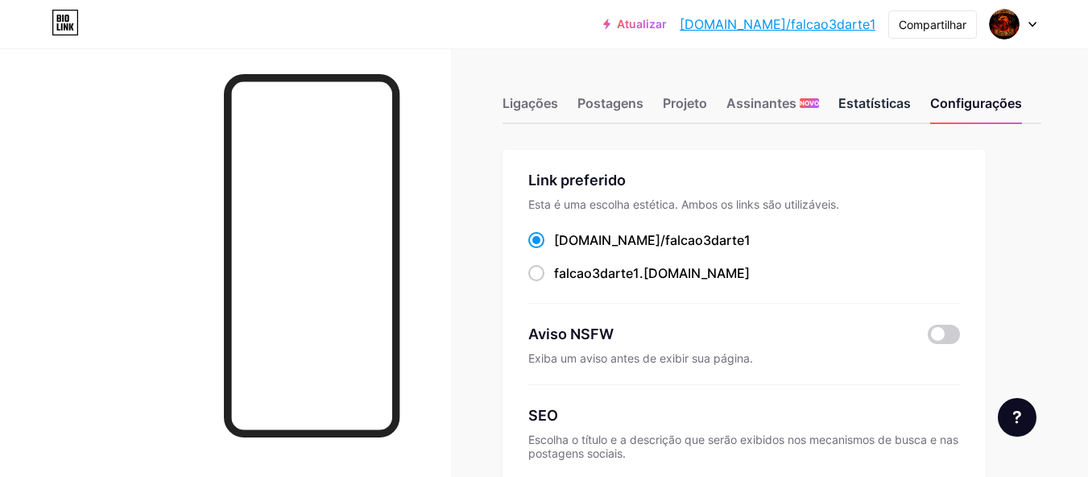
click at [883, 101] on font "Estatísticas" at bounding box center [874, 103] width 72 height 16
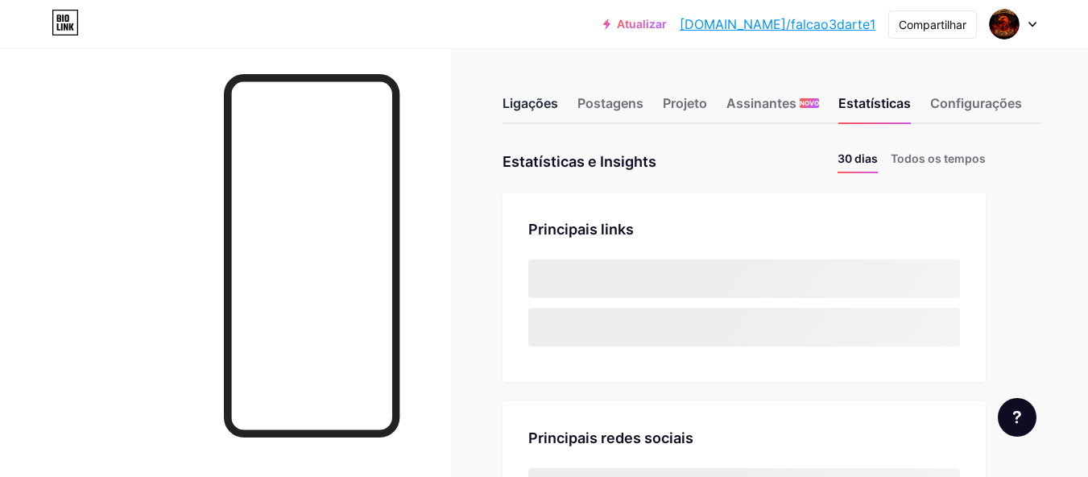
drag, startPoint x: 517, startPoint y: 88, endPoint x: 520, endPoint y: 101, distance: 14.1
click at [519, 97] on div "Ligações Postagens Projeto Assinantes NOVO Estatísticas Configurações" at bounding box center [771, 96] width 539 height 56
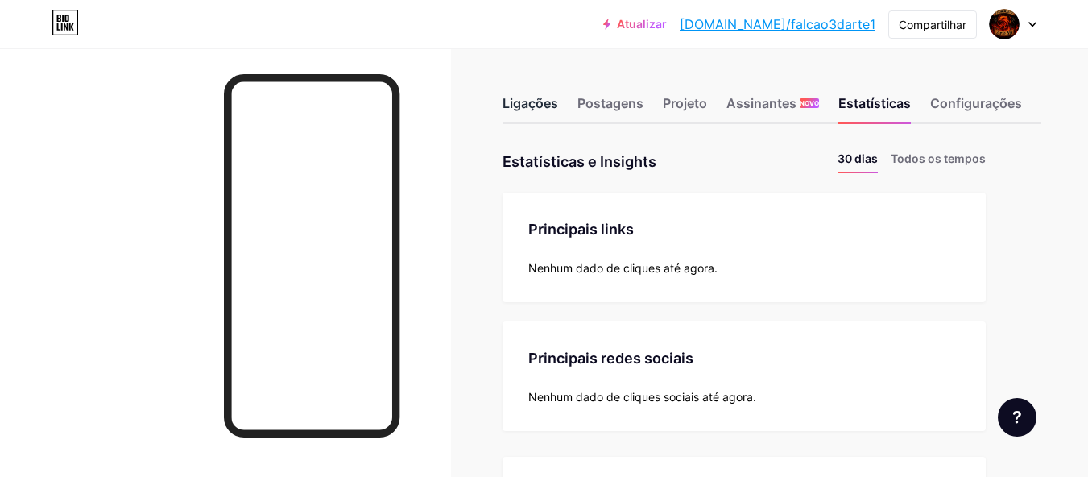
click at [520, 102] on font "Ligações" at bounding box center [530, 103] width 56 height 16
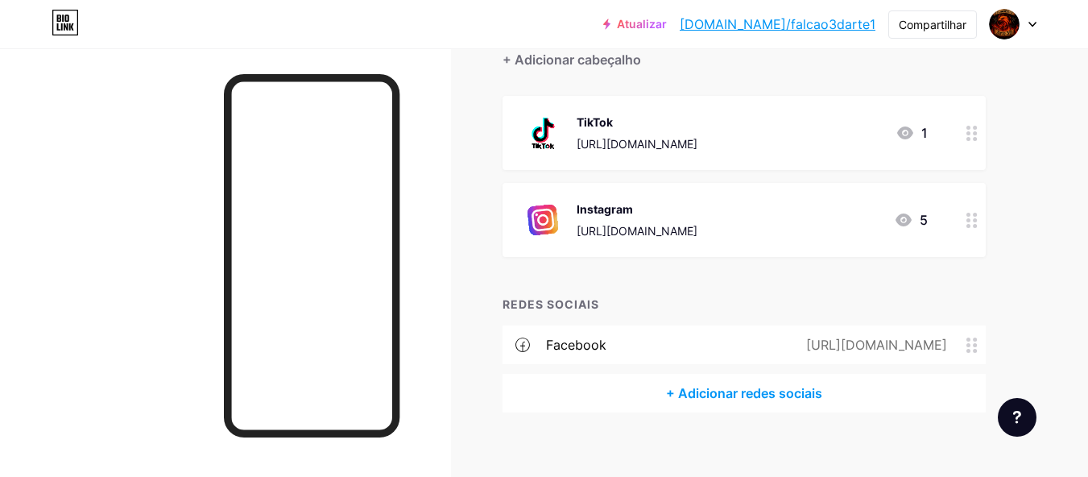
scroll to position [161, 0]
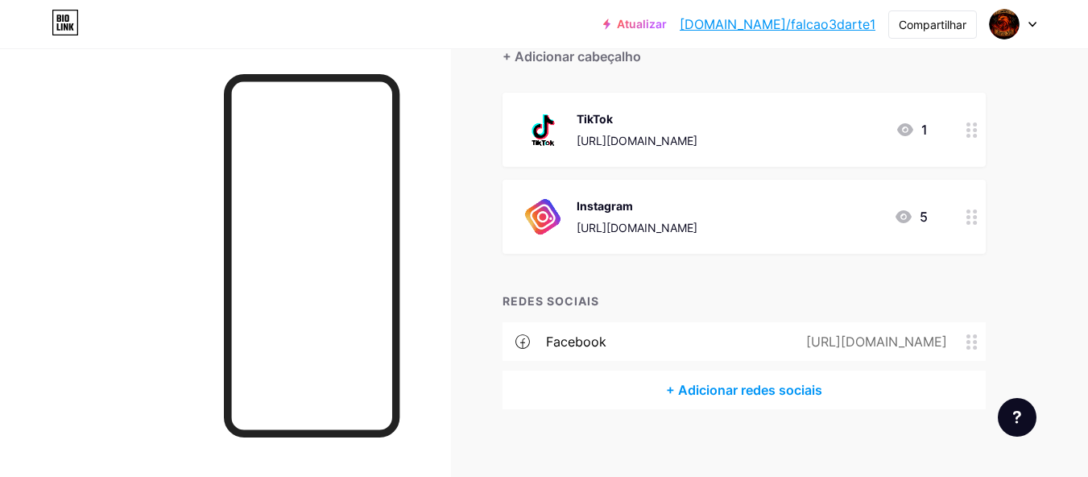
click at [1030, 24] on icon at bounding box center [1032, 25] width 8 height 6
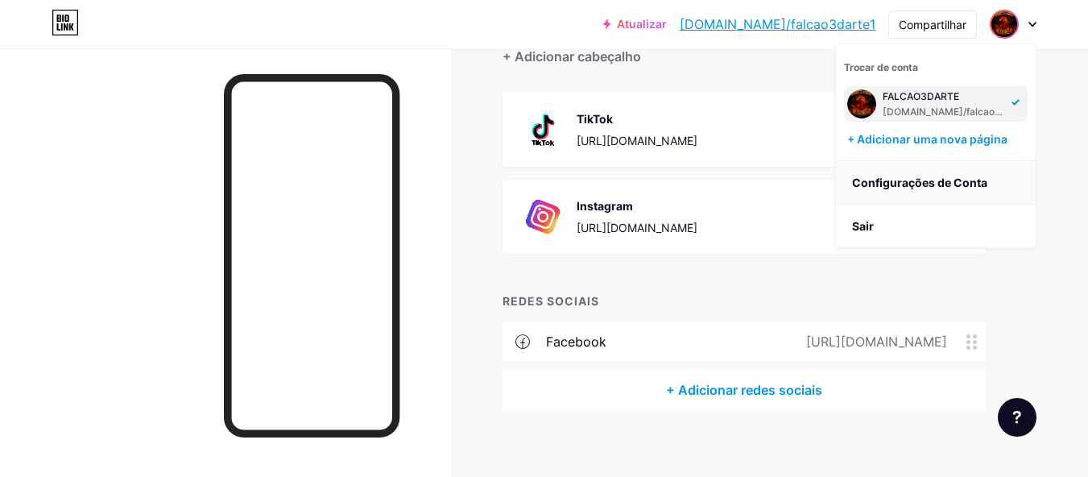
click at [912, 188] on font "Configurações de Conta" at bounding box center [919, 183] width 135 height 14
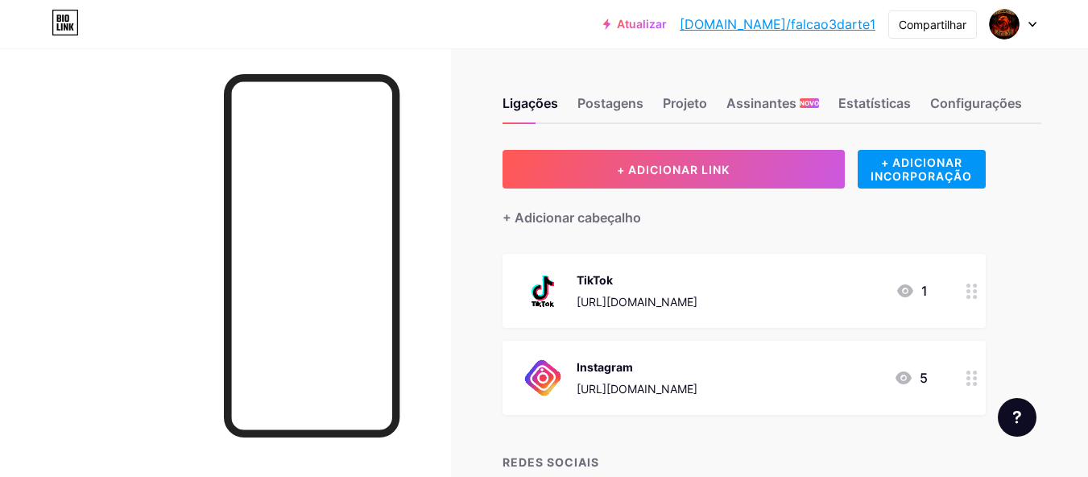
click at [806, 28] on font "[DOMAIN_NAME]/falcao3darte1" at bounding box center [778, 24] width 196 height 16
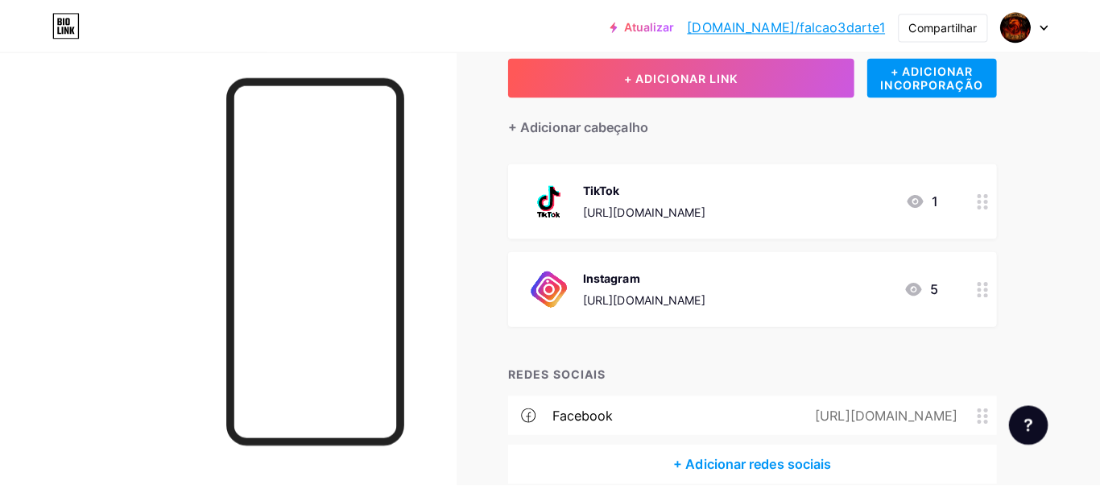
scroll to position [90, 0]
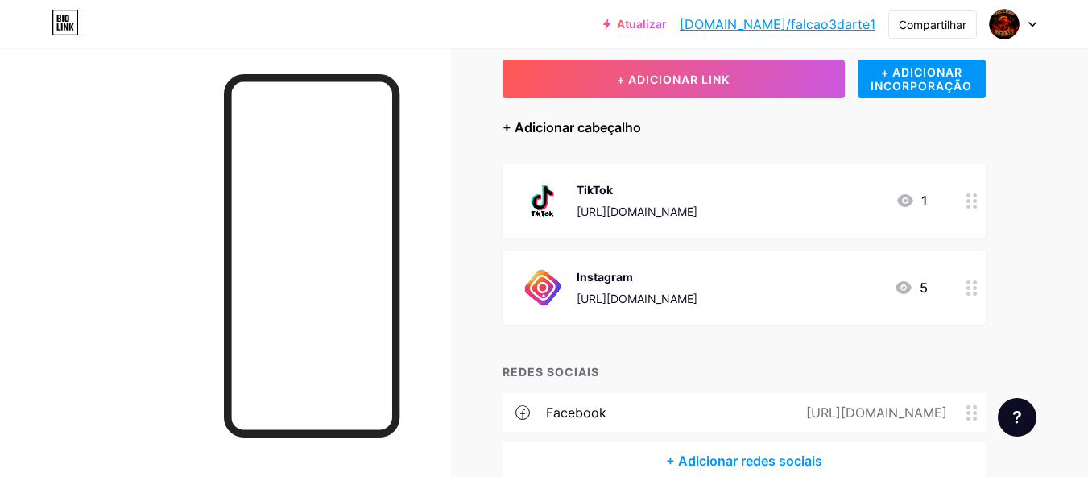
click at [588, 130] on font "+ Adicionar cabeçalho" at bounding box center [571, 127] width 139 height 16
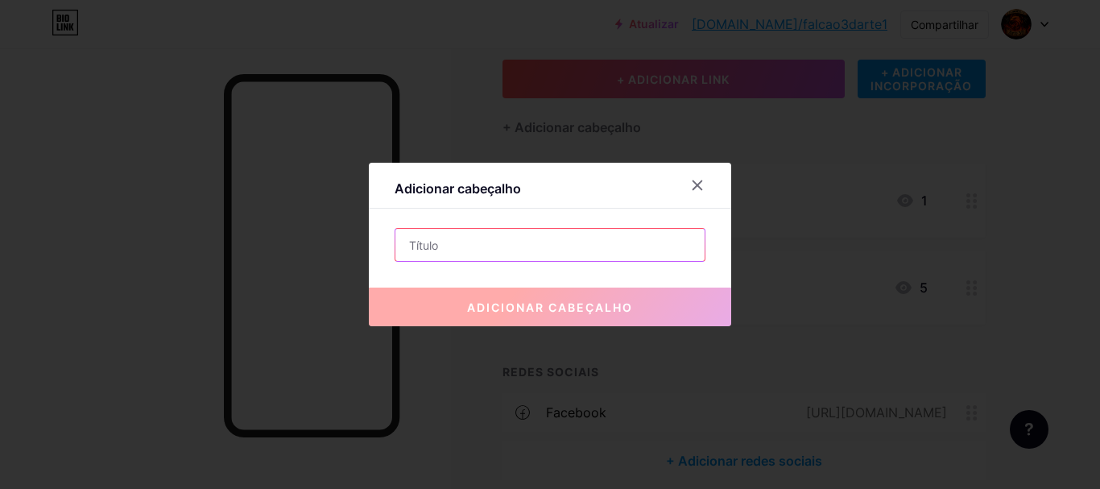
click at [571, 240] on input "text" at bounding box center [549, 245] width 309 height 32
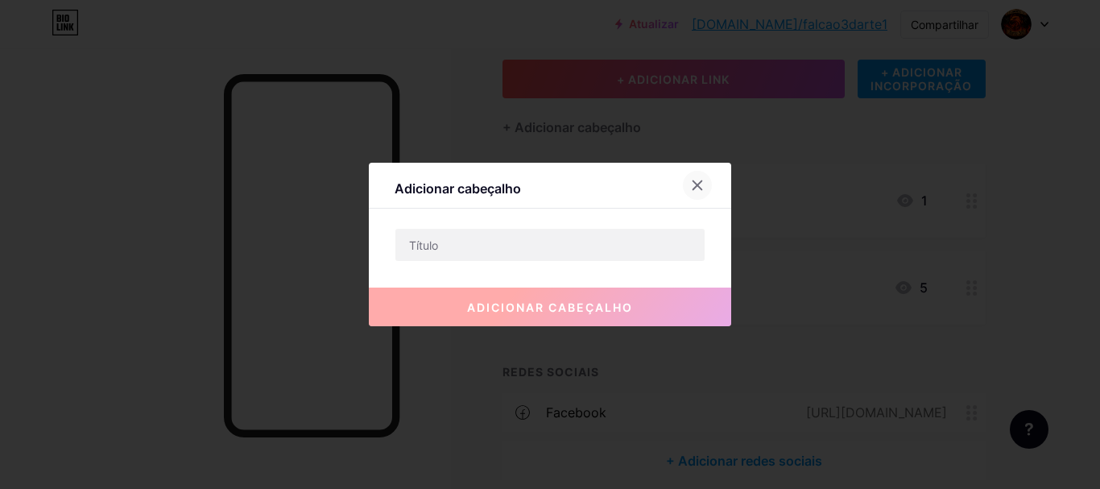
click at [695, 176] on div at bounding box center [697, 185] width 29 height 29
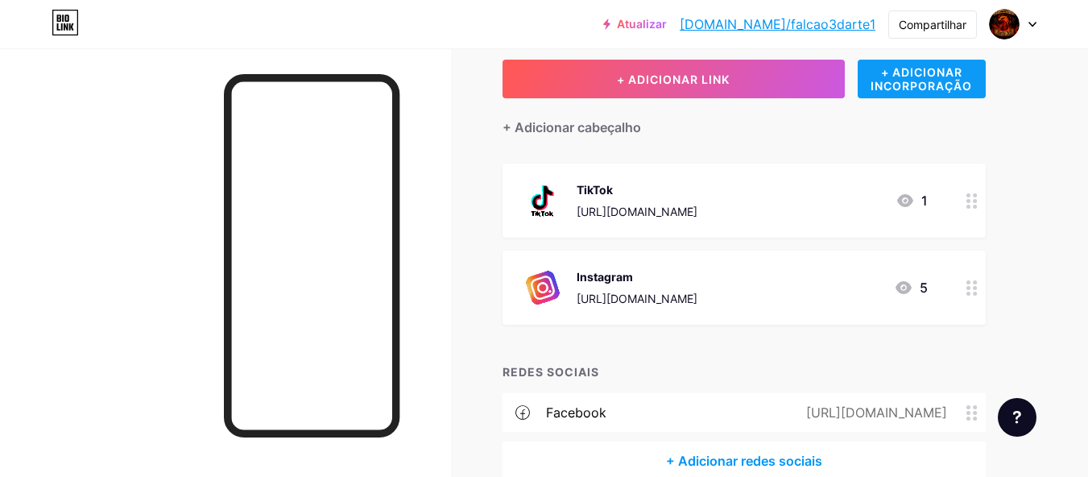
click at [915, 82] on font "+ ADICIONAR INCORPORAÇÃO" at bounding box center [920, 78] width 101 height 27
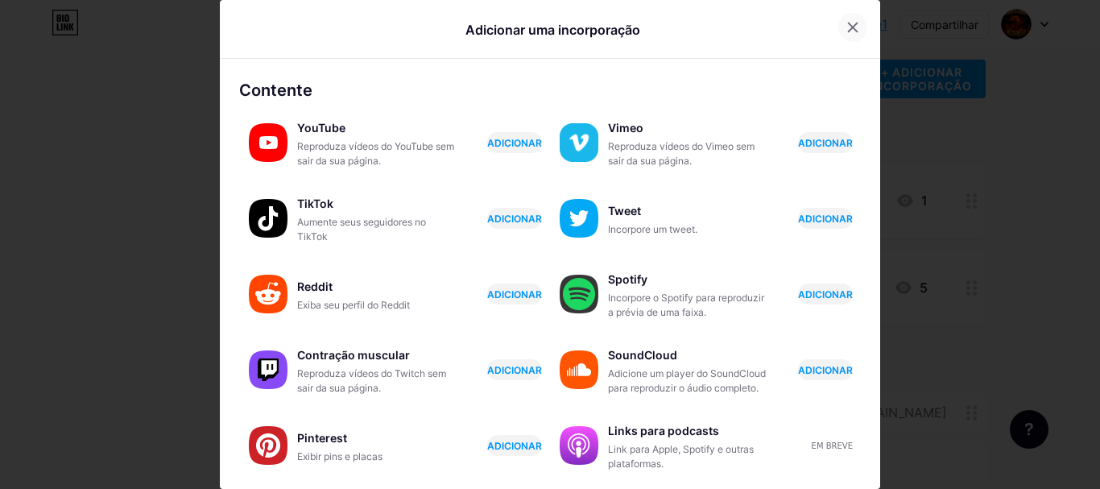
click at [849, 28] on div at bounding box center [852, 27] width 29 height 29
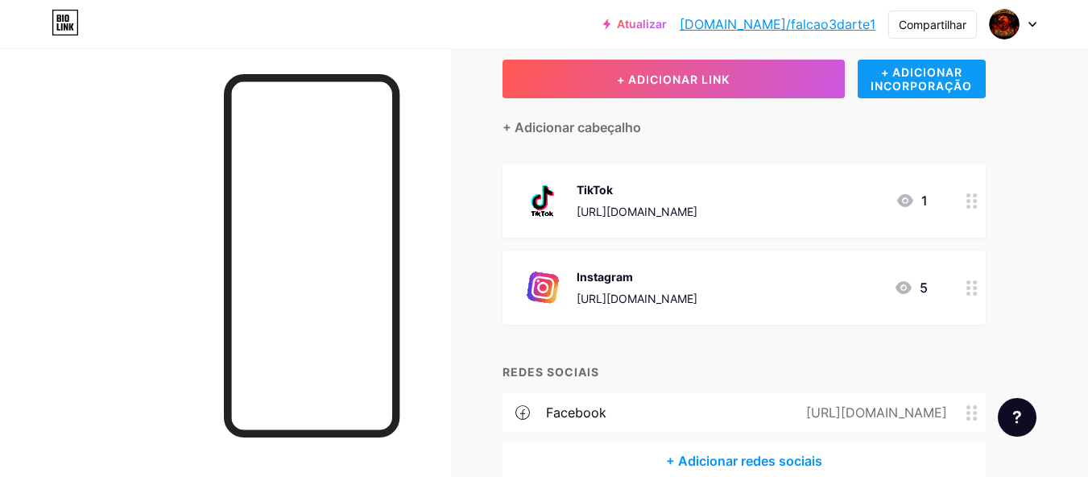
click at [896, 97] on div "+ ADICIONAR INCORPORAÇÃO" at bounding box center [922, 79] width 128 height 39
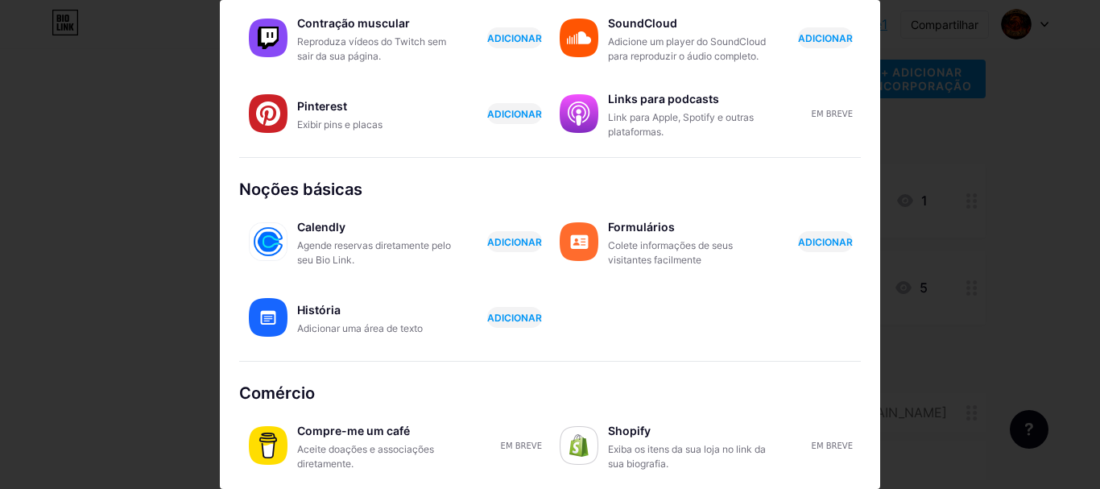
scroll to position [0, 0]
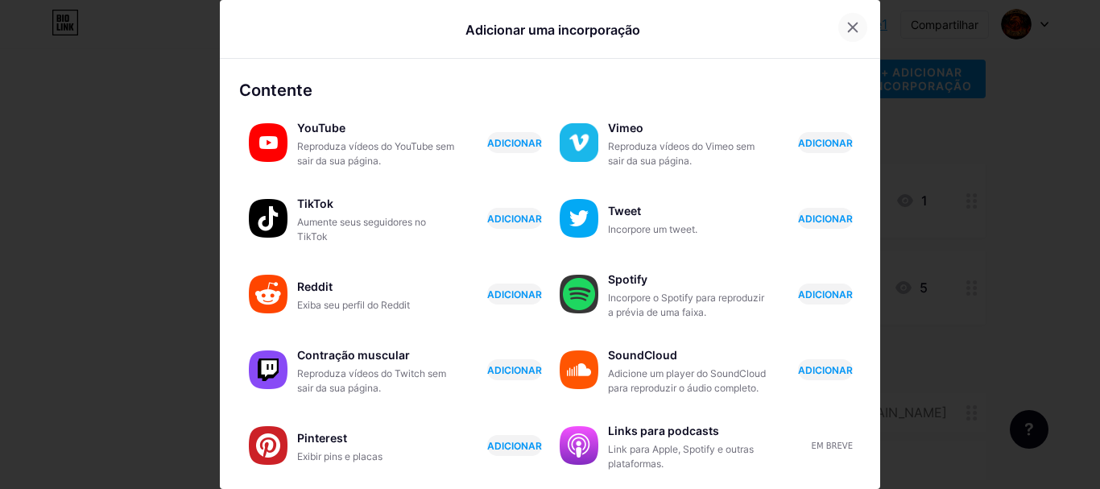
click at [842, 20] on div at bounding box center [852, 27] width 29 height 29
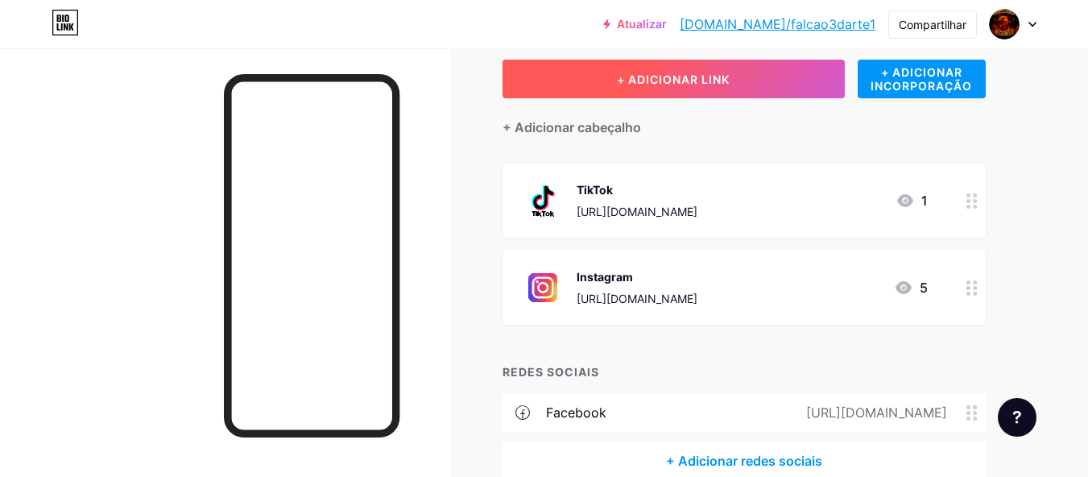
click at [737, 89] on button "+ ADICIONAR LINK" at bounding box center [673, 79] width 342 height 39
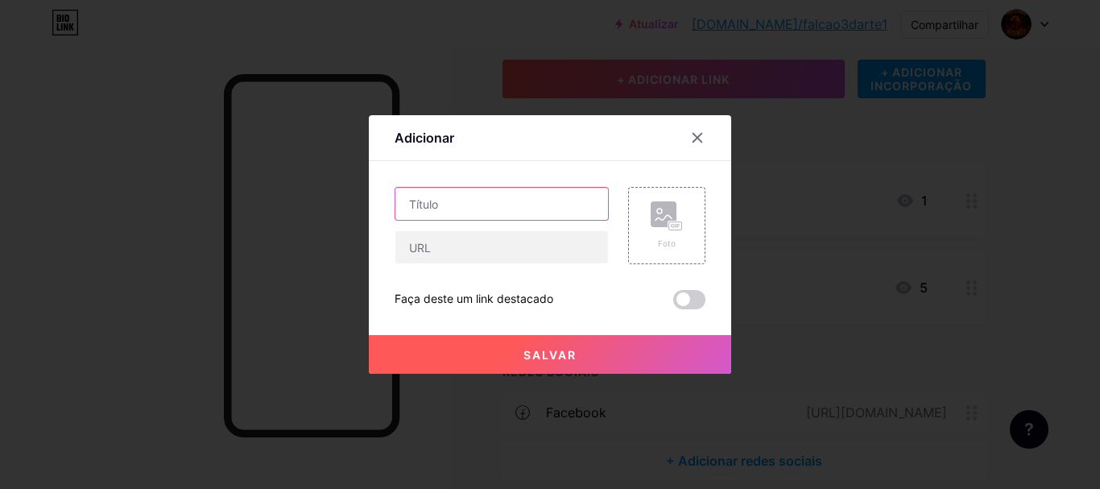
click at [524, 211] on input "text" at bounding box center [501, 204] width 213 height 32
click at [408, 207] on input "facebook" at bounding box center [501, 204] width 213 height 32
type input "Facebook"
click at [531, 229] on div "Facebook" at bounding box center [502, 225] width 214 height 77
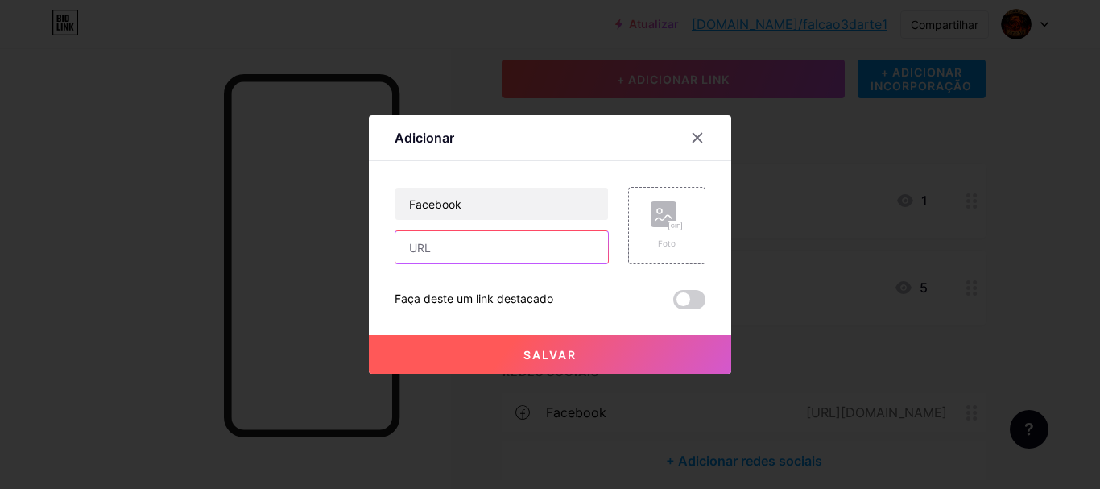
click at [500, 250] on input "text" at bounding box center [501, 247] width 213 height 32
paste input "[URL][DOMAIN_NAME]"
type input "[URL][DOMAIN_NAME]"
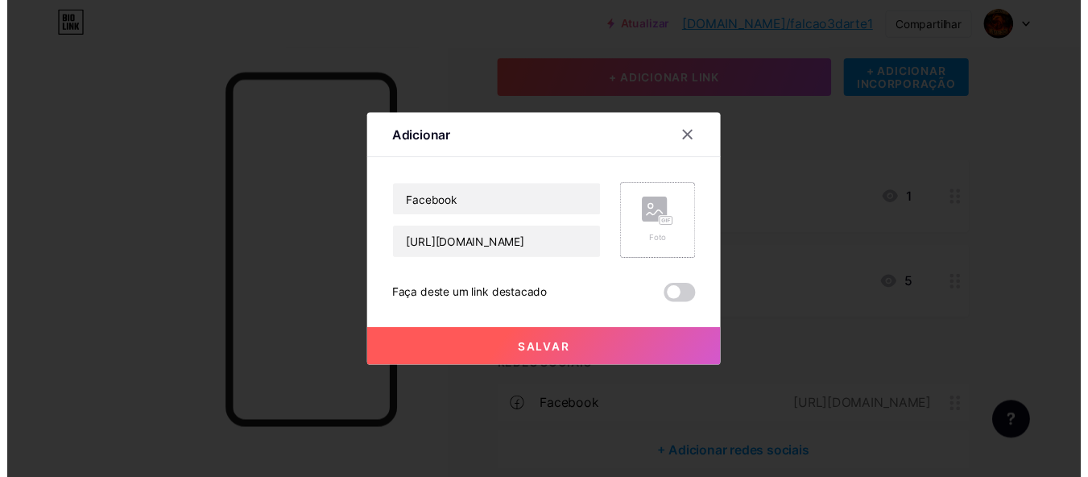
scroll to position [0, 0]
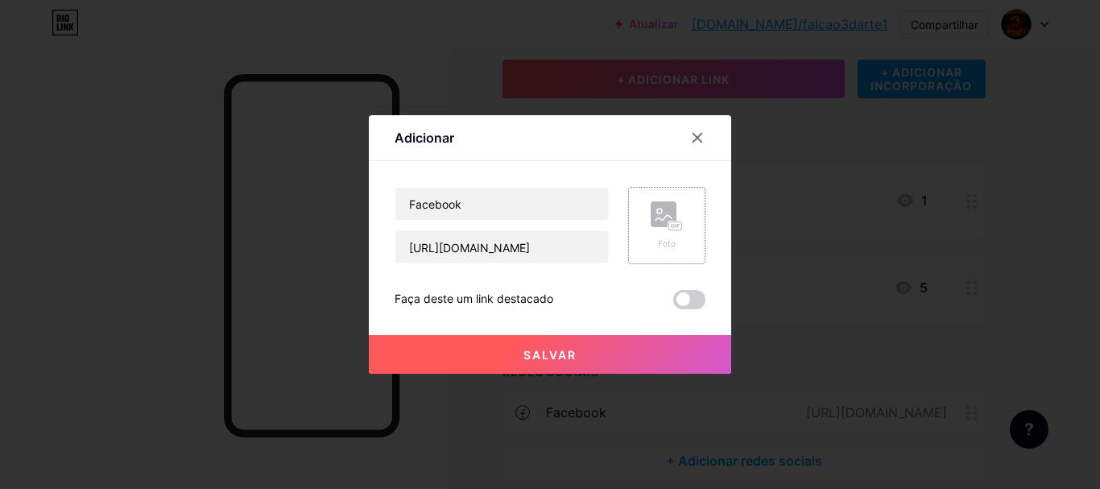
click at [668, 215] on rect at bounding box center [664, 214] width 26 height 26
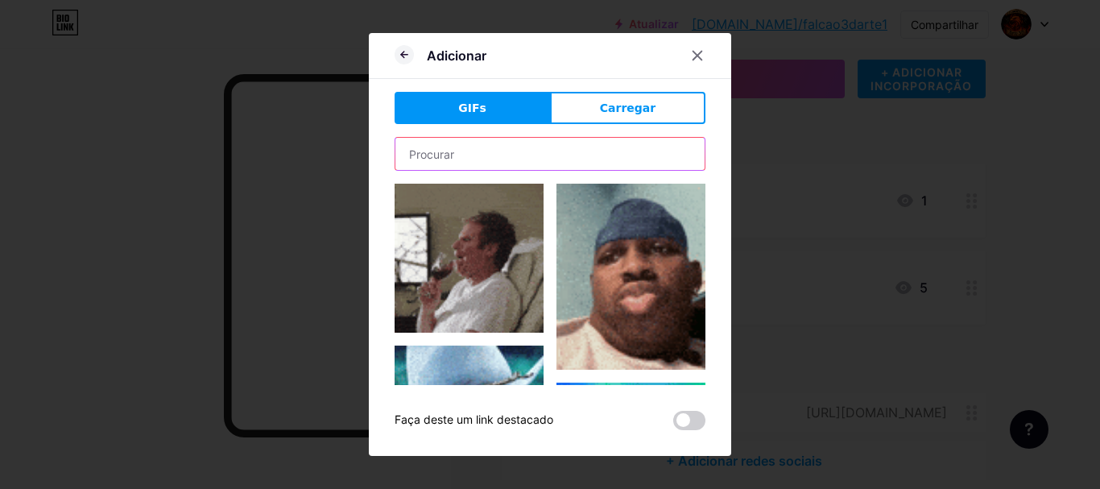
click at [568, 161] on input "text" at bounding box center [549, 154] width 309 height 32
type input "facebook"
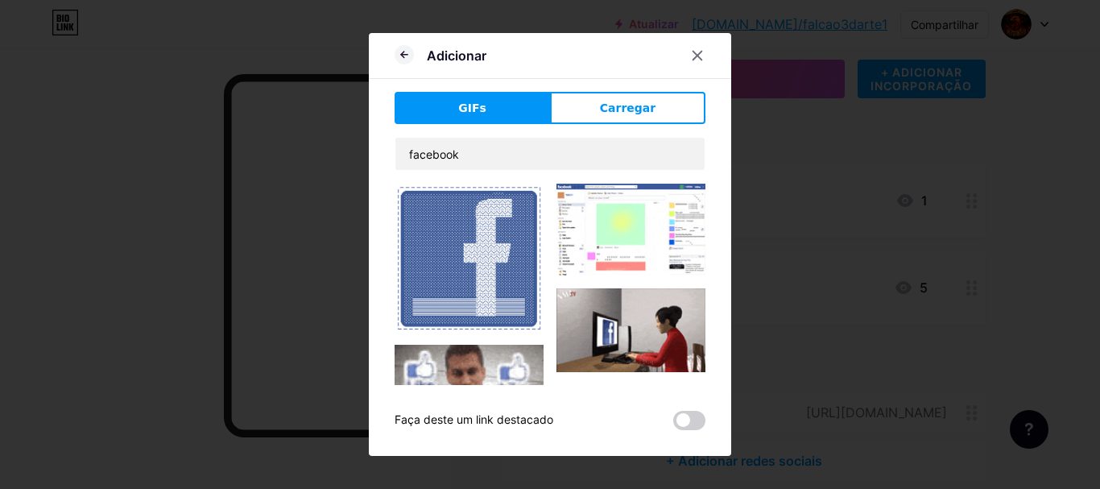
click at [501, 249] on img at bounding box center [469, 258] width 149 height 148
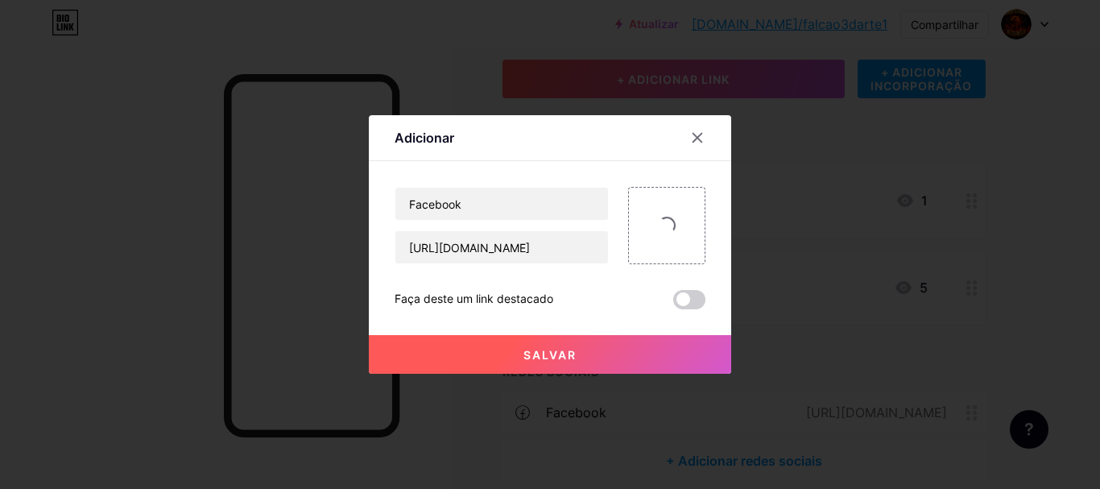
click at [501, 249] on input "[URL][DOMAIN_NAME]" at bounding box center [501, 247] width 213 height 32
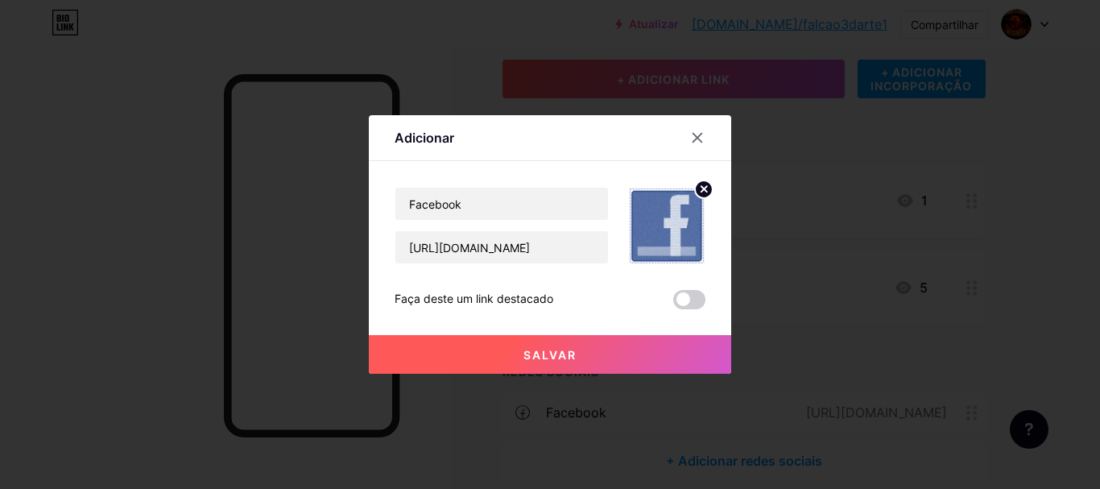
click at [609, 347] on button "Salvar" at bounding box center [550, 354] width 362 height 39
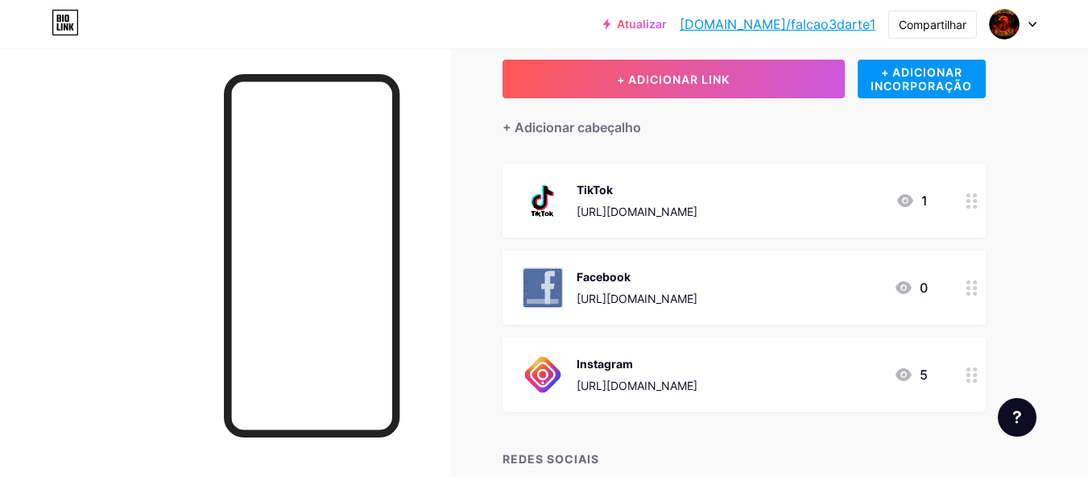
click at [556, 290] on img at bounding box center [543, 288] width 42 height 42
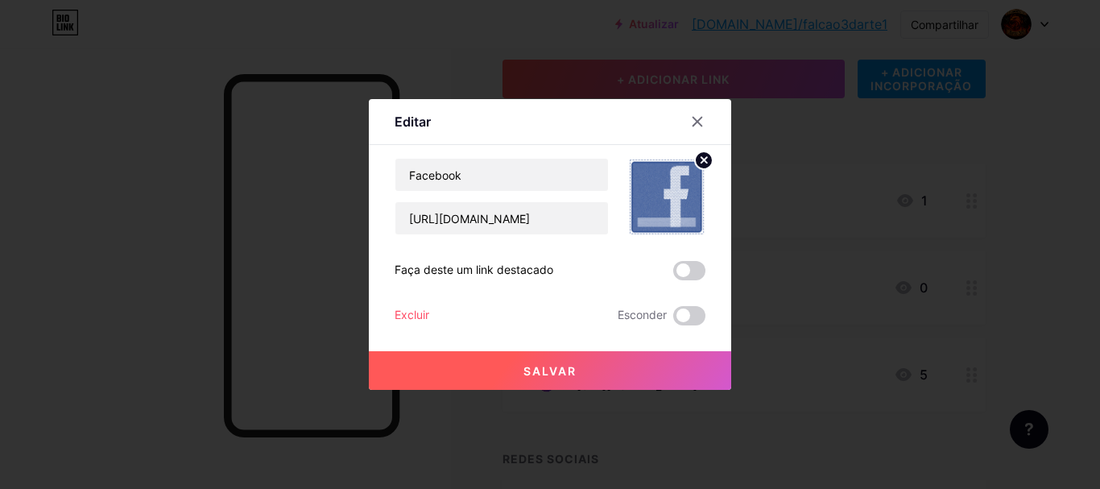
click at [696, 155] on circle at bounding box center [704, 160] width 18 height 18
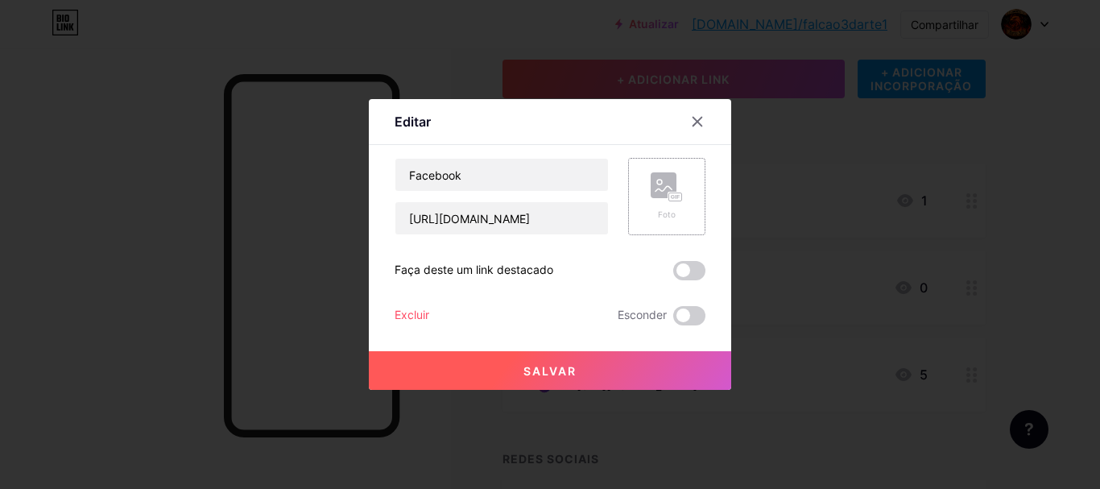
click at [651, 201] on icon at bounding box center [667, 187] width 32 height 30
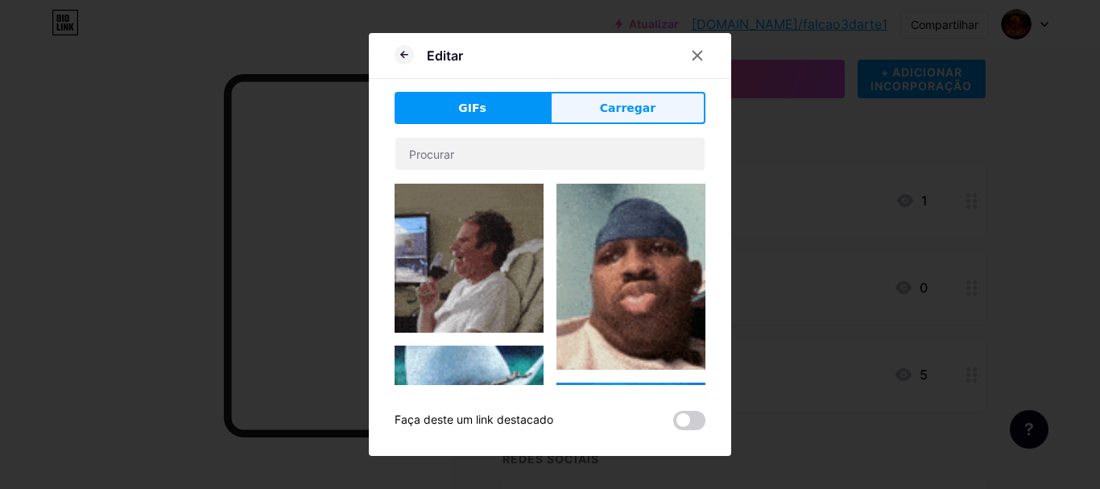
click at [621, 101] on font "Carregar" at bounding box center [628, 107] width 56 height 13
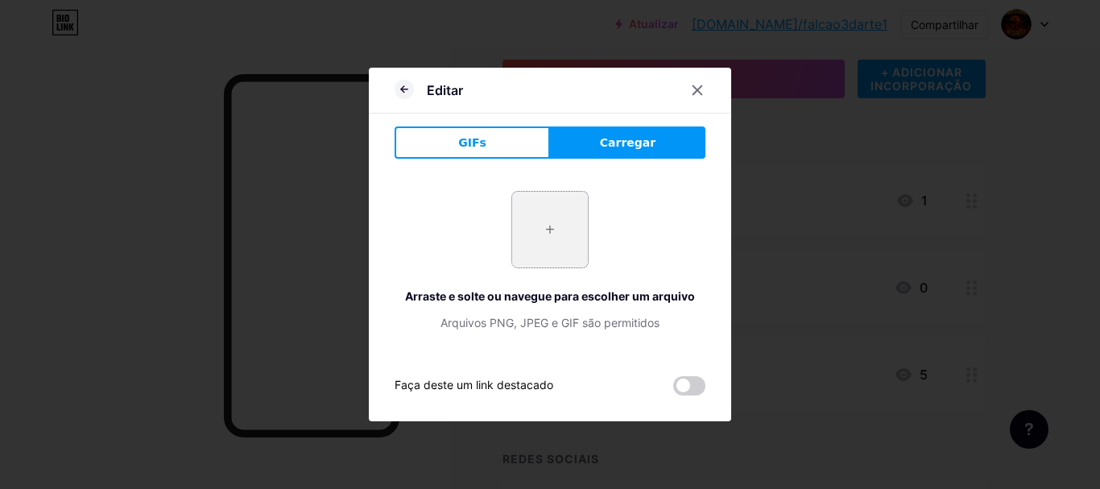
click at [582, 215] on div "+ Arraste e solte ou navegue para escolher um arquivo Arquivos PNG, JPEG e GIF …" at bounding box center [550, 261] width 311 height 140
click at [564, 225] on input "file" at bounding box center [550, 230] width 76 height 76
type input "C:\fakepath\unnamed.png"
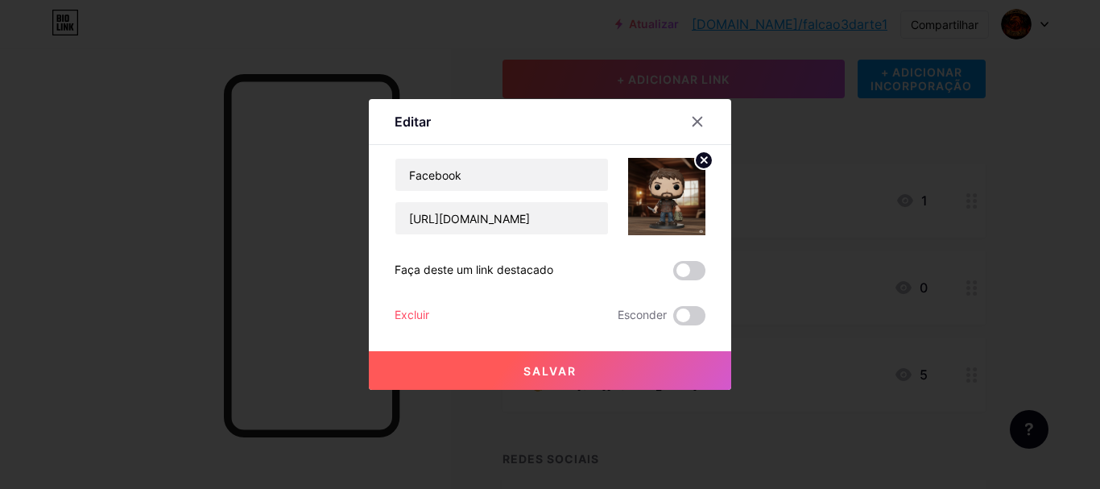
click at [698, 162] on circle at bounding box center [704, 160] width 18 height 18
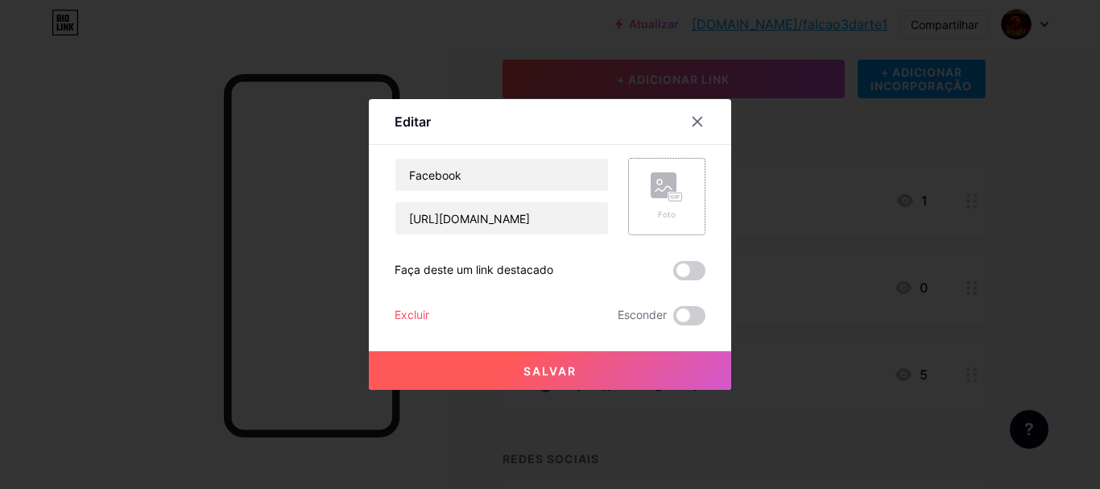
click at [676, 191] on icon at bounding box center [667, 187] width 32 height 30
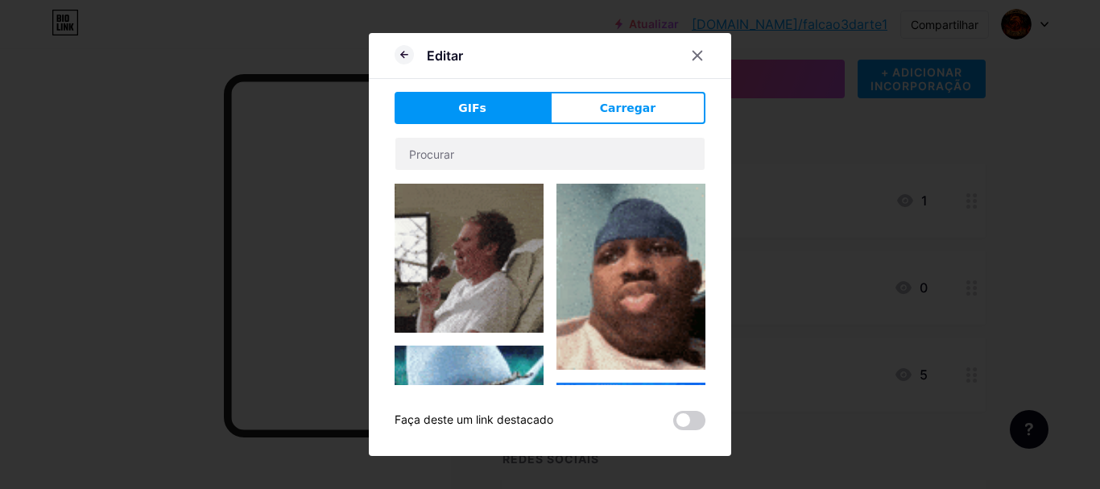
click at [622, 105] on font "Carregar" at bounding box center [628, 107] width 56 height 13
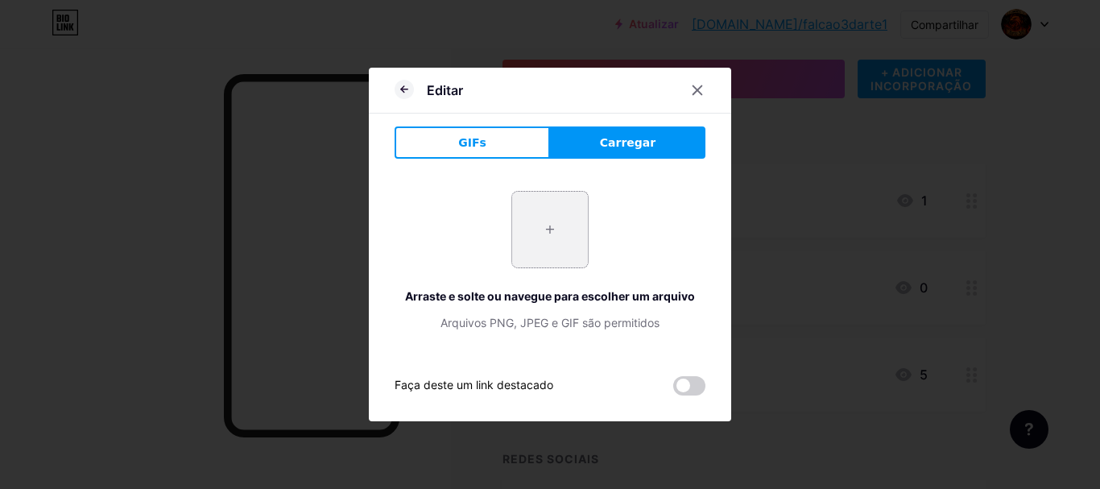
click at [549, 208] on input "file" at bounding box center [550, 230] width 76 height 76
type input "C:\fakepath\mo,small,flatlay,product_square,600x600.u3.jpg"
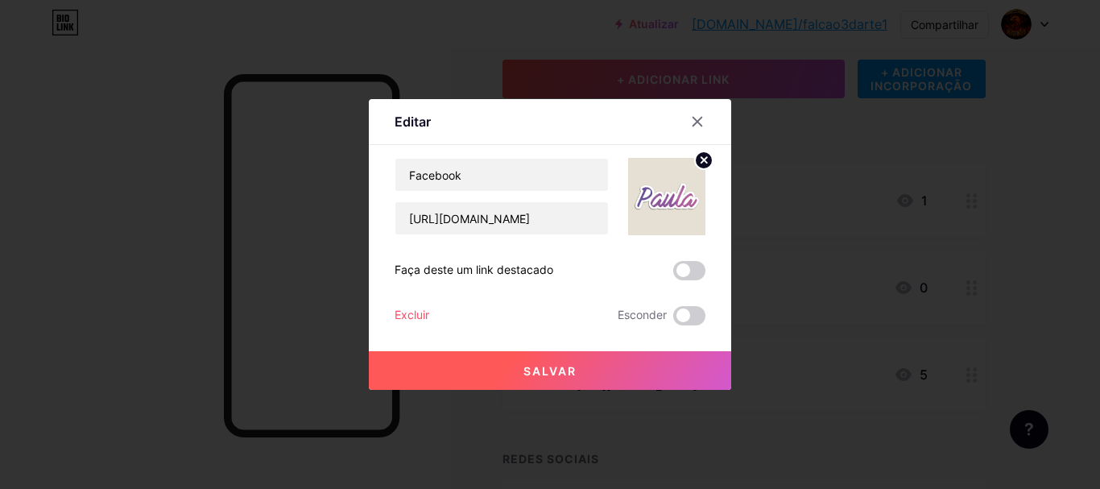
click at [697, 164] on circle at bounding box center [704, 160] width 18 height 18
click at [669, 197] on rect at bounding box center [675, 197] width 13 height 8
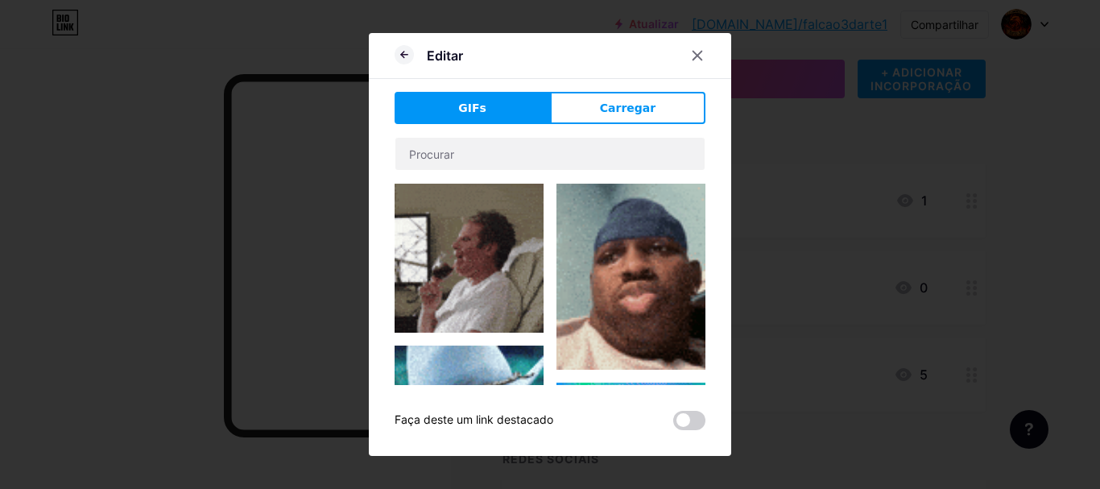
click at [624, 105] on font "Carregar" at bounding box center [628, 107] width 56 height 13
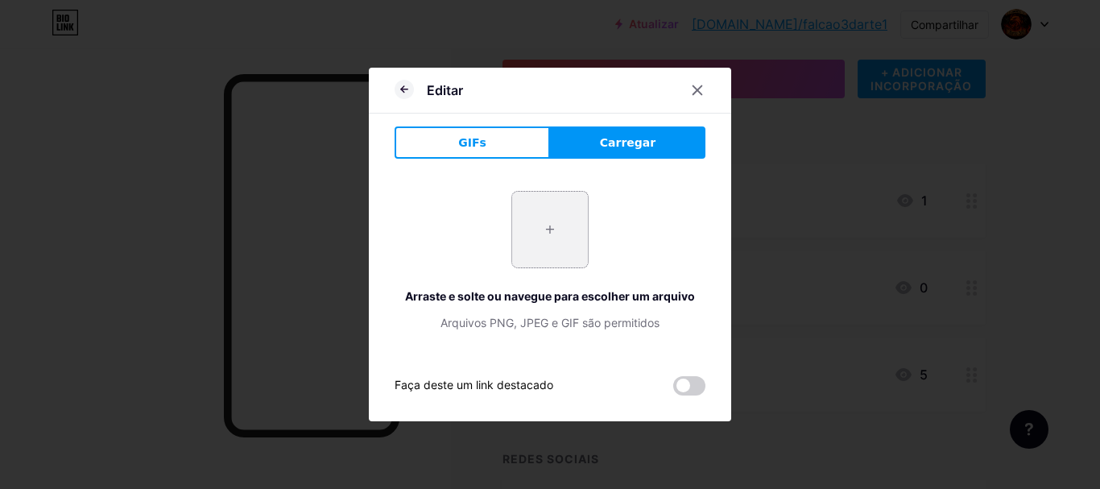
click at [523, 216] on input "file" at bounding box center [550, 230] width 76 height 76
type input "C:\fakepath\d5fde0c9-cf76-40d6-b296-5e92f12d3c55.jpg"
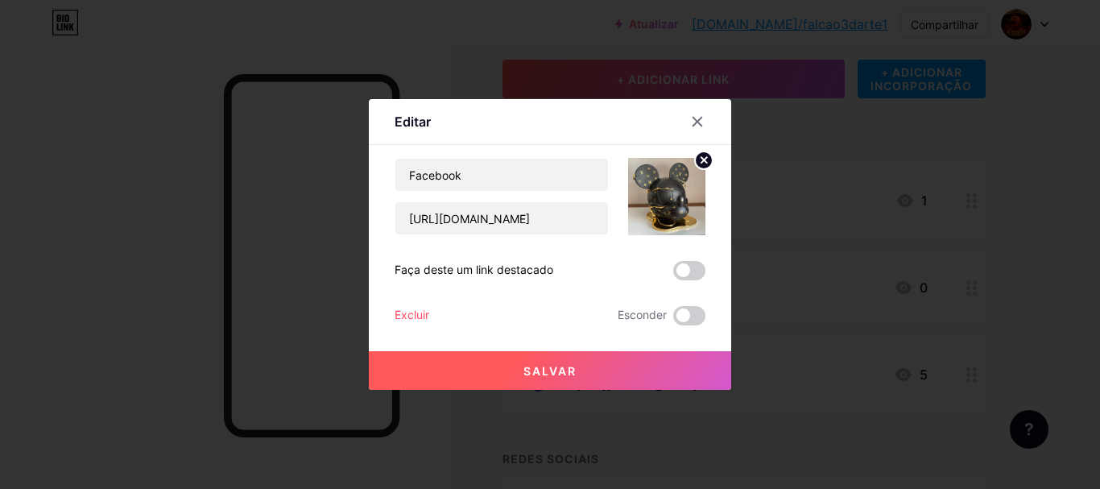
click at [695, 161] on circle at bounding box center [704, 160] width 18 height 18
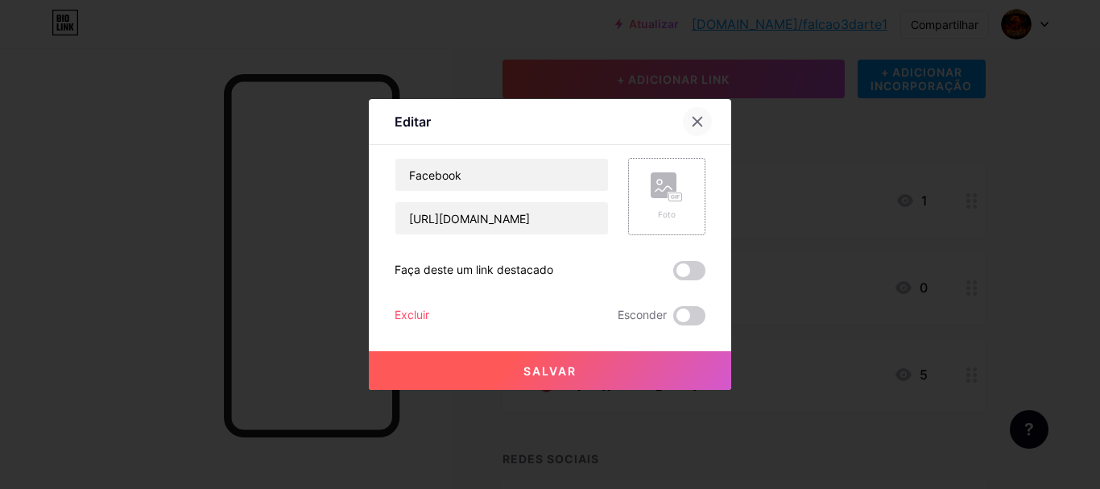
click at [692, 128] on div at bounding box center [697, 121] width 29 height 29
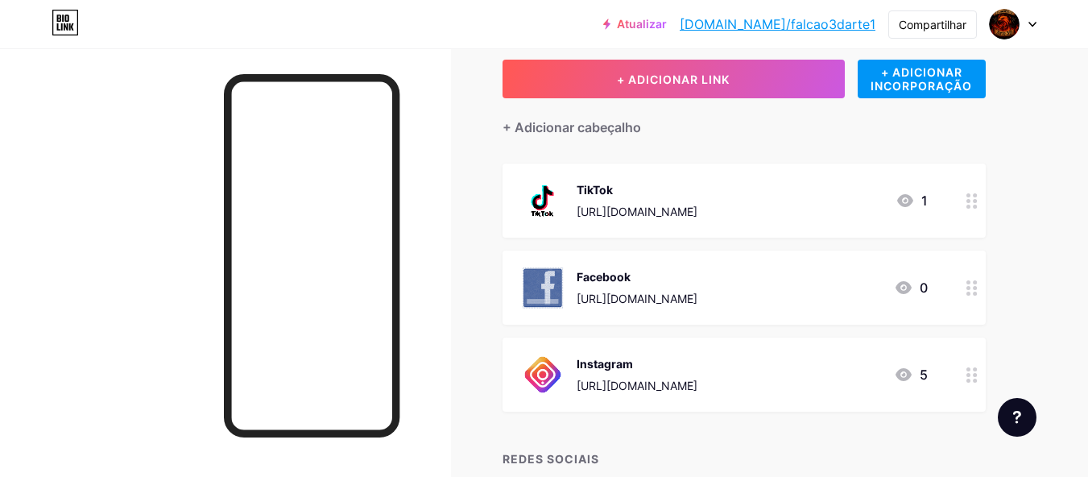
click at [934, 280] on div "Facebook [URL][DOMAIN_NAME] 0" at bounding box center [743, 287] width 483 height 74
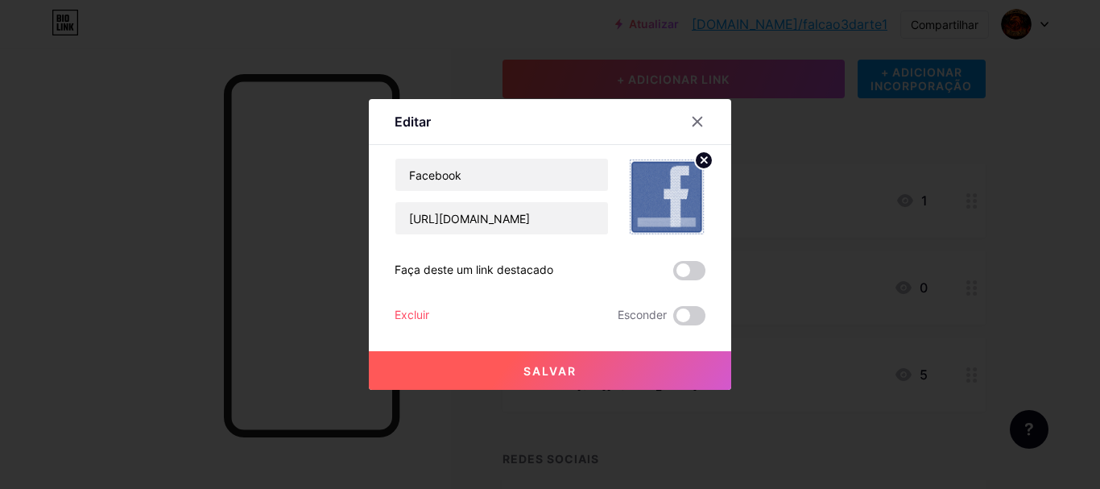
click at [701, 160] on icon at bounding box center [703, 160] width 19 height 19
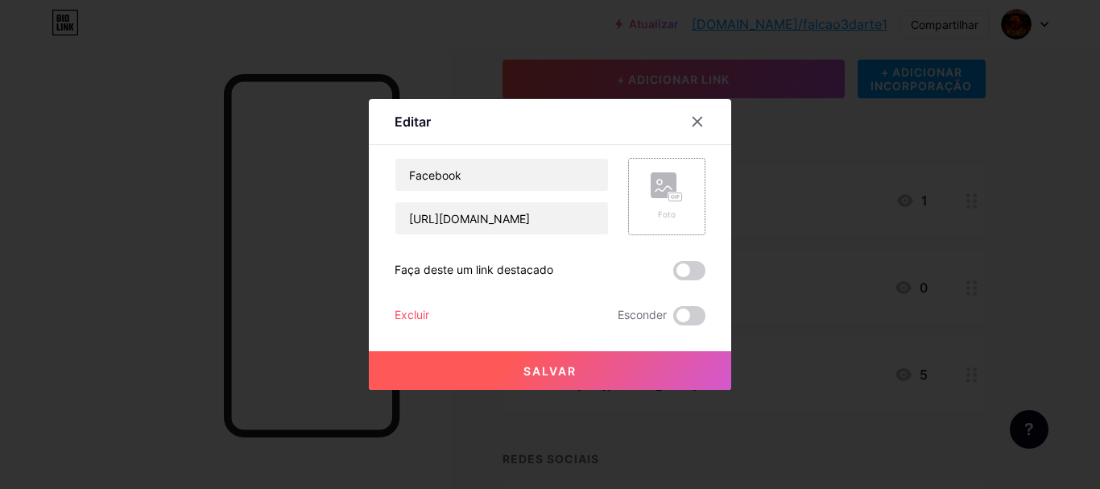
click at [670, 199] on rect at bounding box center [675, 197] width 13 height 8
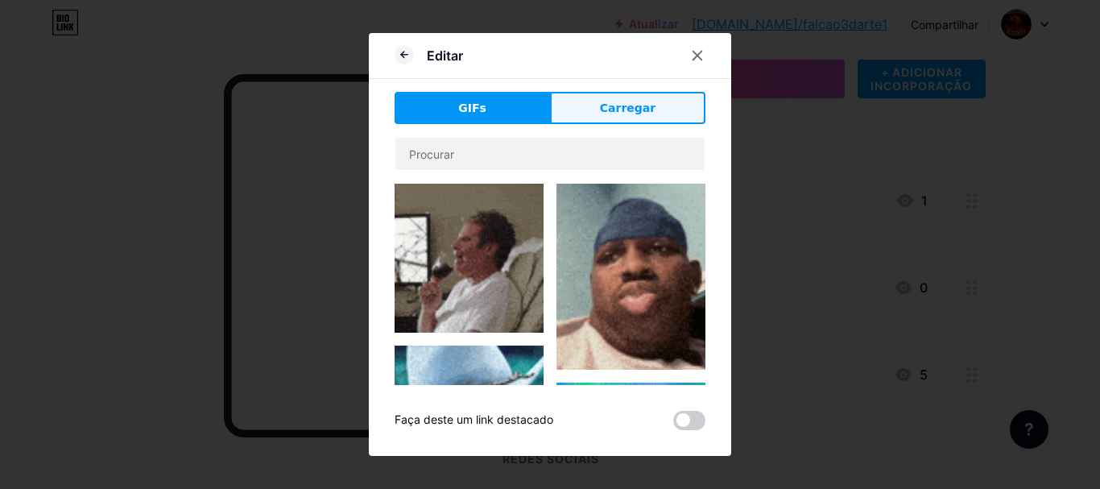
click at [628, 102] on font "Carregar" at bounding box center [628, 107] width 56 height 13
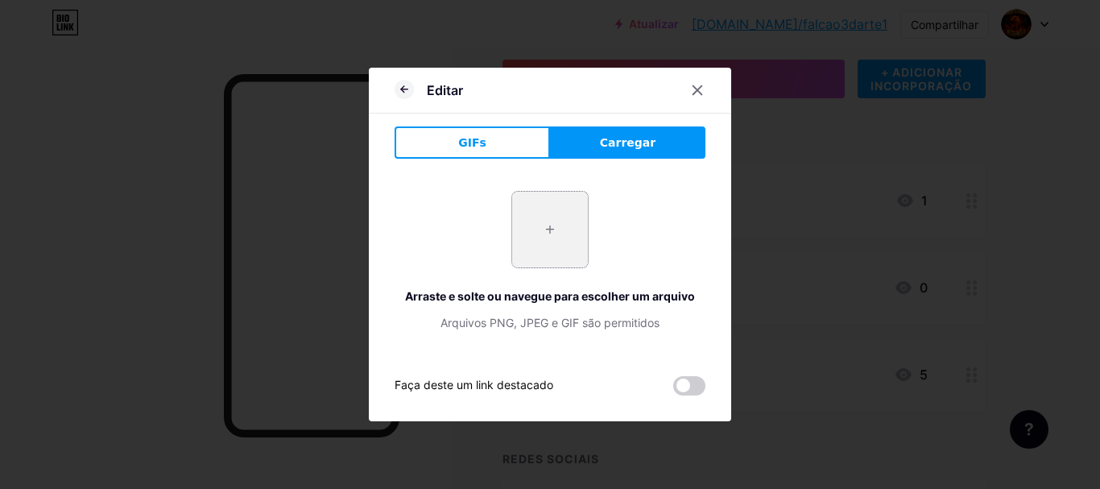
click at [560, 234] on input "file" at bounding box center [550, 230] width 76 height 76
type input "C:\fakepath\images.png"
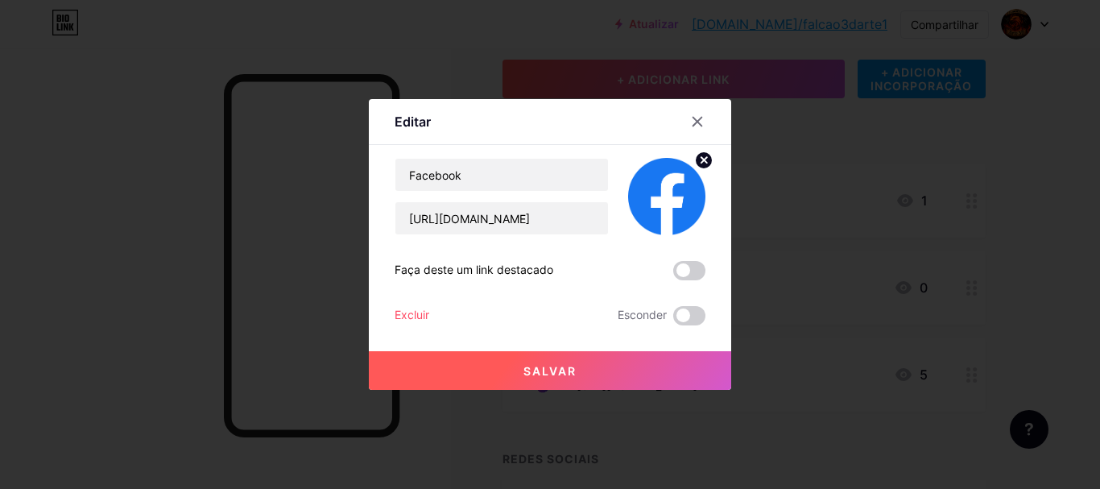
click at [629, 364] on button "Salvar" at bounding box center [550, 370] width 362 height 39
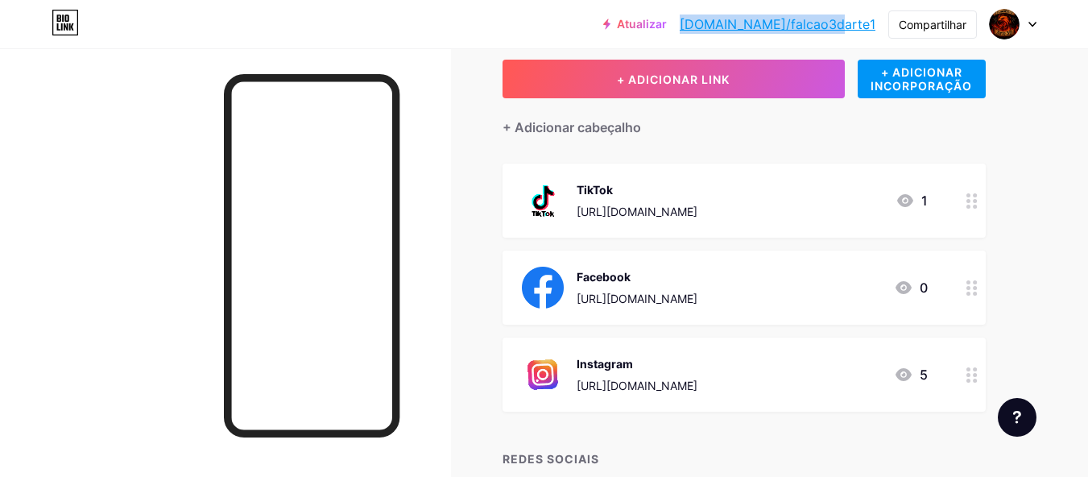
drag, startPoint x: 879, startPoint y: 24, endPoint x: 738, endPoint y: 35, distance: 141.4
click at [738, 35] on div "Atualizar [DOMAIN_NAME]/falcao... [DOMAIN_NAME]/falcao3darte1 Compartilhar Troc…" at bounding box center [819, 24] width 433 height 29
copy font "[DOMAIN_NAME]/falcao3darte1"
click at [942, 24] on font "Compartilhar" at bounding box center [933, 25] width 68 height 14
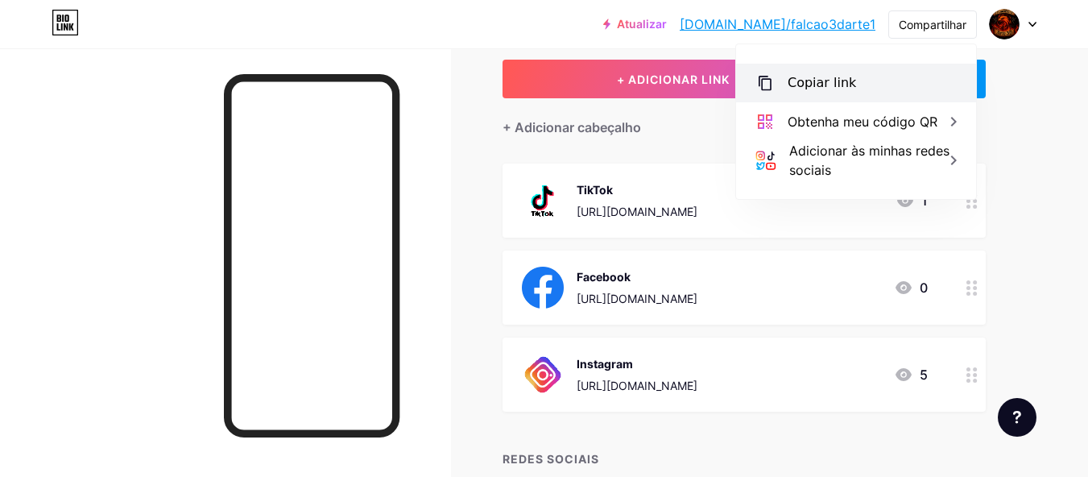
click at [845, 93] on div "Copiar link" at bounding box center [856, 83] width 240 height 39
